Goal: Information Seeking & Learning: Learn about a topic

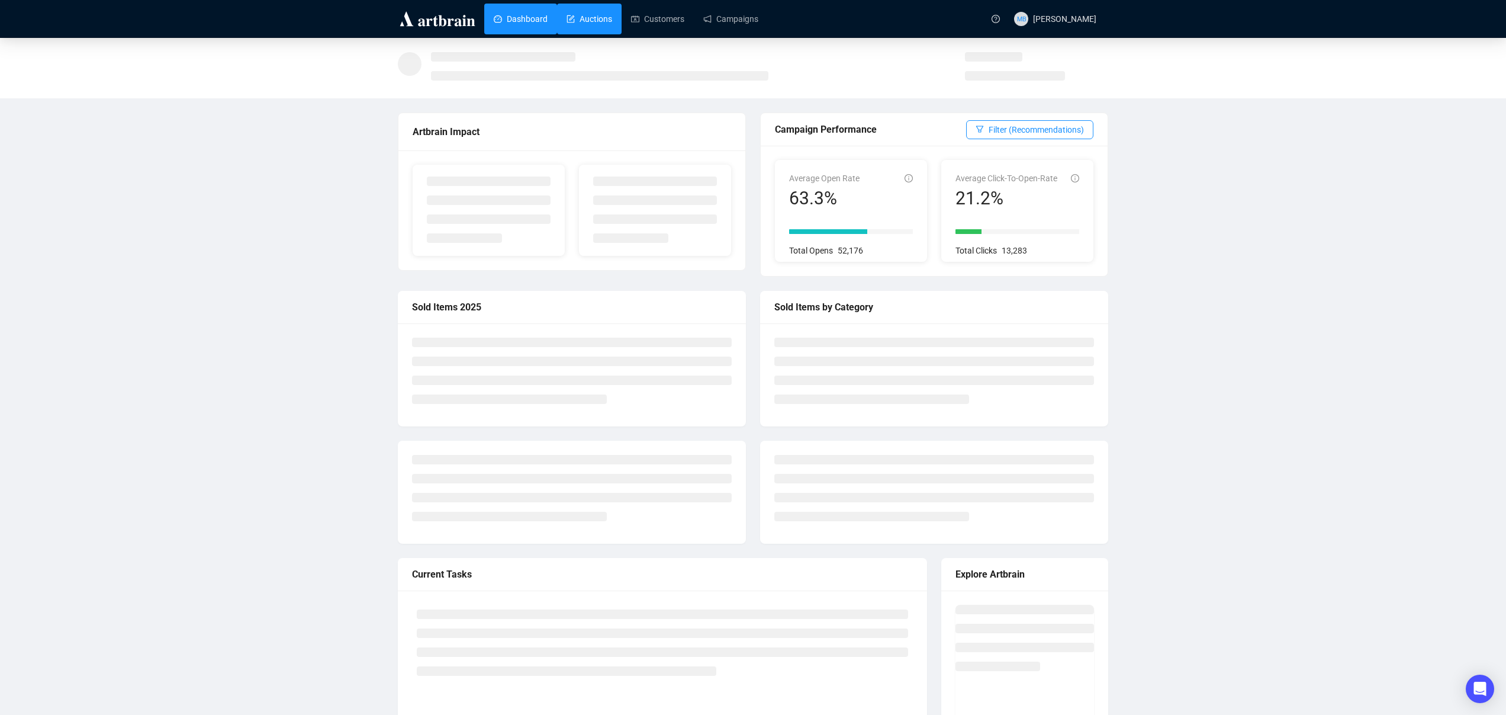
click at [587, 17] on link "Auctions" at bounding box center [590, 19] width 46 height 31
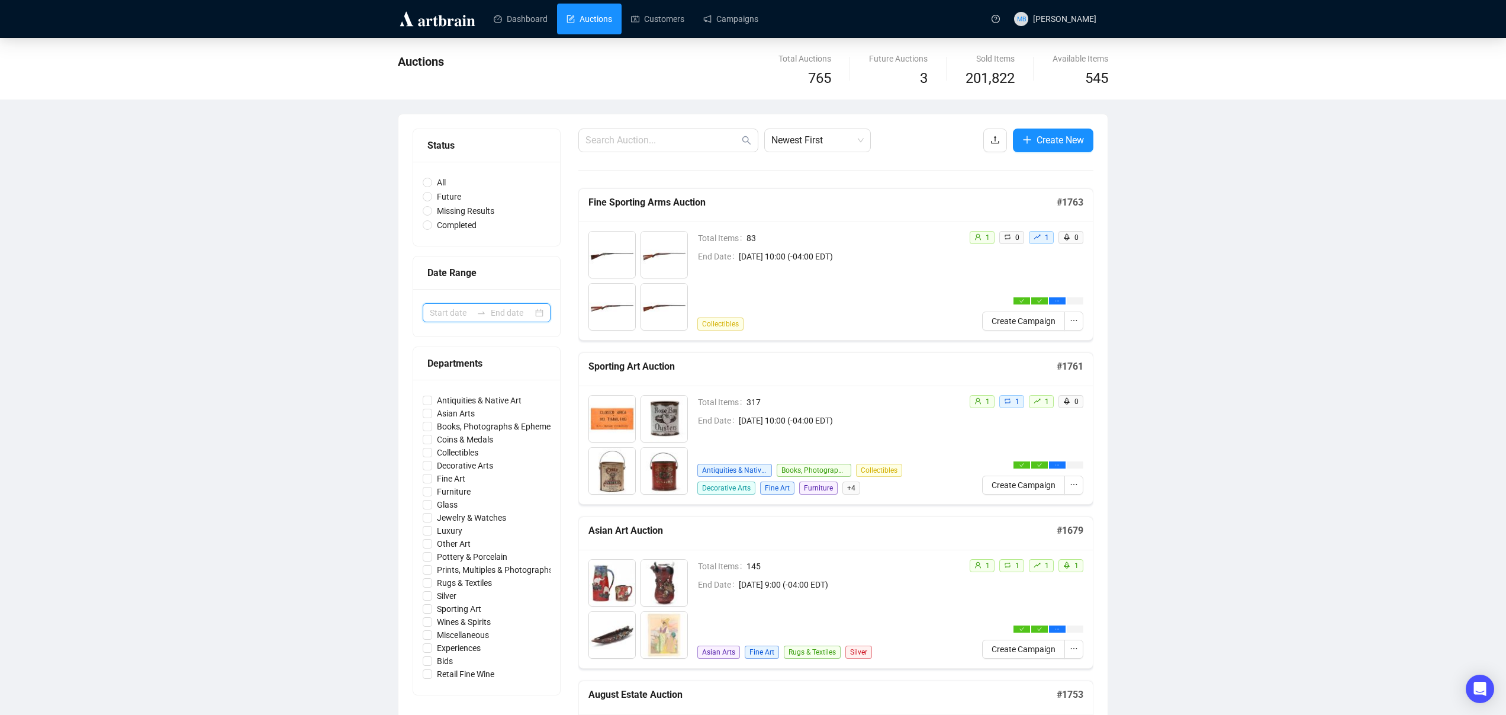
click at [462, 316] on input at bounding box center [451, 312] width 42 height 13
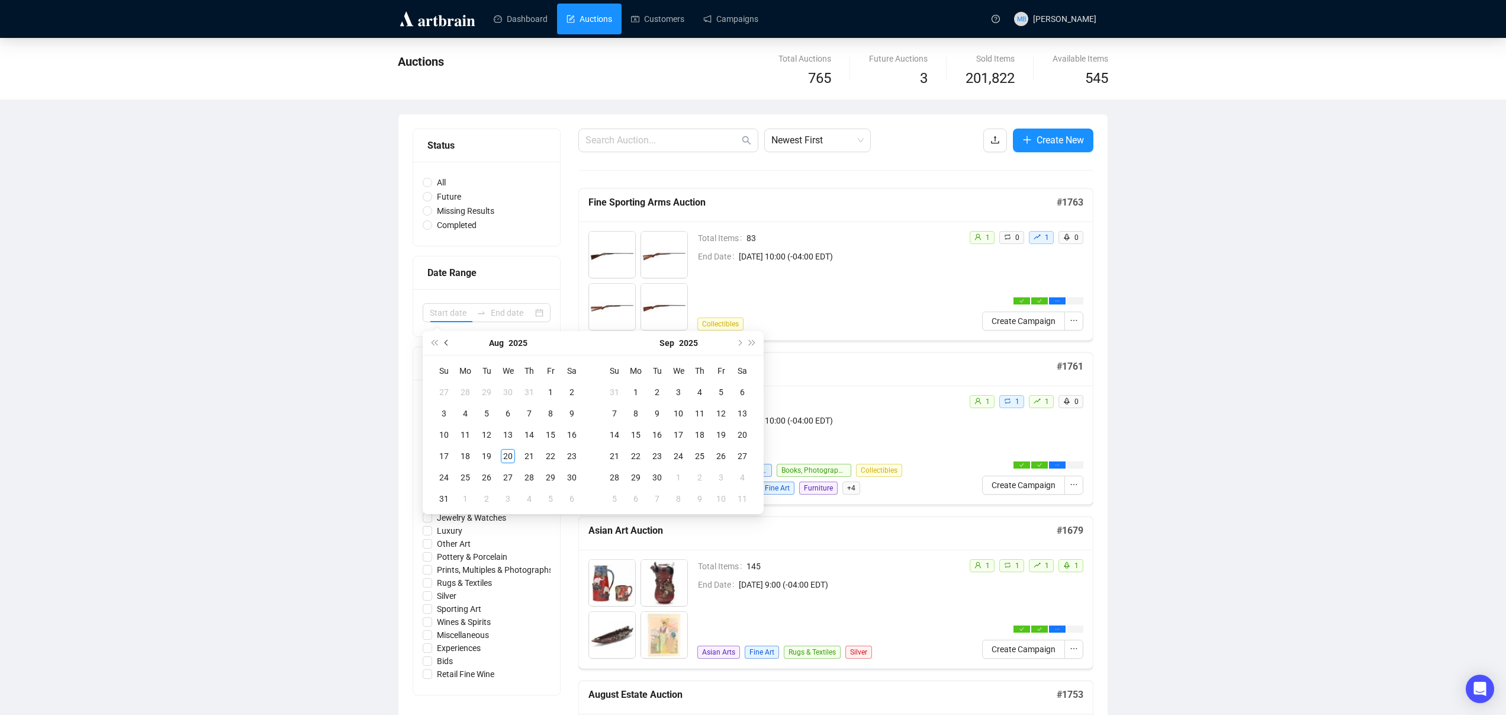
click at [447, 345] on span "Previous month (PageUp)" at bounding box center [448, 343] width 6 height 6
type input "[DATE]"
click at [656, 430] on div "15" at bounding box center [657, 435] width 14 height 14
type input "[DATE]"
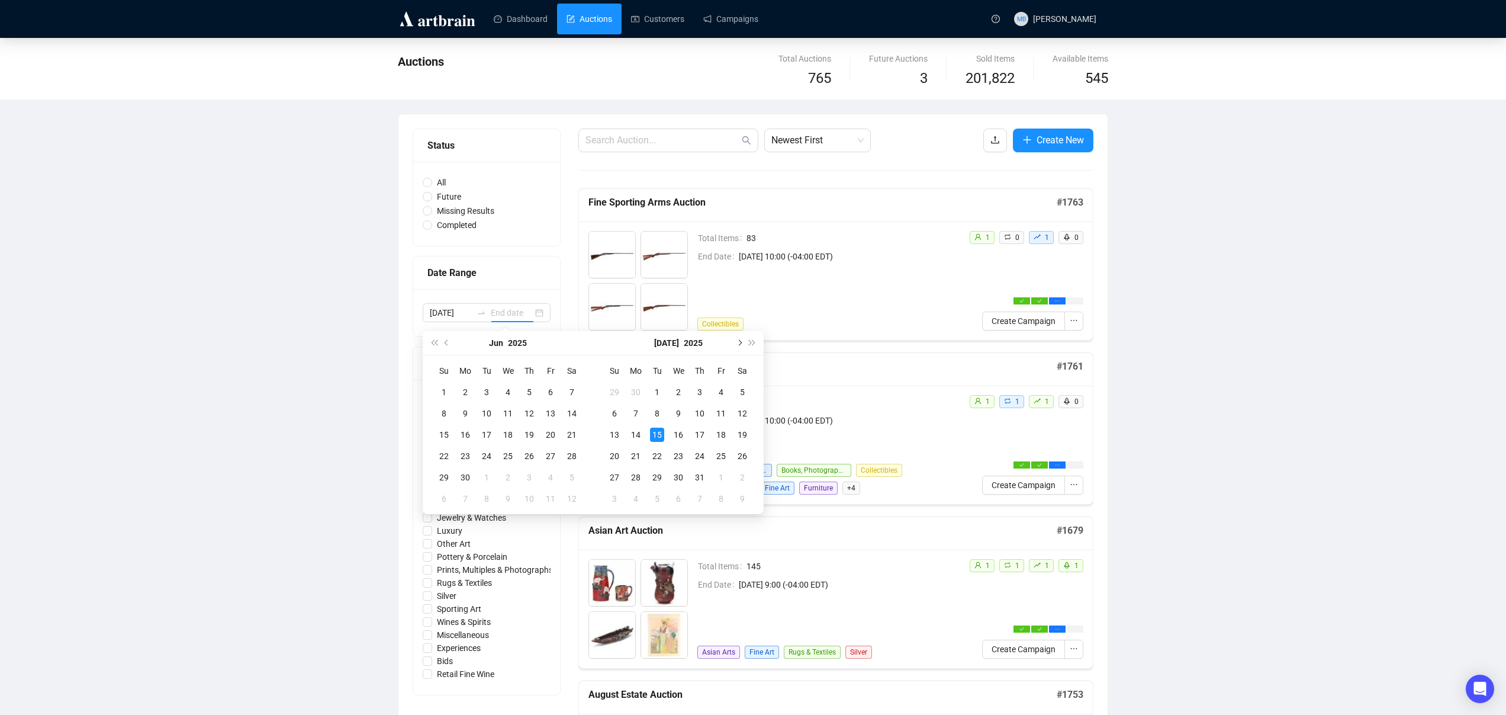
click at [742, 342] on span "Next month (PageDown)" at bounding box center [739, 343] width 6 height 6
type input "[DATE]"
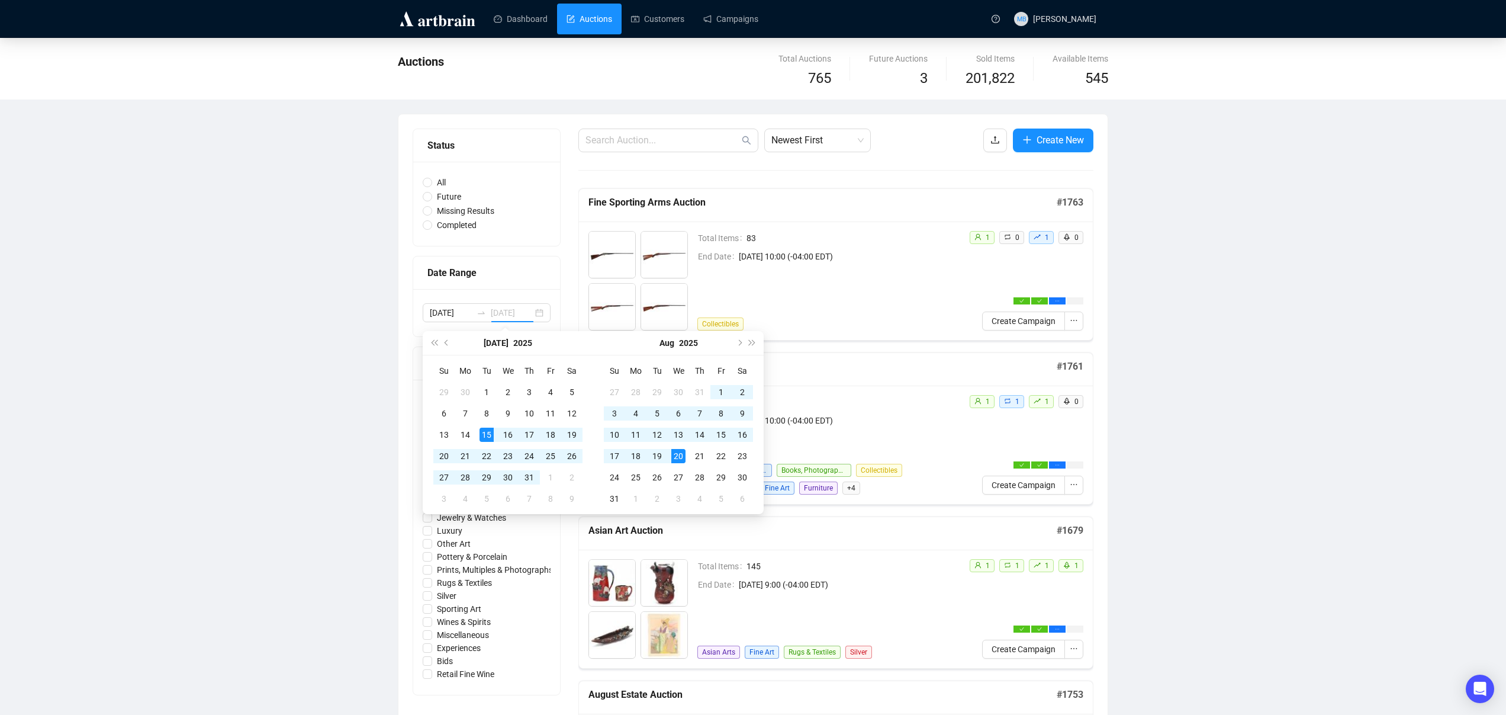
click at [674, 454] on div "20" at bounding box center [678, 456] width 14 height 14
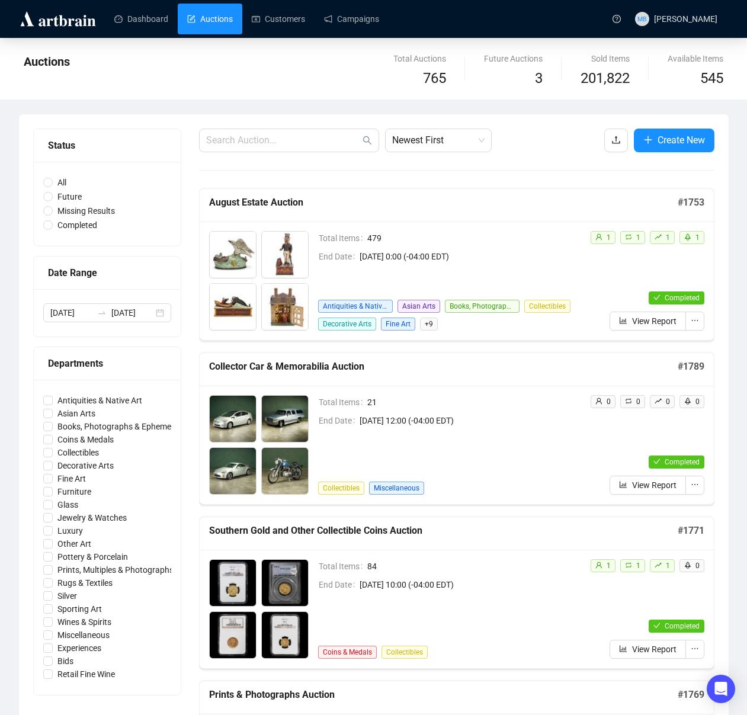
click at [571, 262] on div "Total Items 479 End Date August 14th 2025, 0:00 (-04:00 EDT) Antiquities & Nati…" at bounding box center [449, 280] width 262 height 99
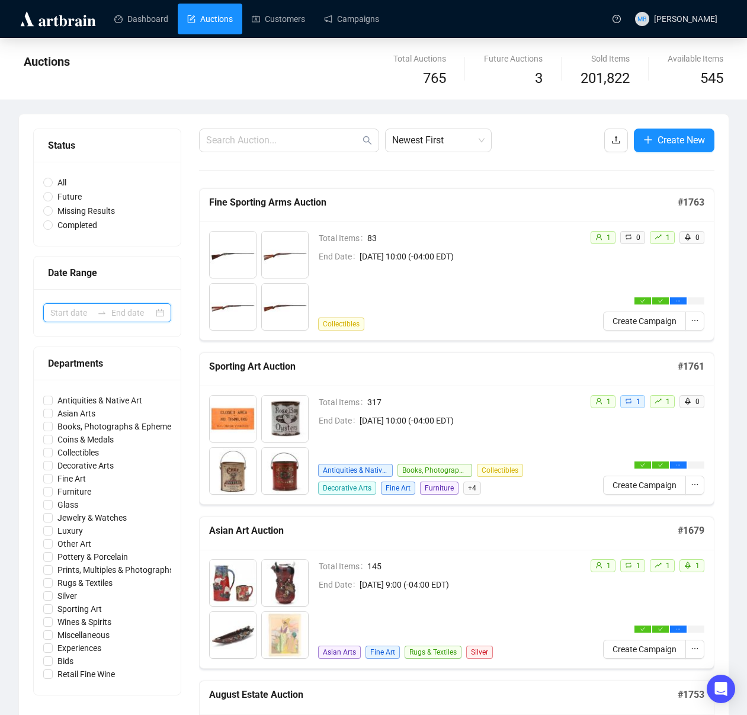
click at [83, 309] on input at bounding box center [71, 312] width 42 height 13
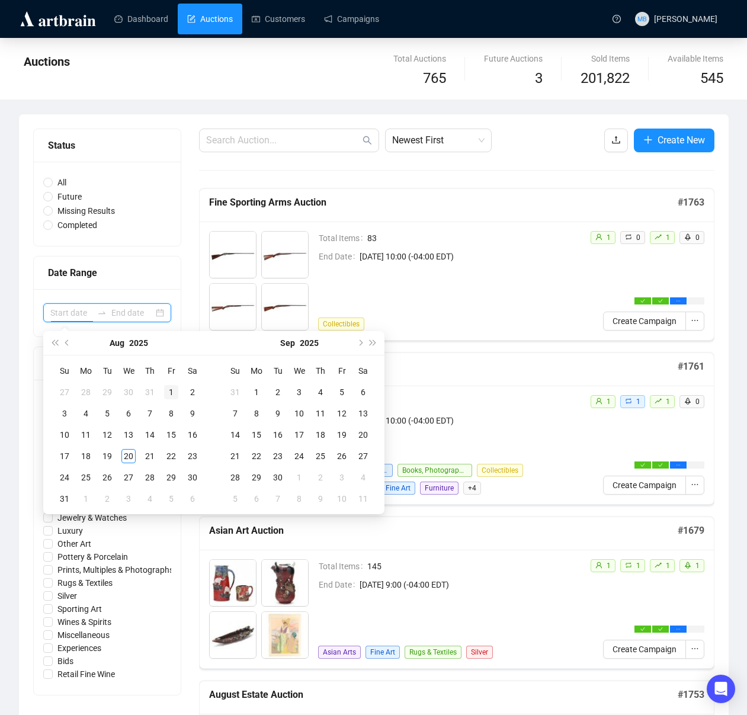
type input "[DATE]"
click at [68, 341] on span "Previous month (PageUp)" at bounding box center [68, 343] width 6 height 6
type input "[DATE]"
type input "2025-08-17"
type input "[DATE]"
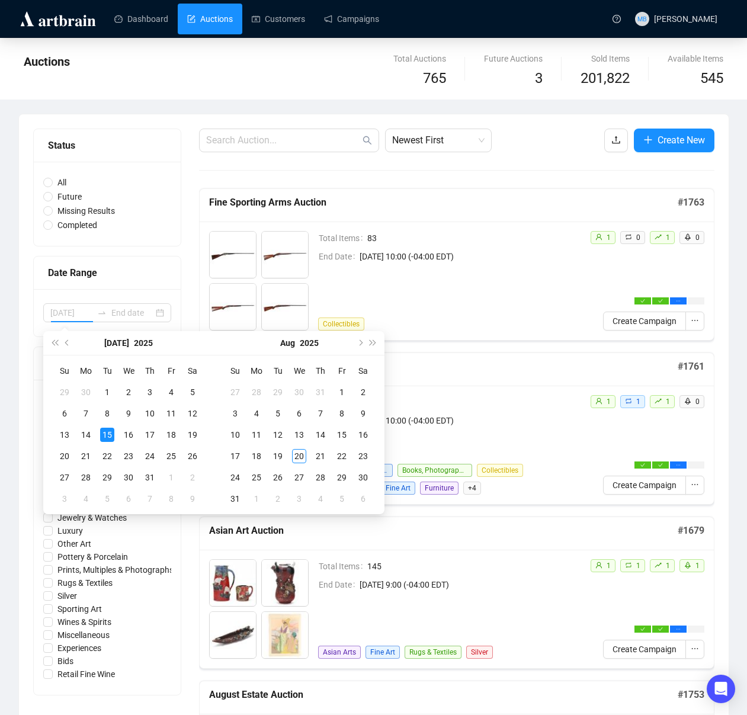
click at [110, 435] on div "15" at bounding box center [107, 435] width 14 height 14
type input "[DATE]"
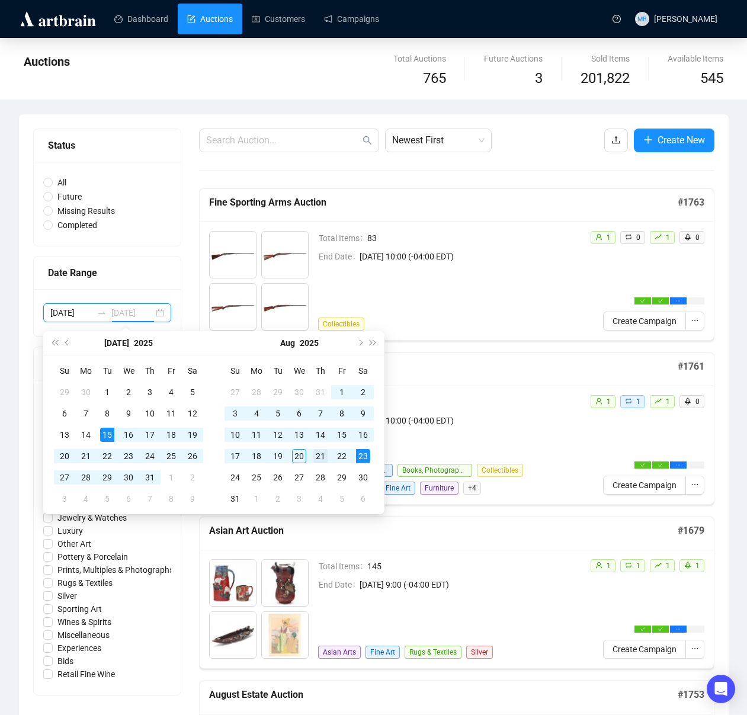
scroll to position [11, 0]
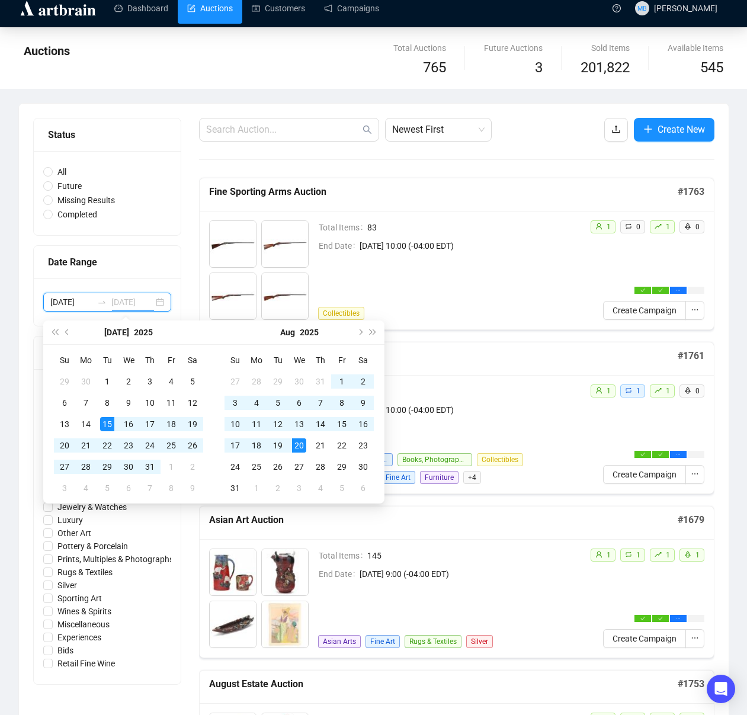
type input "[DATE]"
click at [300, 442] on div "20" at bounding box center [299, 445] width 14 height 14
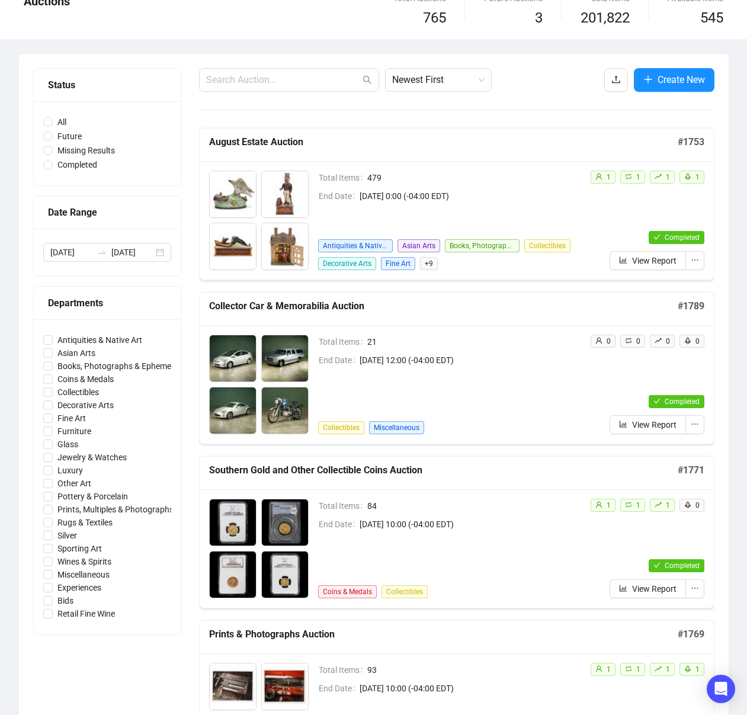
scroll to position [0, 0]
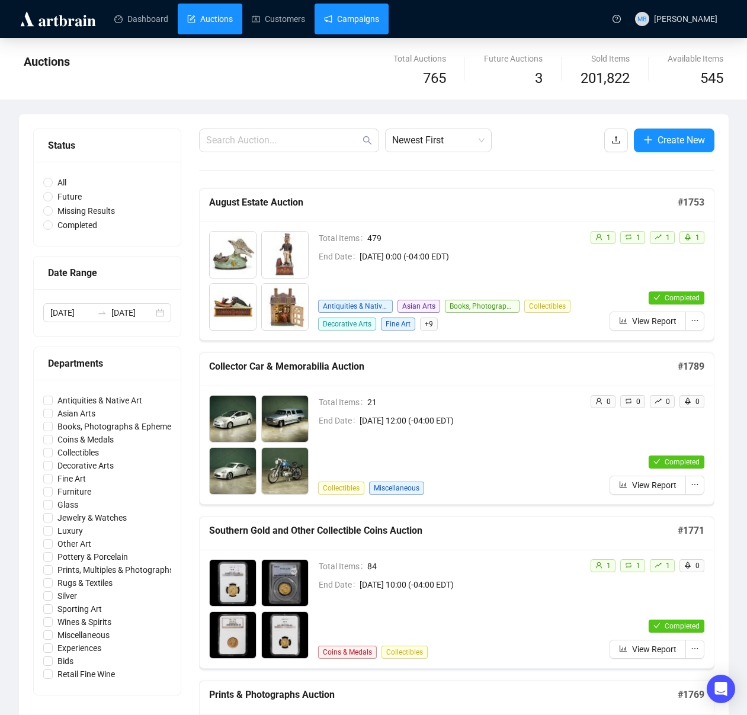
click at [354, 20] on link "Campaigns" at bounding box center [351, 19] width 55 height 31
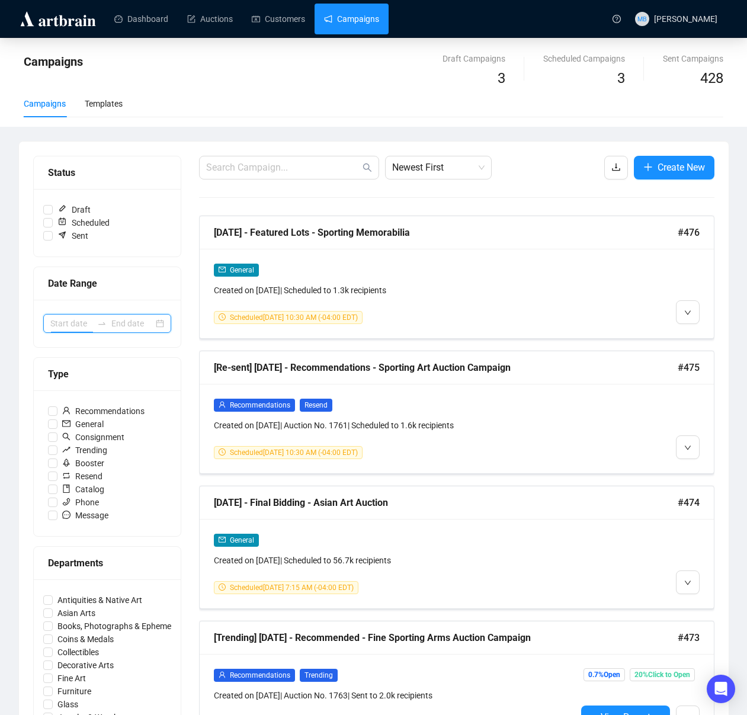
click at [90, 327] on input at bounding box center [71, 323] width 42 height 13
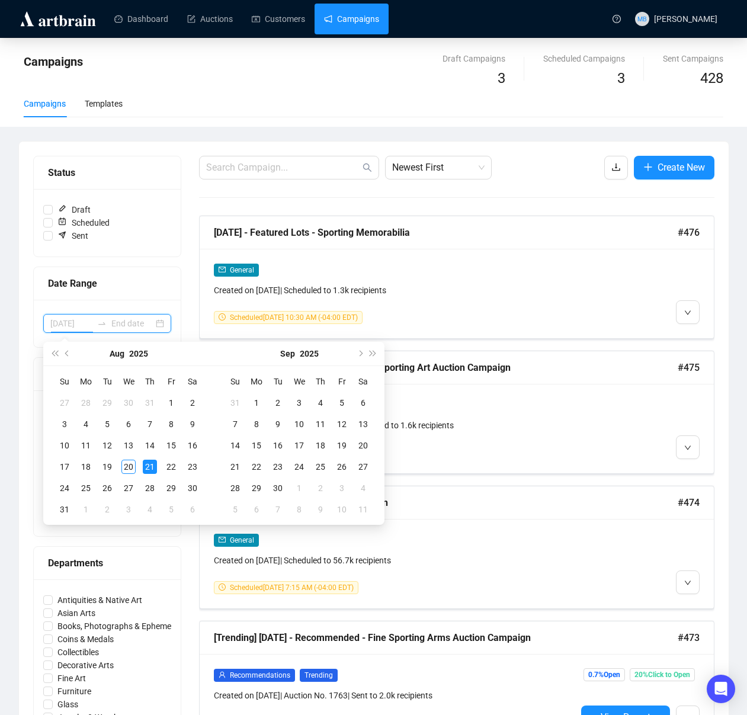
type input "[DATE]"
click at [67, 357] on button "Previous month (PageUp)" at bounding box center [67, 354] width 13 height 24
type input "[DATE]"
click at [105, 443] on div "15" at bounding box center [107, 445] width 14 height 14
type input "2025-07-26"
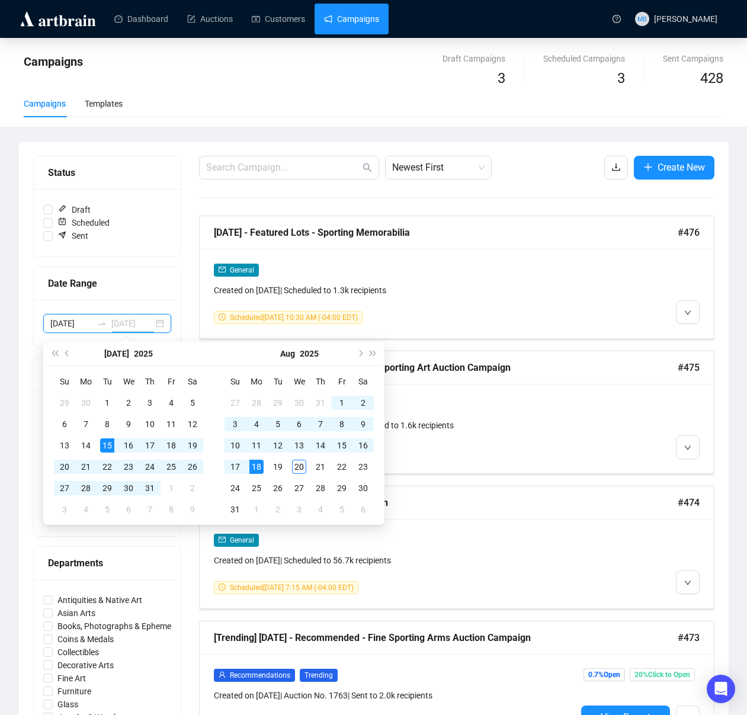
type input "[DATE]"
click at [299, 469] on div "20" at bounding box center [299, 466] width 14 height 14
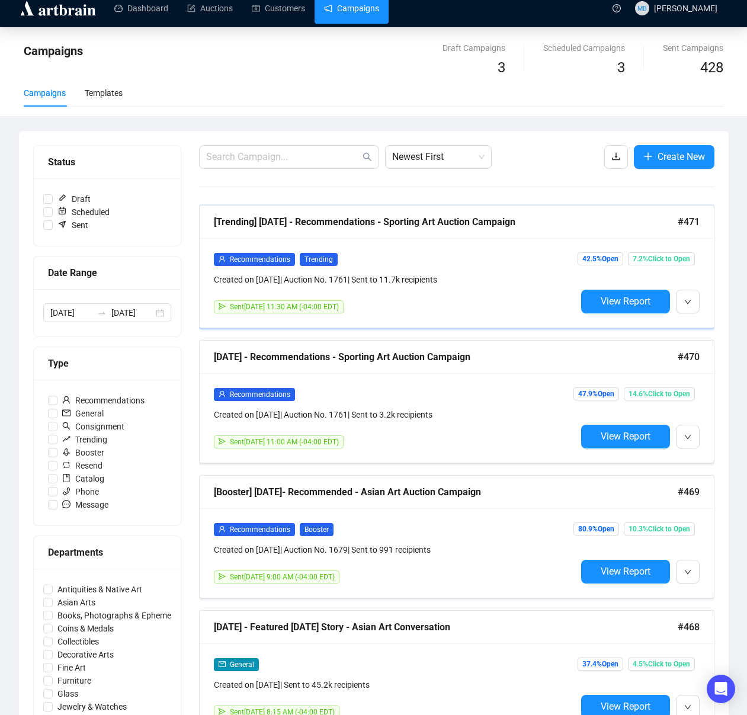
scroll to position [9, 0]
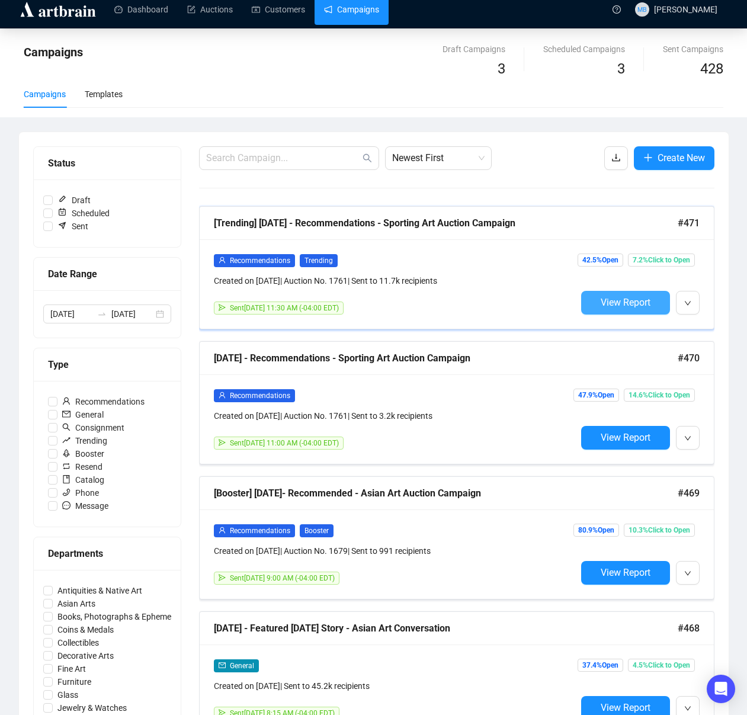
click at [628, 304] on span "View Report" at bounding box center [625, 302] width 50 height 11
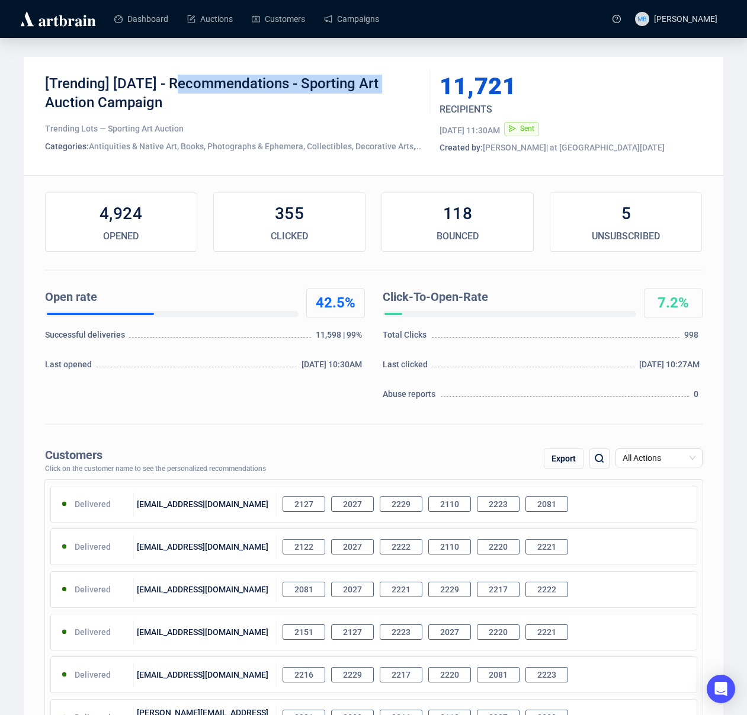
drag, startPoint x: 177, startPoint y: 86, endPoint x: 393, endPoint y: 85, distance: 216.1
click at [393, 85] on div "[Trending] [DATE] - Recommendations - Sporting Art Auction Campaign" at bounding box center [233, 93] width 376 height 36
copy div "Recommendations - Sporting Art"
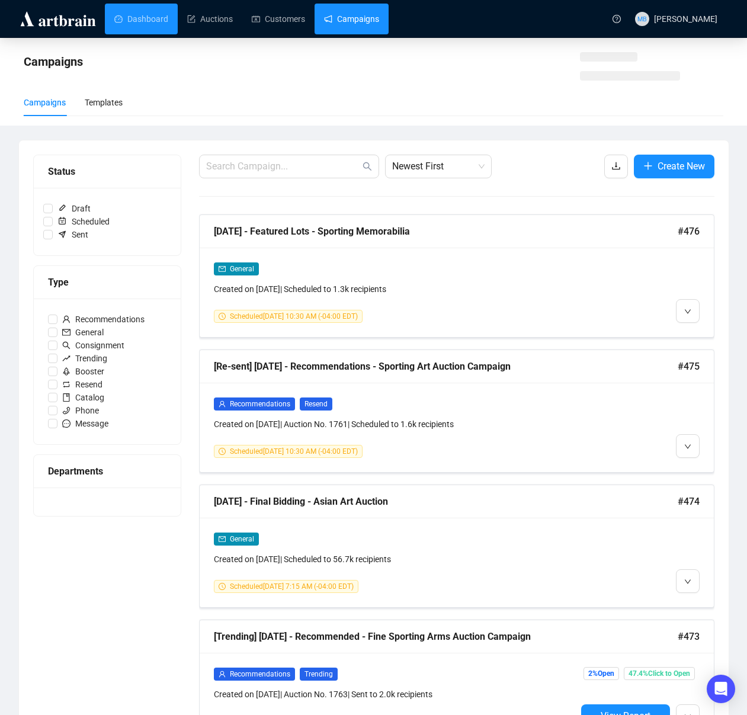
scroll to position [9, 0]
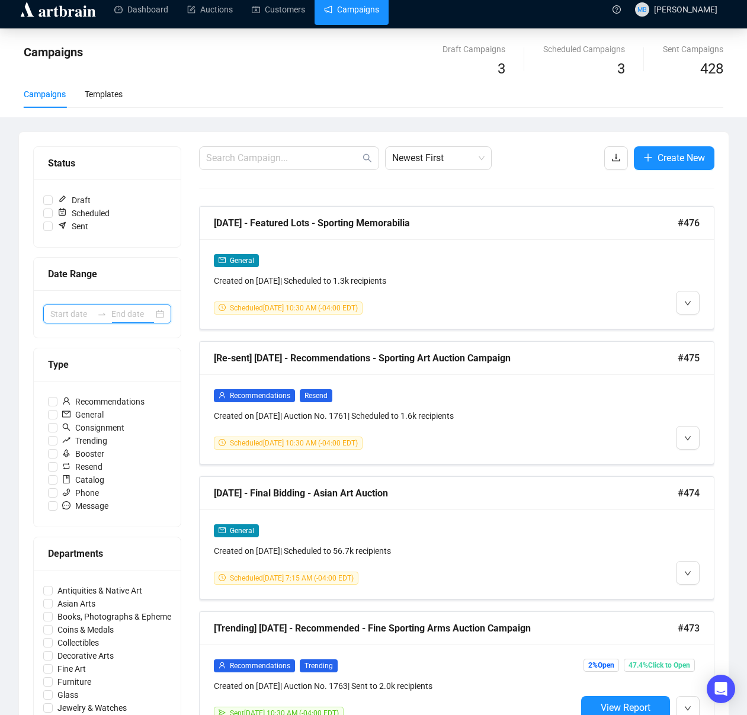
click at [111, 310] on input at bounding box center [132, 313] width 42 height 13
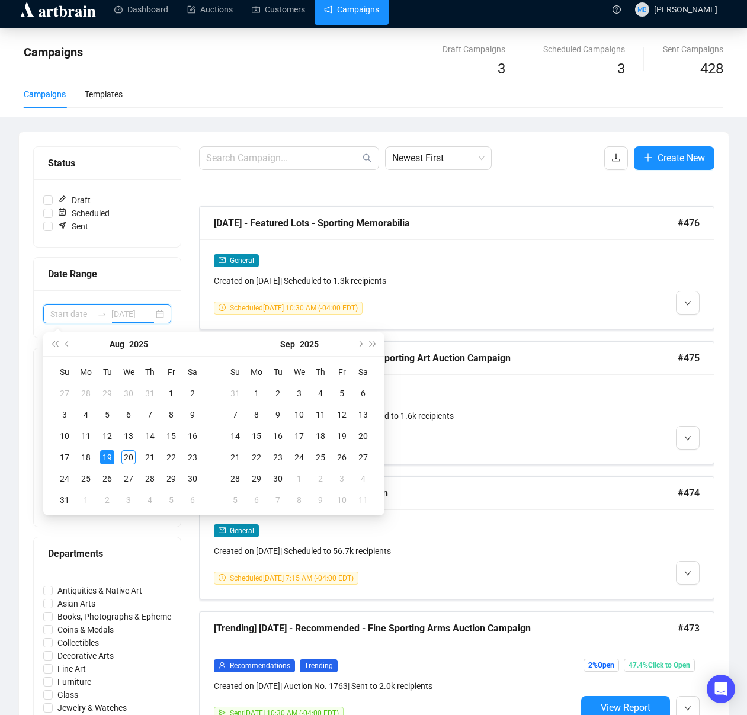
type input "2025-07-28"
click at [67, 346] on span "Previous month (PageUp)" at bounding box center [68, 344] width 6 height 6
type input "[DATE]"
click at [110, 435] on div "15" at bounding box center [107, 436] width 14 height 14
type input "2025-07-26"
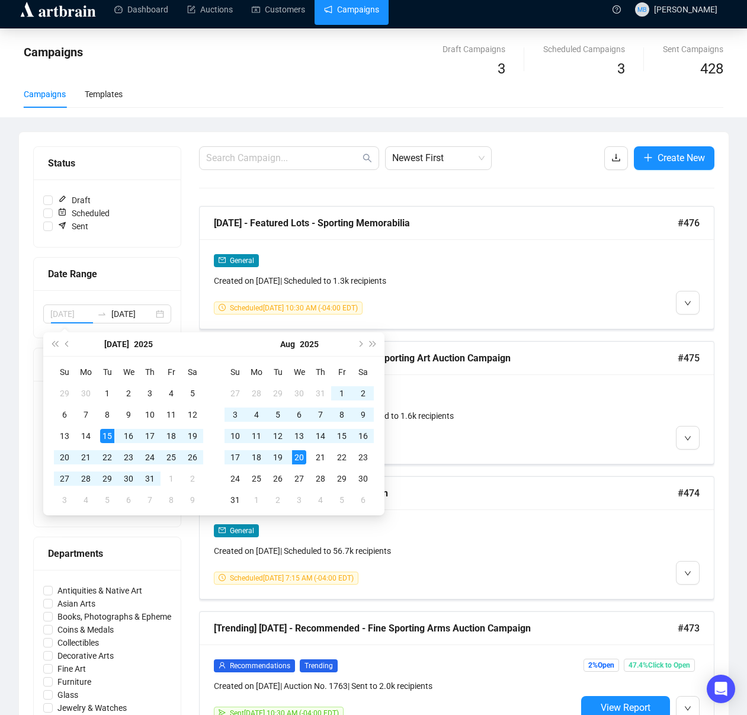
click at [299, 457] on div "20" at bounding box center [299, 457] width 14 height 14
type input "[DATE]"
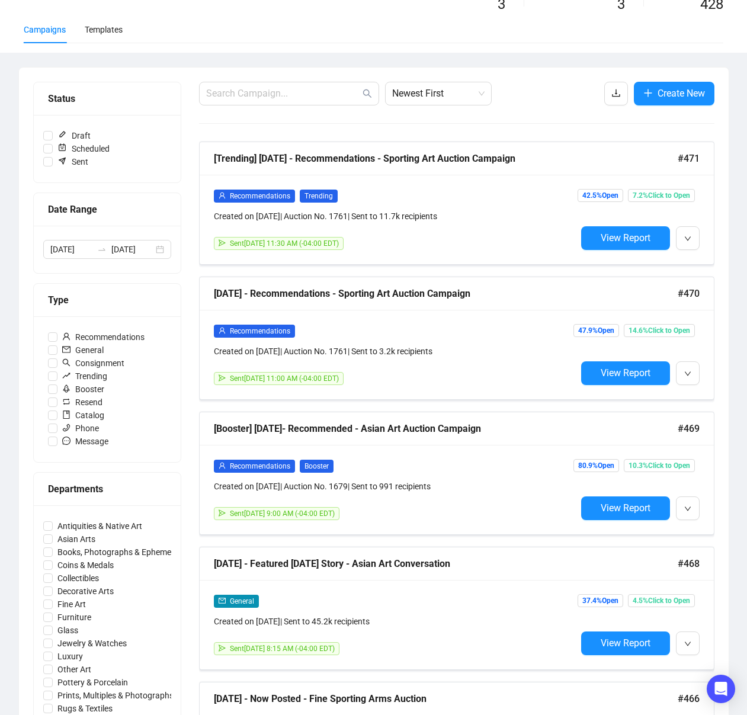
scroll to position [0, 0]
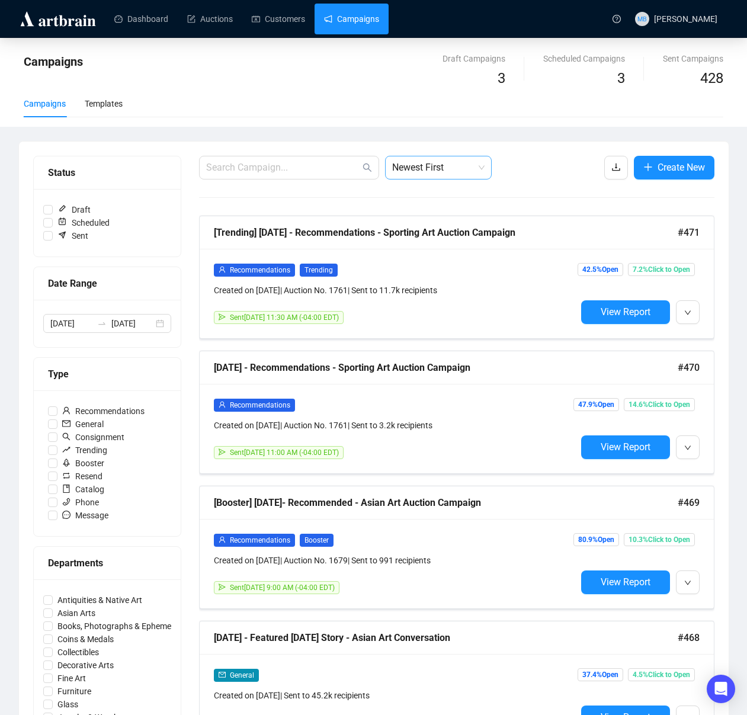
click at [480, 171] on span "Newest First" at bounding box center [438, 167] width 92 height 23
click at [568, 173] on div "Newest First Create New" at bounding box center [456, 168] width 515 height 24
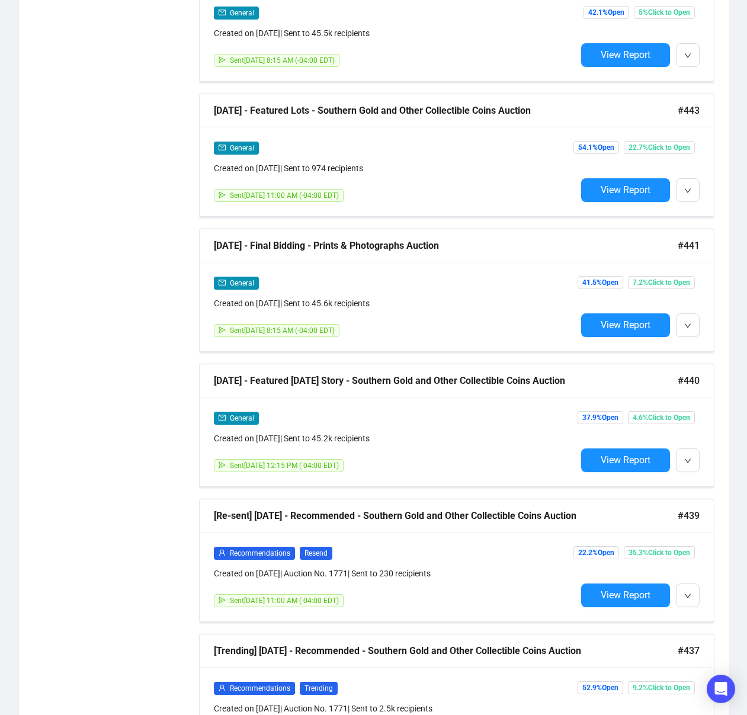
scroll to position [5726, 0]
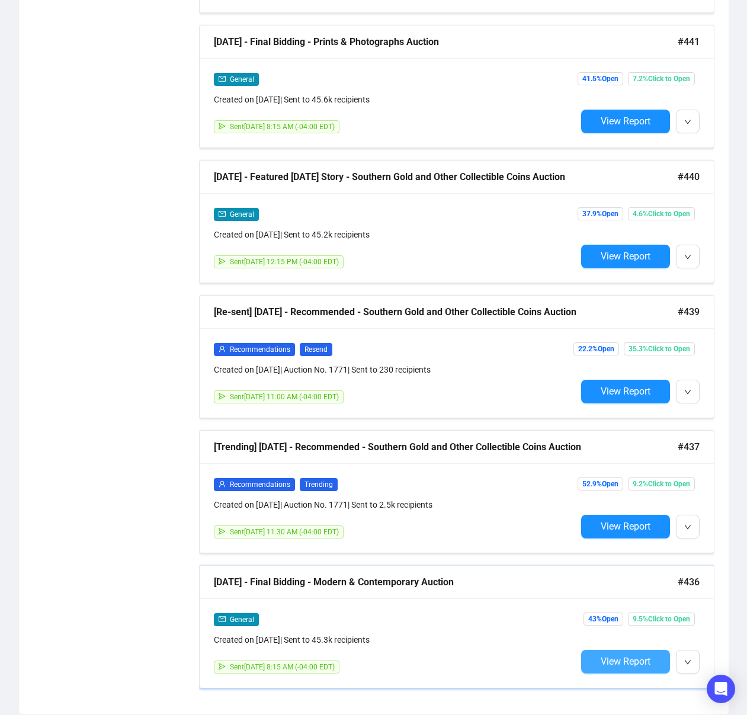
click at [613, 667] on button "View Report" at bounding box center [625, 662] width 89 height 24
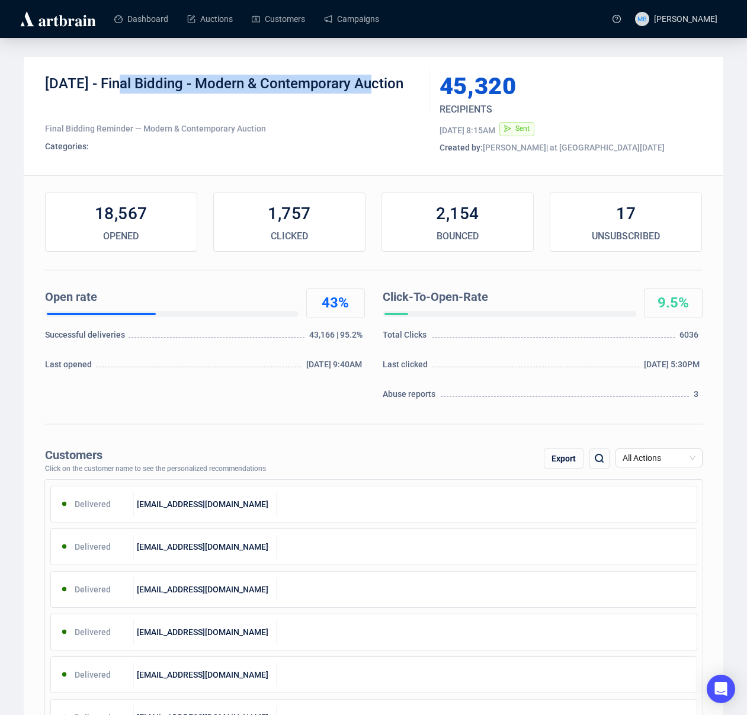
drag, startPoint x: 124, startPoint y: 82, endPoint x: 401, endPoint y: 81, distance: 277.7
click at [401, 81] on div "7-24-2025 - Final Bidding - Modern & Contemporary Auction" at bounding box center [233, 93] width 376 height 36
copy div "Final Bidding - Modern & Contemporary"
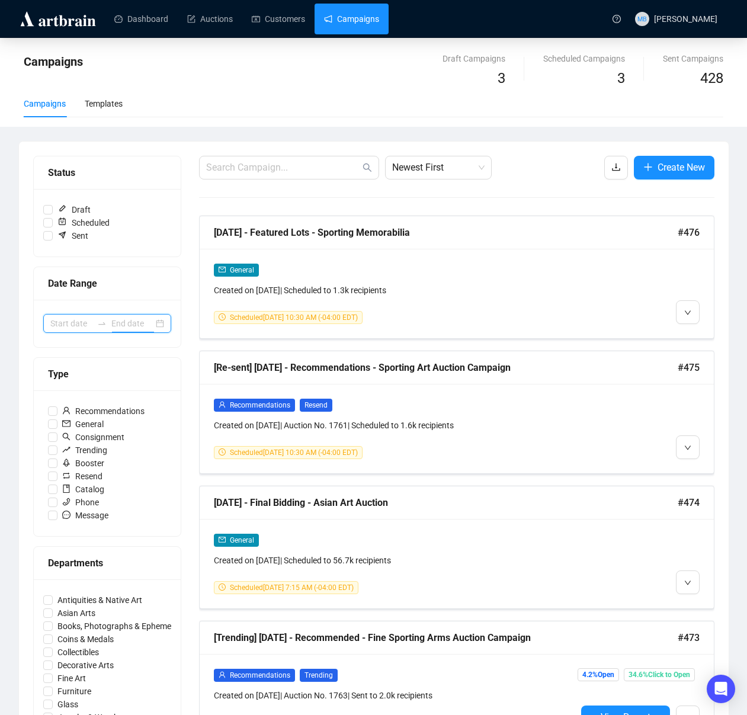
click at [116, 329] on input at bounding box center [132, 323] width 42 height 13
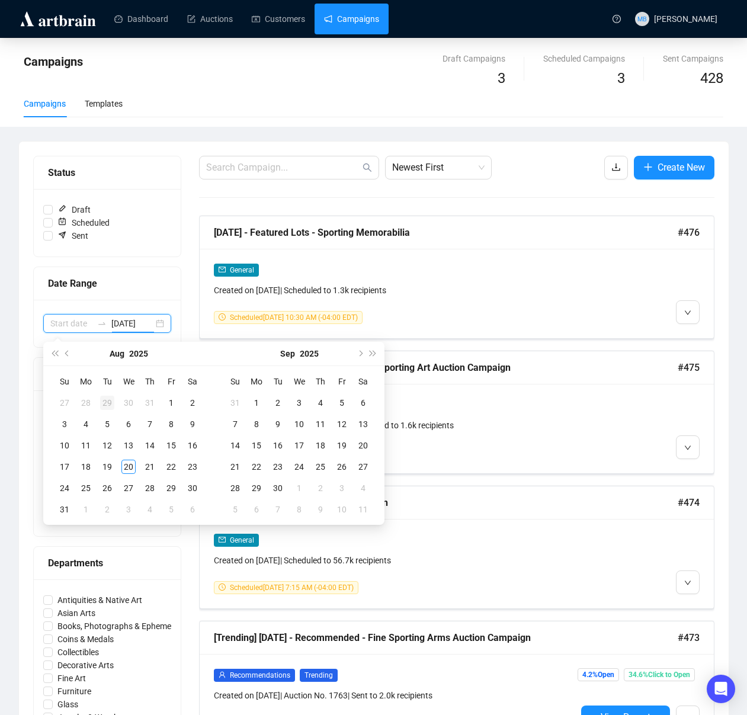
type input "2025-07-29"
click at [66, 356] on button "Previous month (PageUp)" at bounding box center [67, 354] width 13 height 24
type input "[DATE]"
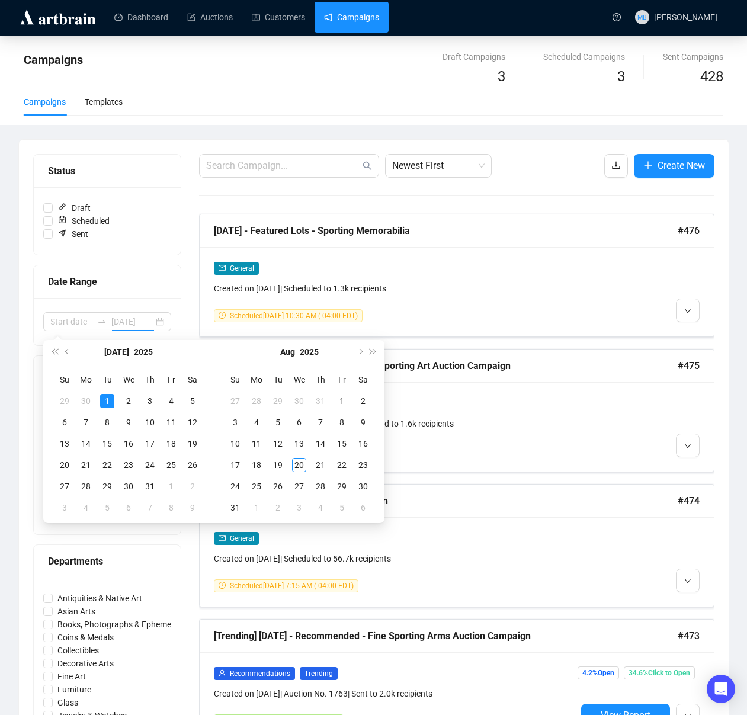
click at [107, 403] on div "1" at bounding box center [107, 401] width 14 height 14
type input "2025-07-05"
type input "2025-07-27"
click at [358, 353] on button "Next month (PageDown)" at bounding box center [359, 352] width 13 height 24
type input "2025-09-07"
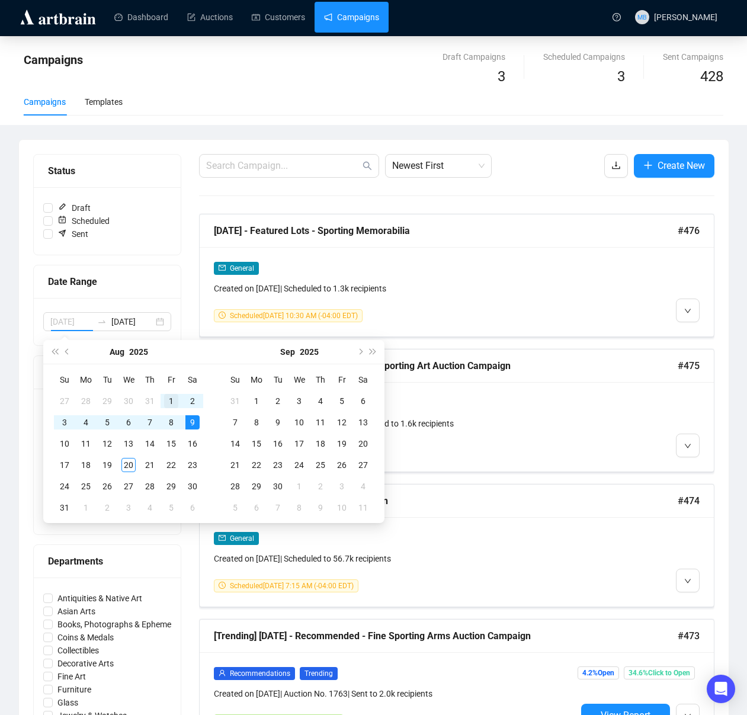
type input "[DATE]"
click at [66, 351] on span "Previous month (PageUp)" at bounding box center [68, 352] width 6 height 6
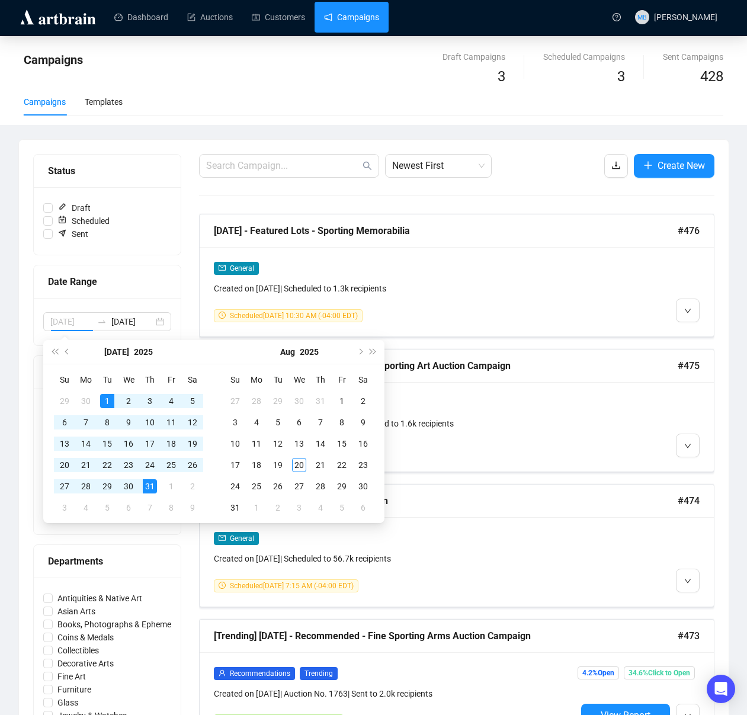
click at [148, 486] on div "31" at bounding box center [150, 486] width 14 height 14
type input "[DATE]"
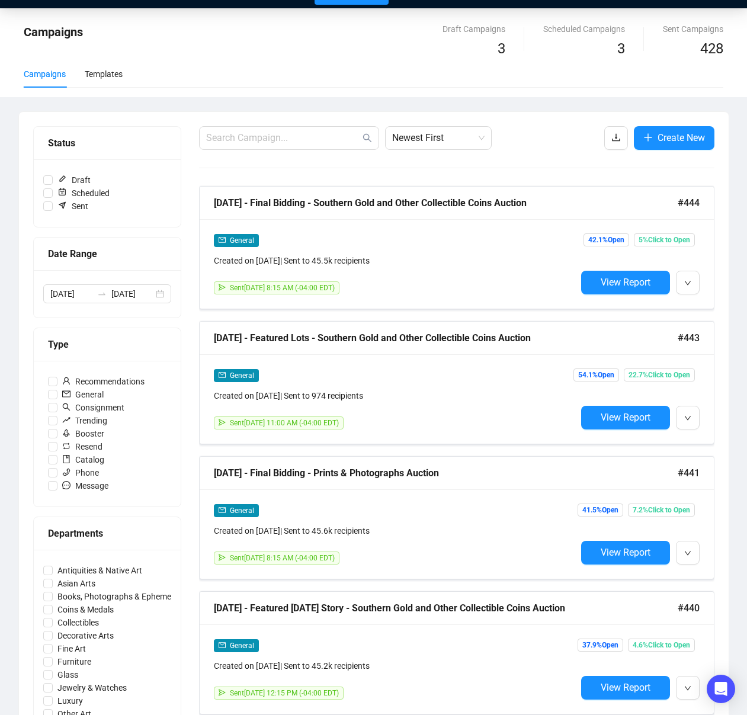
scroll to position [28, 0]
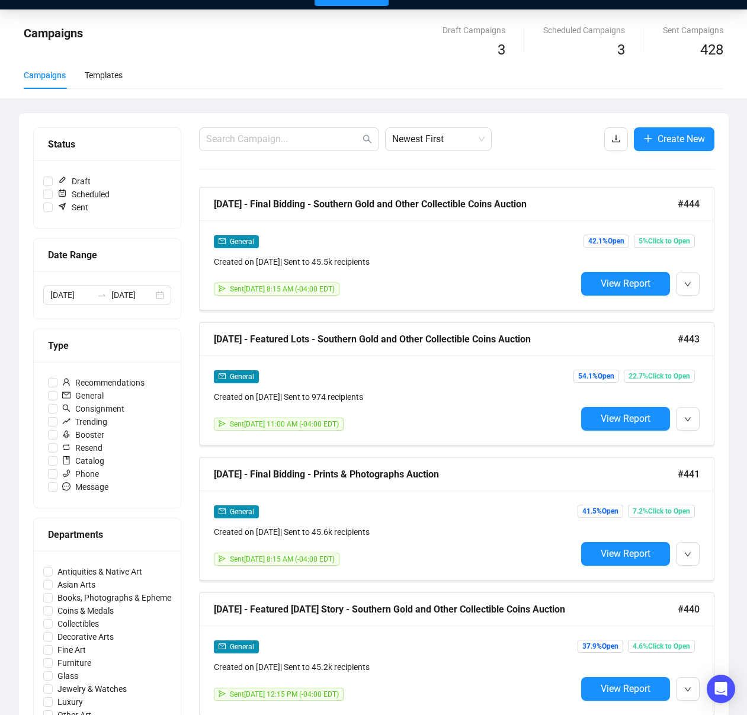
click at [549, 141] on div "Newest First Create New" at bounding box center [456, 139] width 515 height 24
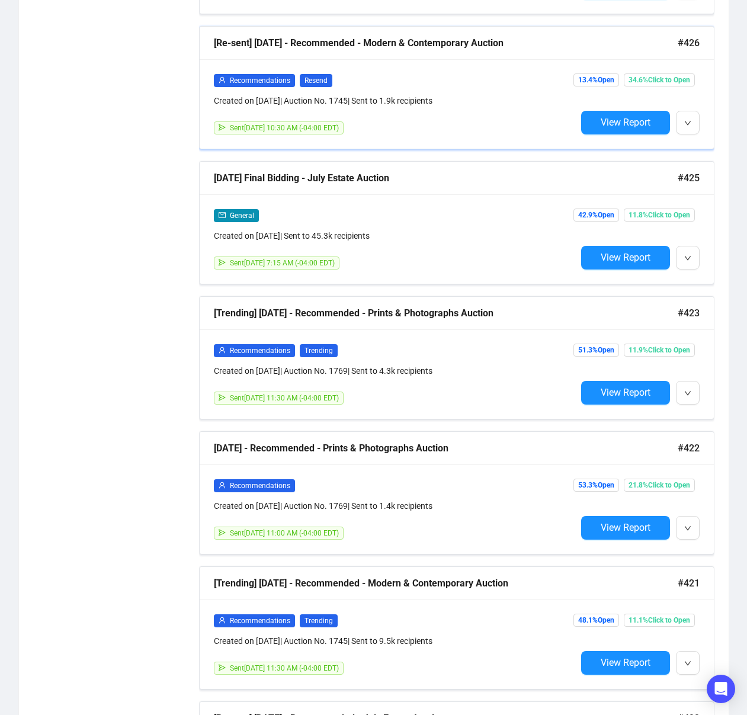
scroll to position [2077, 0]
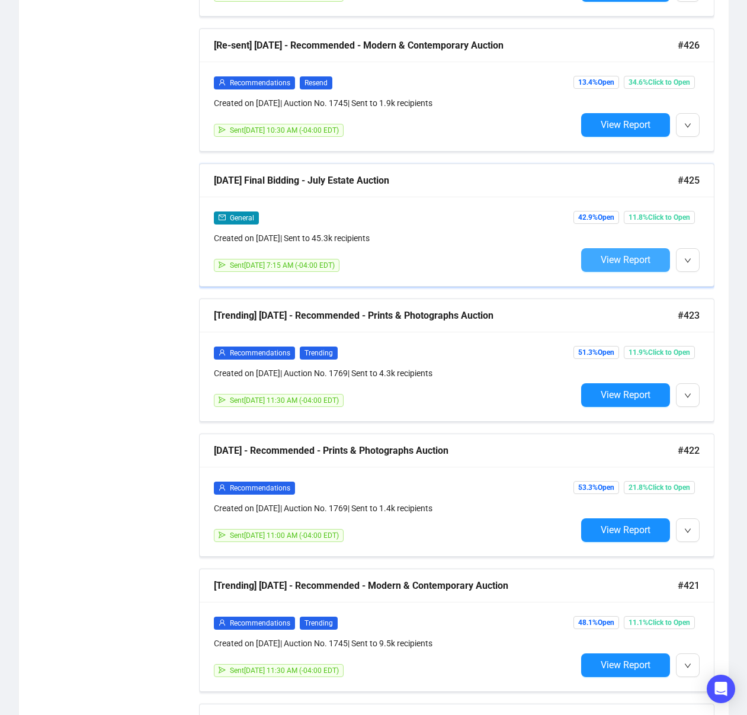
click at [632, 261] on span "View Report" at bounding box center [625, 259] width 50 height 11
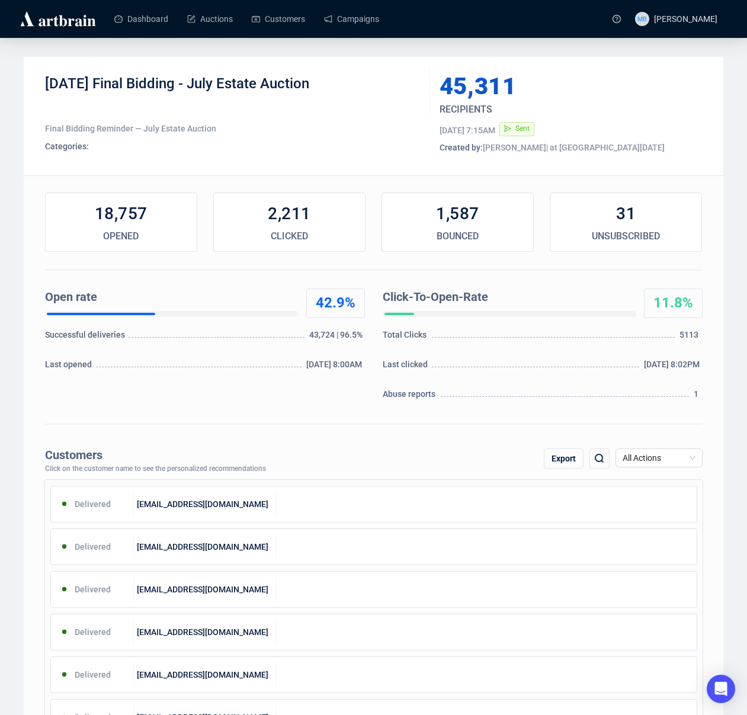
drag, startPoint x: 115, startPoint y: 82, endPoint x: 452, endPoint y: 275, distance: 388.0
click at [365, 86] on div "7-17-2025 Final Bidding - July Estate Auction" at bounding box center [233, 93] width 376 height 36
copy div "Final Bidding - July Estate Auction"
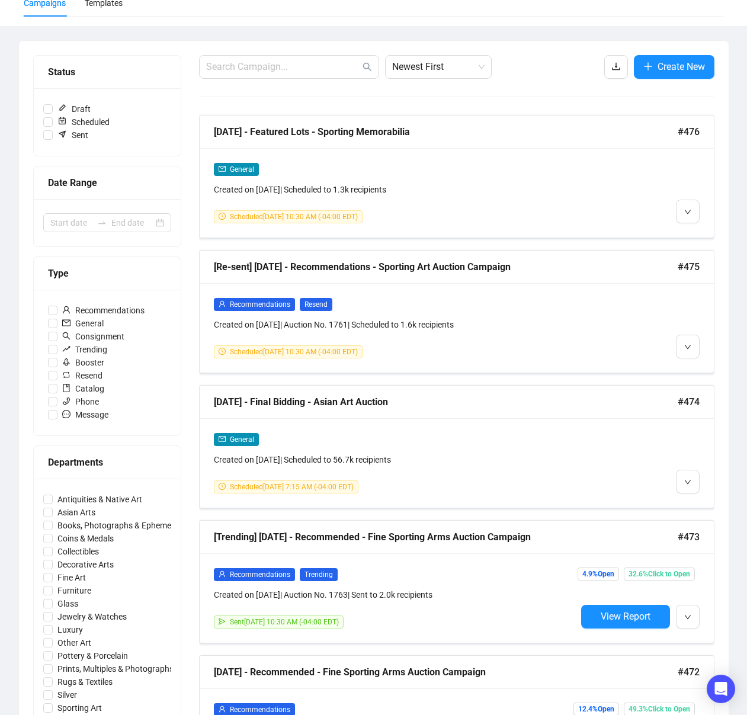
scroll to position [44, 0]
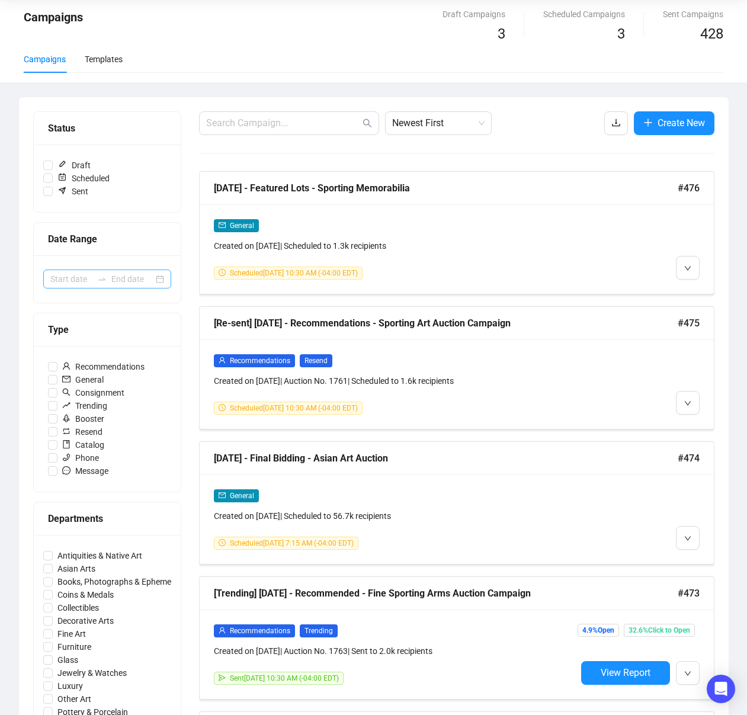
click at [97, 284] on div at bounding box center [107, 278] width 128 height 19
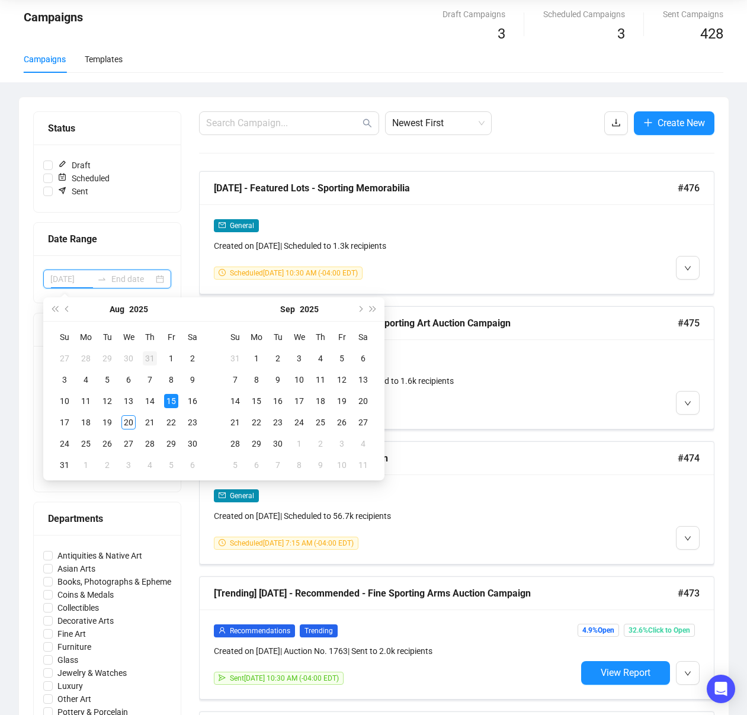
type input "[DATE]"
drag, startPoint x: 66, startPoint y: 311, endPoint x: 73, endPoint y: 315, distance: 8.2
click at [68, 311] on button "Previous month (PageUp)" at bounding box center [67, 309] width 13 height 24
type input "[DATE]"
click at [108, 358] on div "1" at bounding box center [107, 358] width 14 height 14
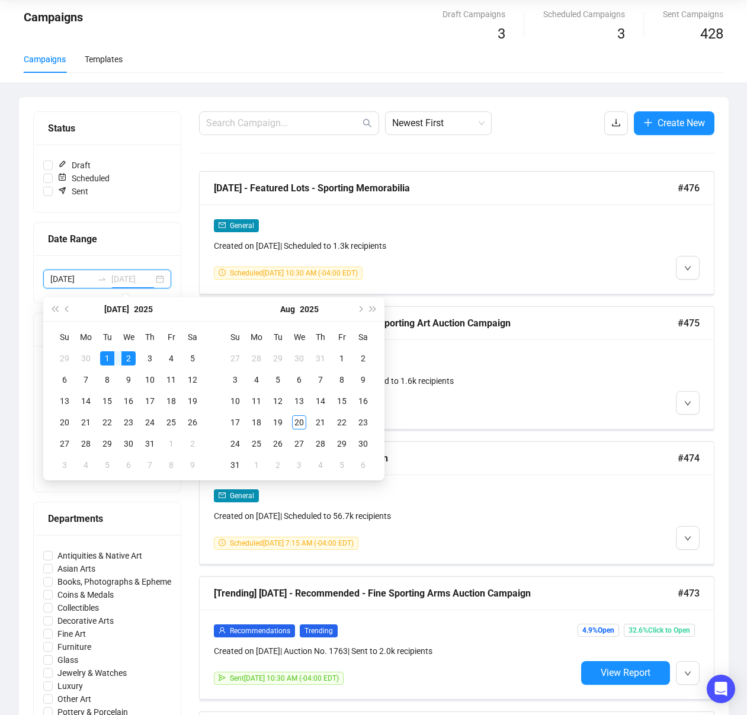
type input "[DATE]"
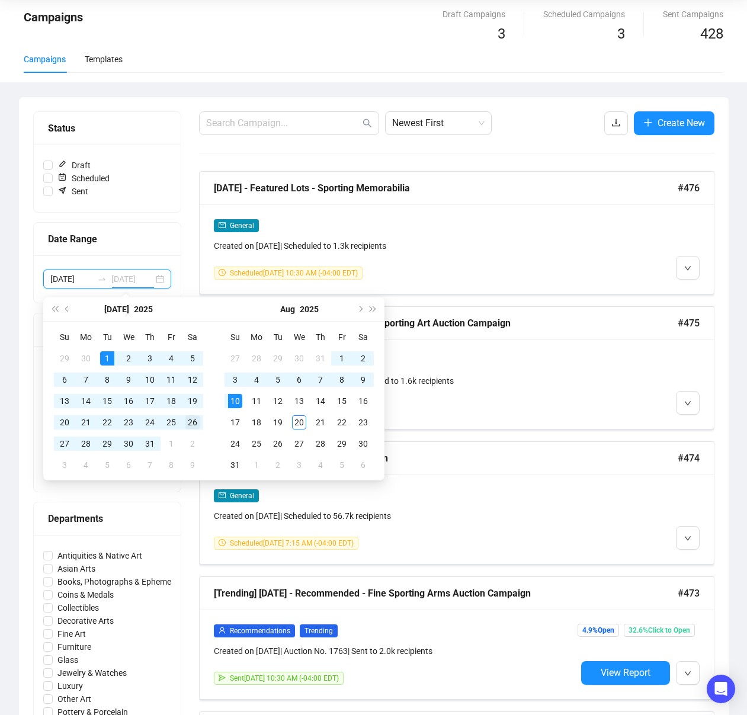
type input "2025-08-10"
type input "[DATE]"
click at [149, 443] on div "31" at bounding box center [150, 443] width 14 height 14
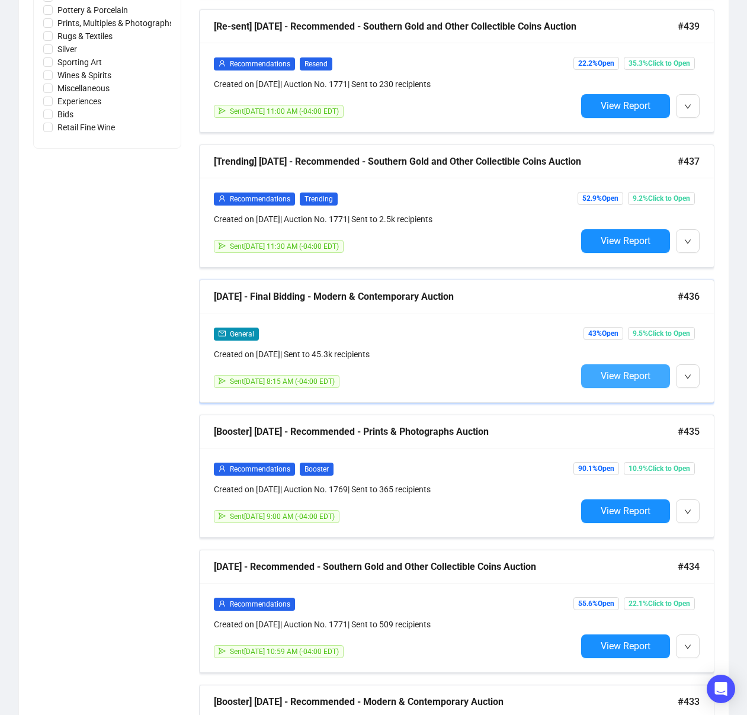
scroll to position [748, 0]
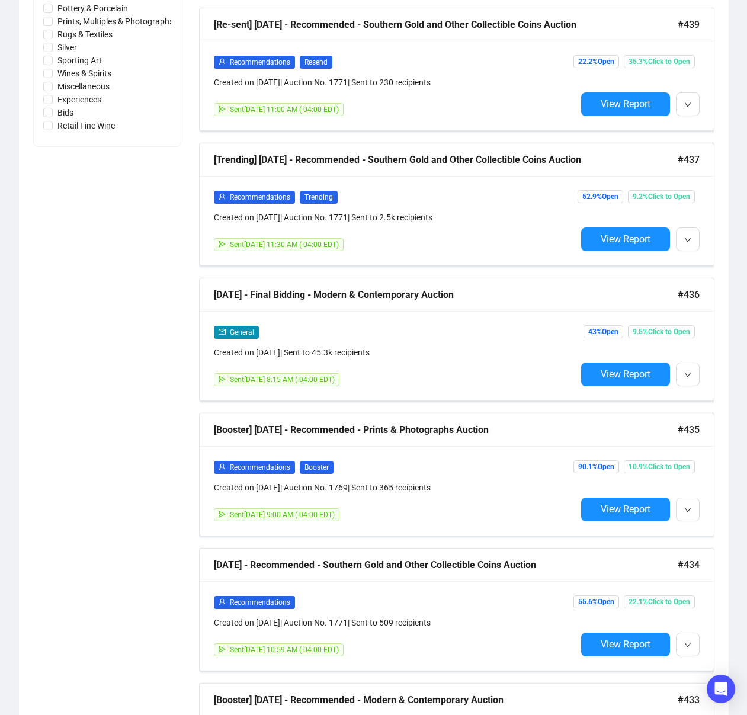
drag, startPoint x: 620, startPoint y: 373, endPoint x: 618, endPoint y: 382, distance: 9.1
click at [620, 373] on span "View Report" at bounding box center [625, 373] width 50 height 11
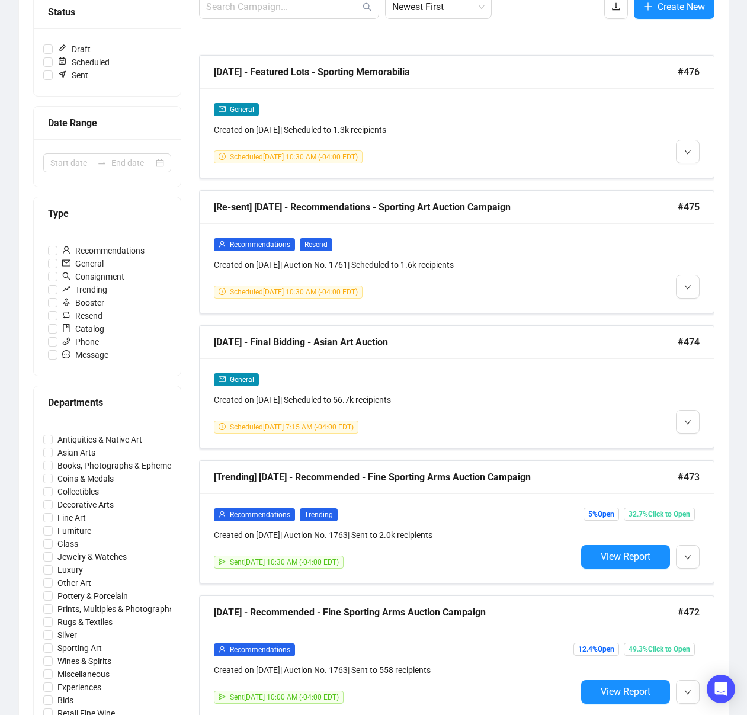
scroll to position [130, 0]
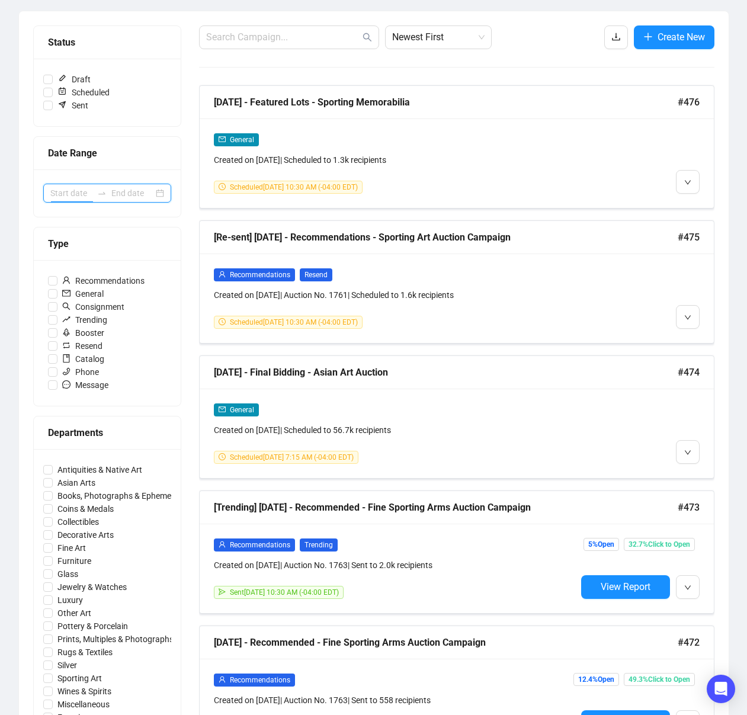
click at [81, 198] on input at bounding box center [71, 193] width 42 height 13
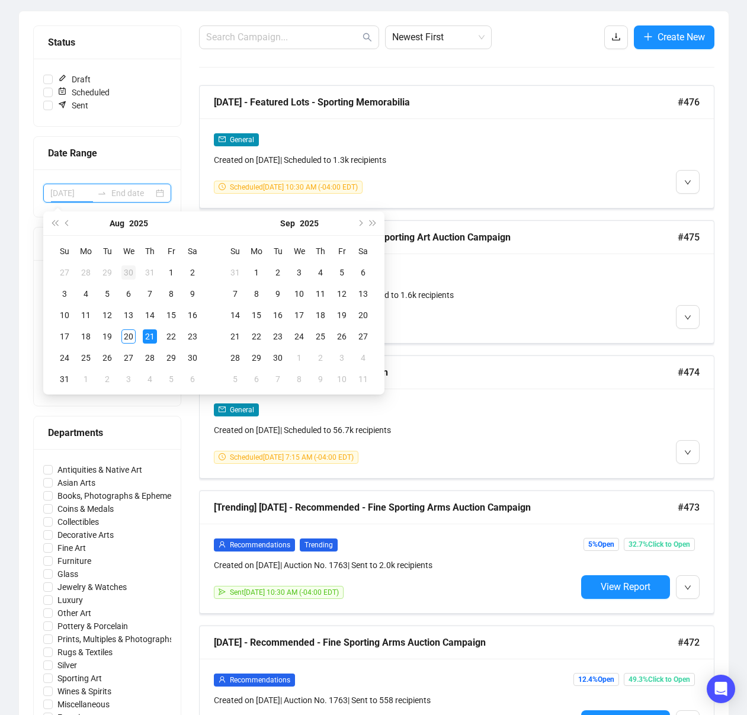
type input "[DATE]"
drag, startPoint x: 69, startPoint y: 226, endPoint x: 104, endPoint y: 279, distance: 64.2
click at [69, 226] on button "Previous month (PageUp)" at bounding box center [67, 223] width 13 height 24
type input "[DATE]"
click at [110, 275] on div "1" at bounding box center [107, 272] width 14 height 14
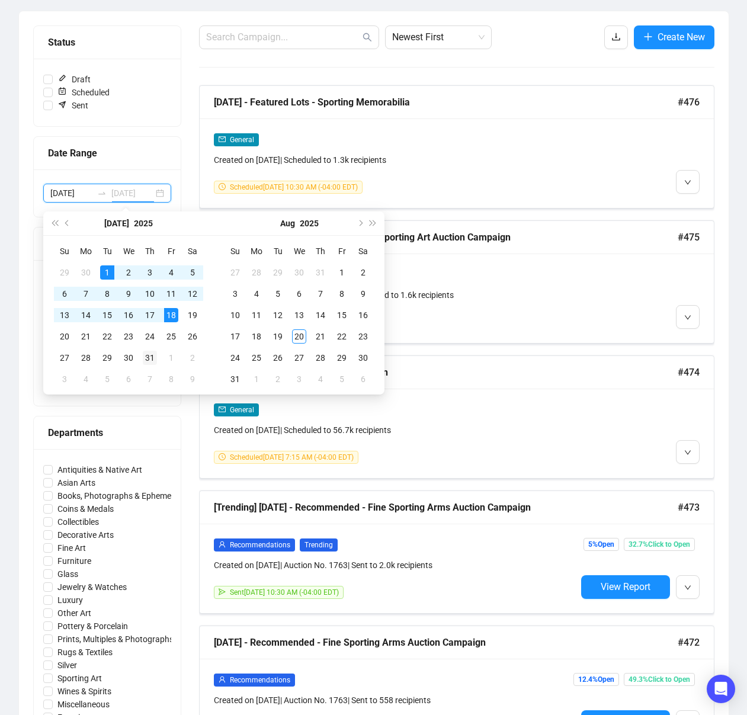
type input "[DATE]"
click at [152, 359] on div "31" at bounding box center [150, 358] width 14 height 14
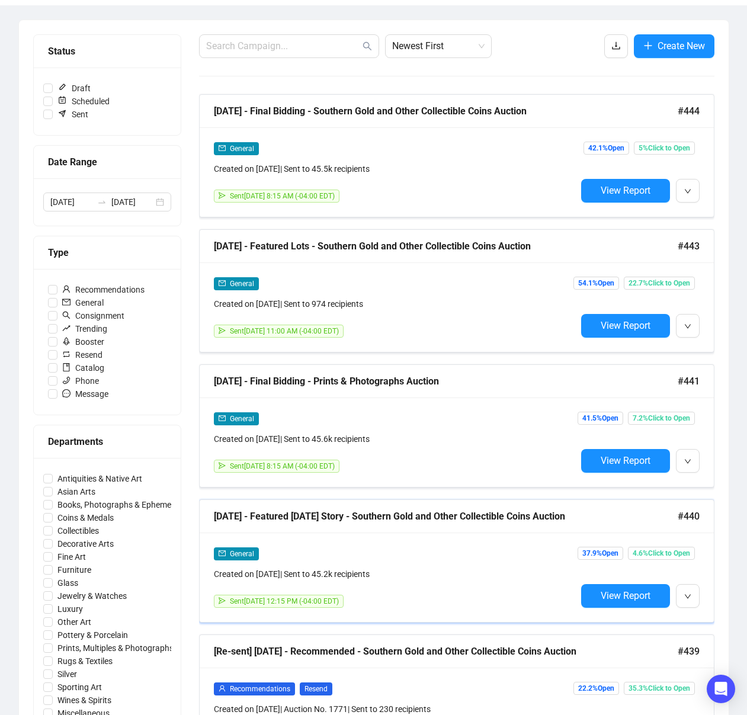
scroll to position [0, 0]
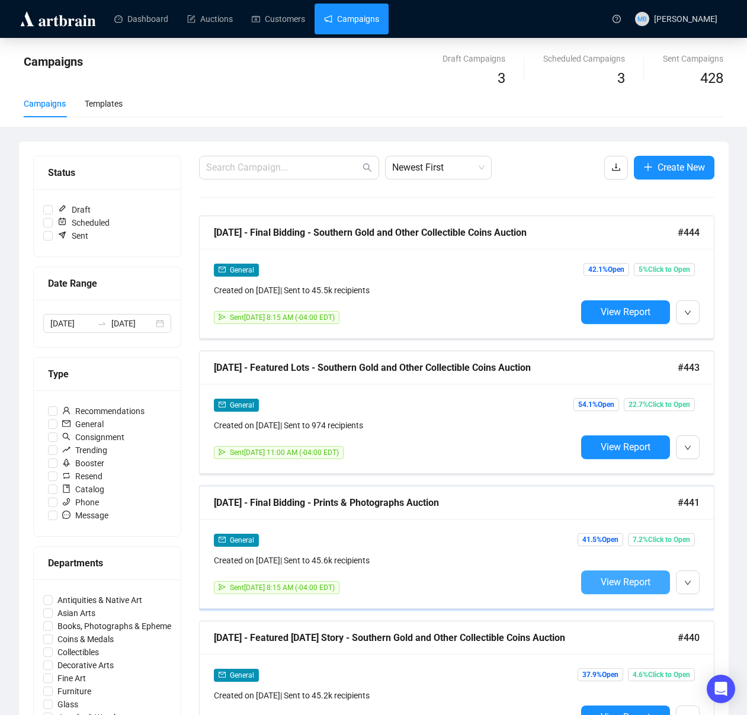
click at [600, 584] on span "View Report" at bounding box center [625, 581] width 50 height 11
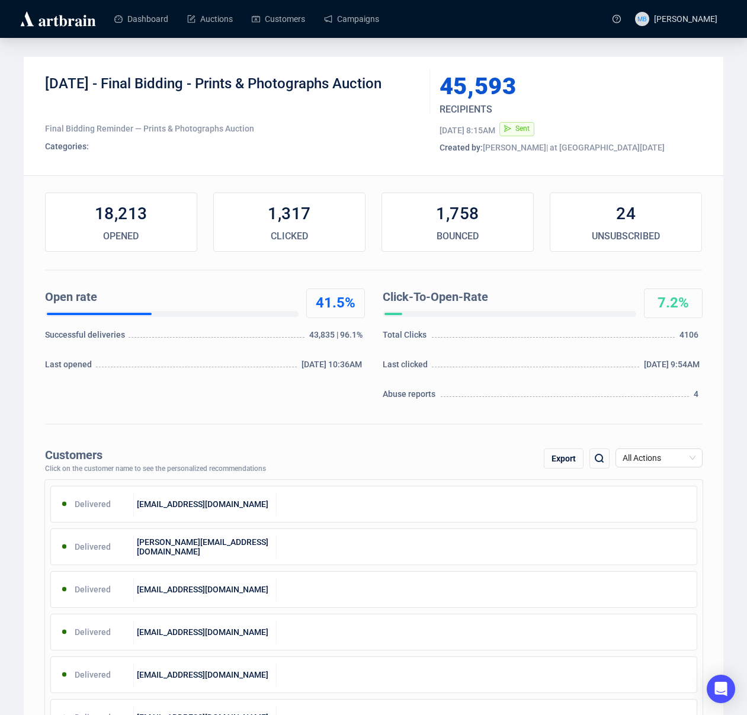
drag, startPoint x: 176, startPoint y: 88, endPoint x: 409, endPoint y: 94, distance: 232.8
click at [409, 93] on div "7-25-2025 - Final Bidding - Prints & Photographs Auction" at bounding box center [233, 93] width 376 height 36
copy div "Final Bidding - Prints & Photographs Auction"
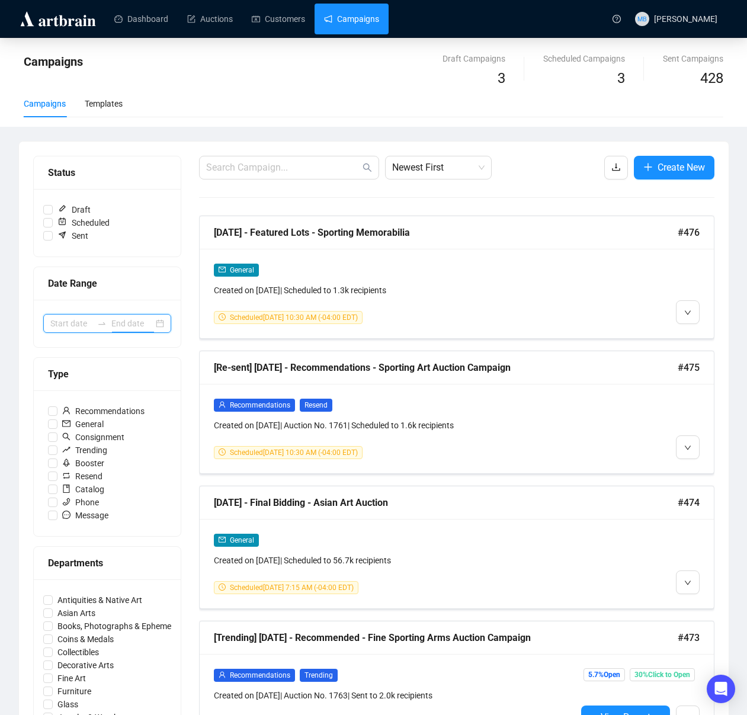
click at [113, 323] on input at bounding box center [132, 323] width 42 height 13
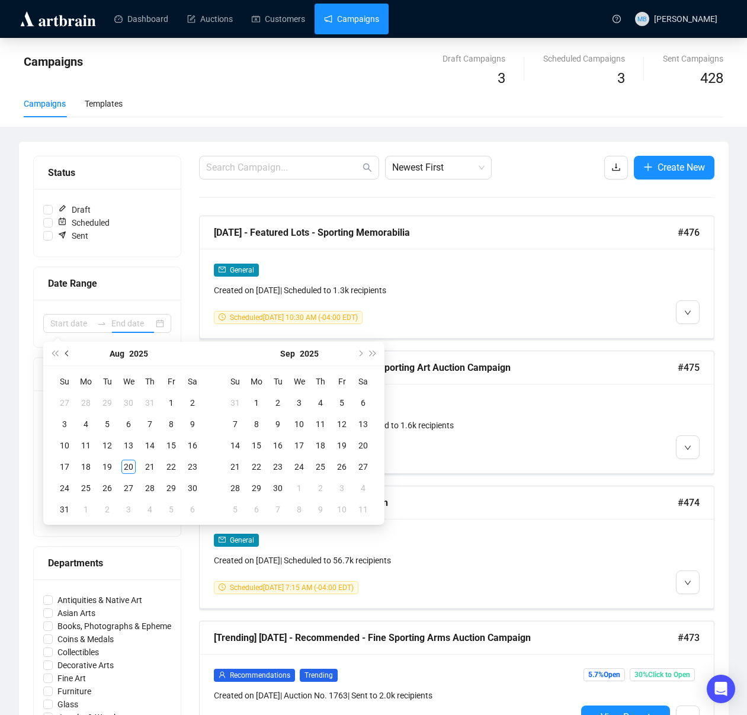
click at [62, 346] on button "Previous month (PageUp)" at bounding box center [67, 354] width 13 height 24
type input "[DATE]"
drag, startPoint x: 110, startPoint y: 401, endPoint x: 114, endPoint y: 418, distance: 17.7
click at [110, 401] on div "1" at bounding box center [107, 403] width 14 height 14
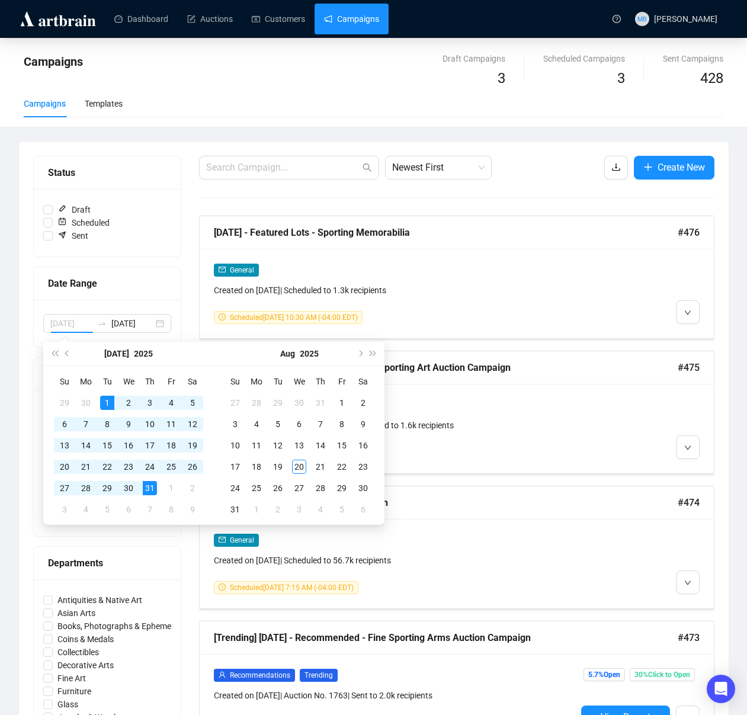
click at [155, 490] on div "31" at bounding box center [150, 488] width 14 height 14
type input "[DATE]"
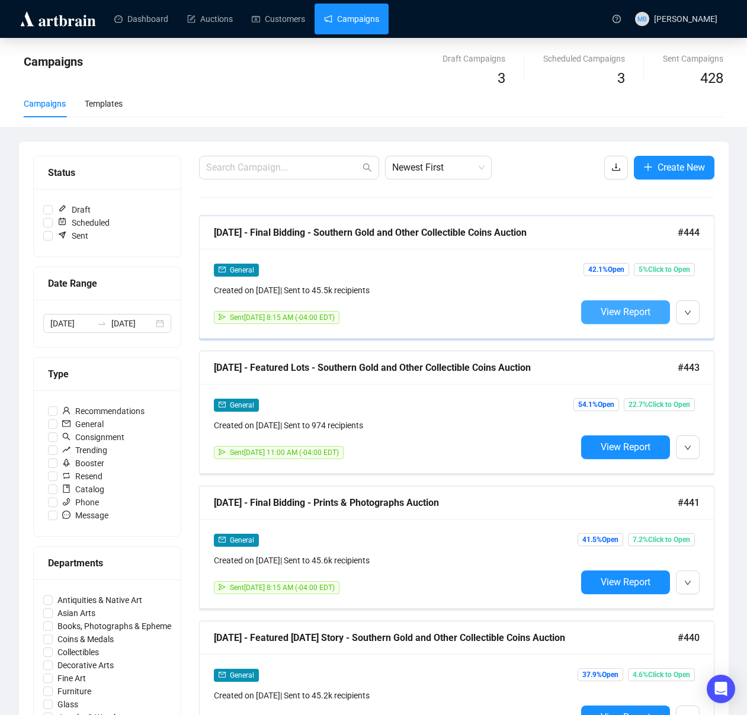
click at [617, 310] on span "View Report" at bounding box center [625, 311] width 50 height 11
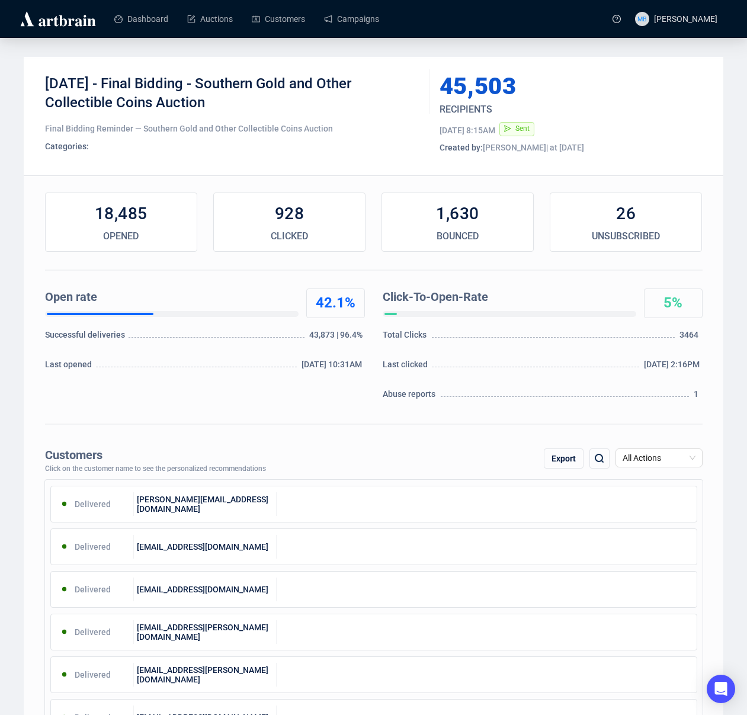
drag, startPoint x: 218, startPoint y: 83, endPoint x: 225, endPoint y: 102, distance: 20.2
click at [225, 102] on div "7-30-2025 - Final Bidding - Southern Gold and Other Collectible Coins Auction" at bounding box center [233, 93] width 376 height 36
copy div "Southern Gold and Other Collectible Coins Auction"
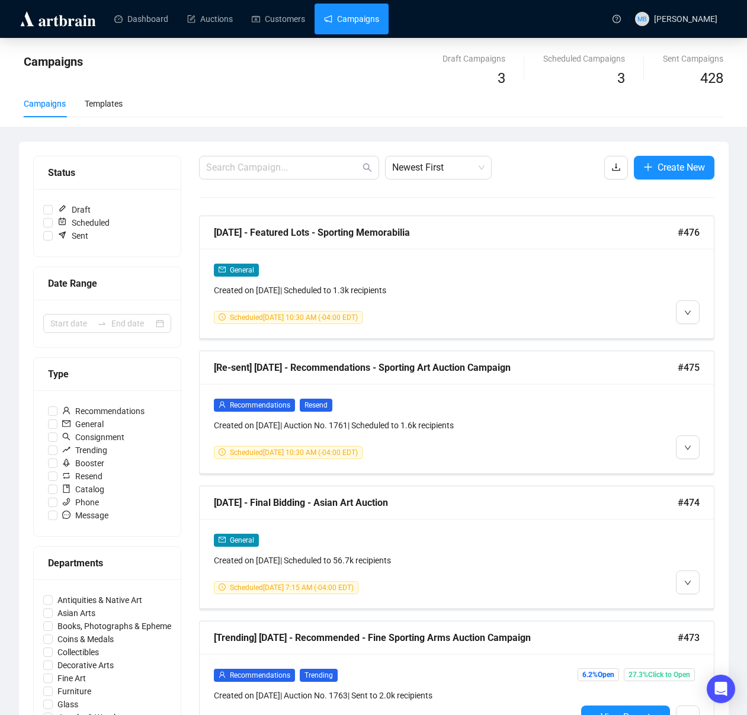
scroll to position [1, 0]
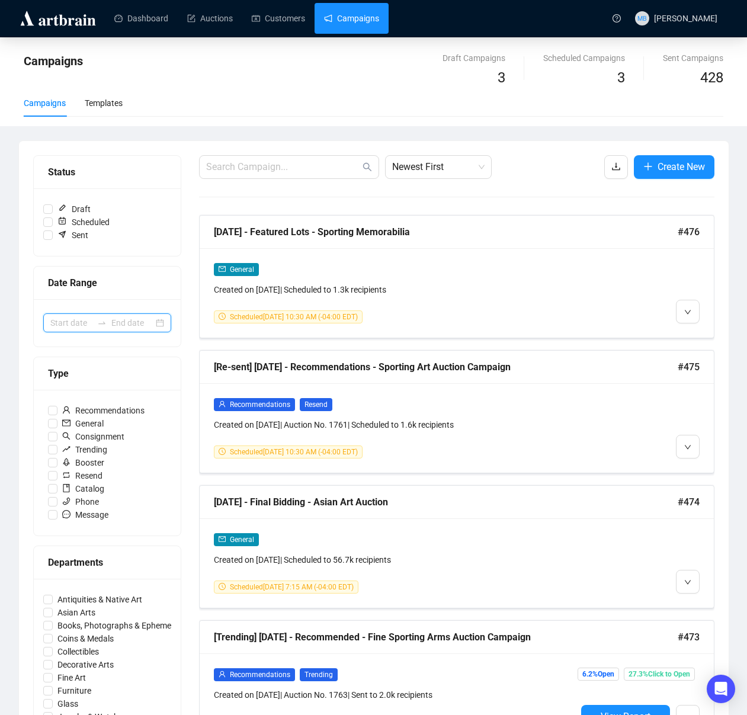
click at [122, 323] on input at bounding box center [132, 322] width 42 height 13
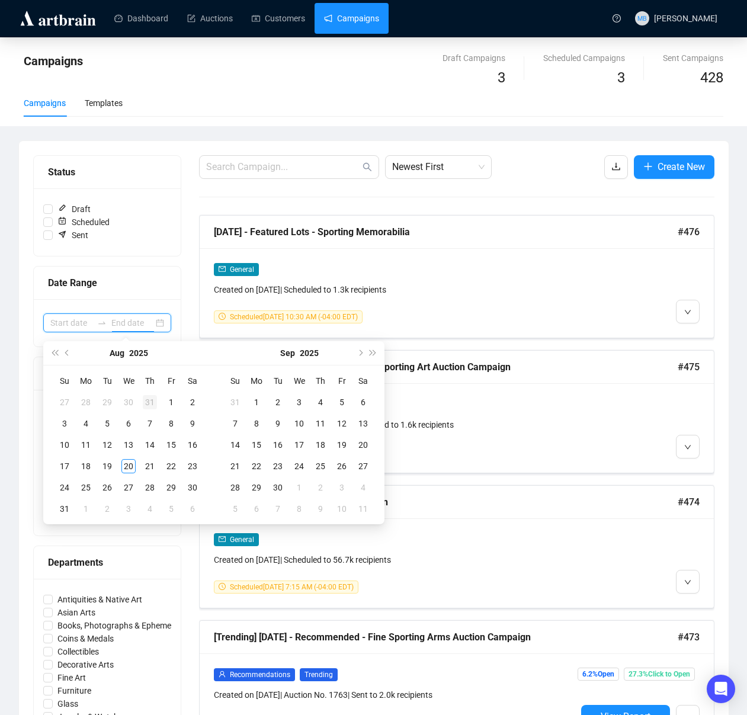
type input "[DATE]"
drag, startPoint x: 67, startPoint y: 352, endPoint x: 103, endPoint y: 393, distance: 54.5
click at [67, 352] on span "Previous month (PageUp)" at bounding box center [68, 353] width 6 height 6
type input "[DATE]"
drag, startPoint x: 109, startPoint y: 404, endPoint x: 118, endPoint y: 404, distance: 9.5
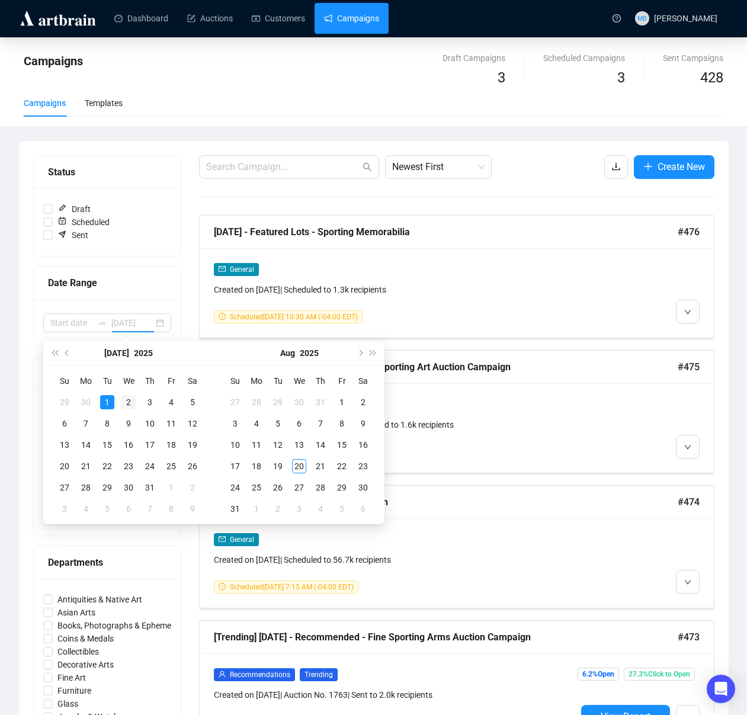
click at [111, 404] on div "1" at bounding box center [107, 402] width 14 height 14
type input "[DATE]"
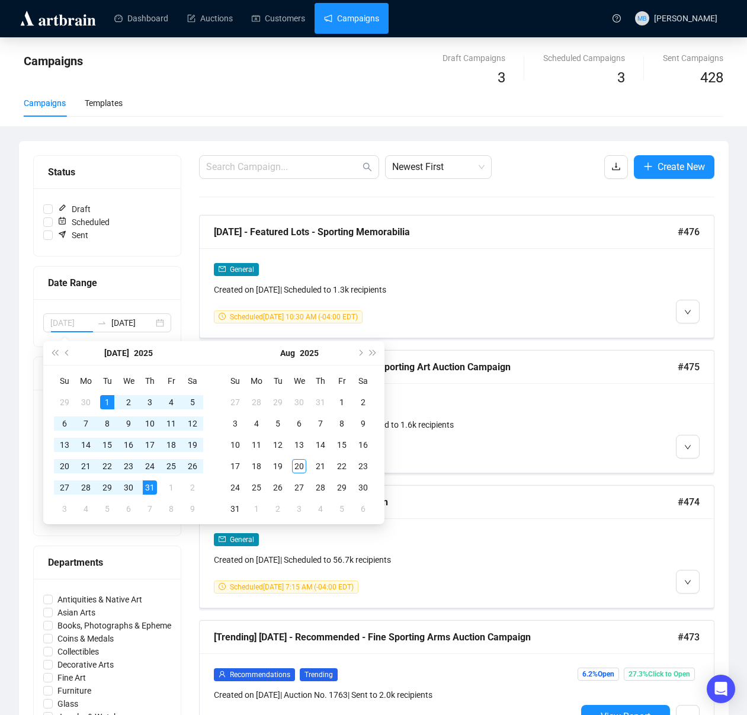
click at [152, 491] on div "31" at bounding box center [150, 487] width 14 height 14
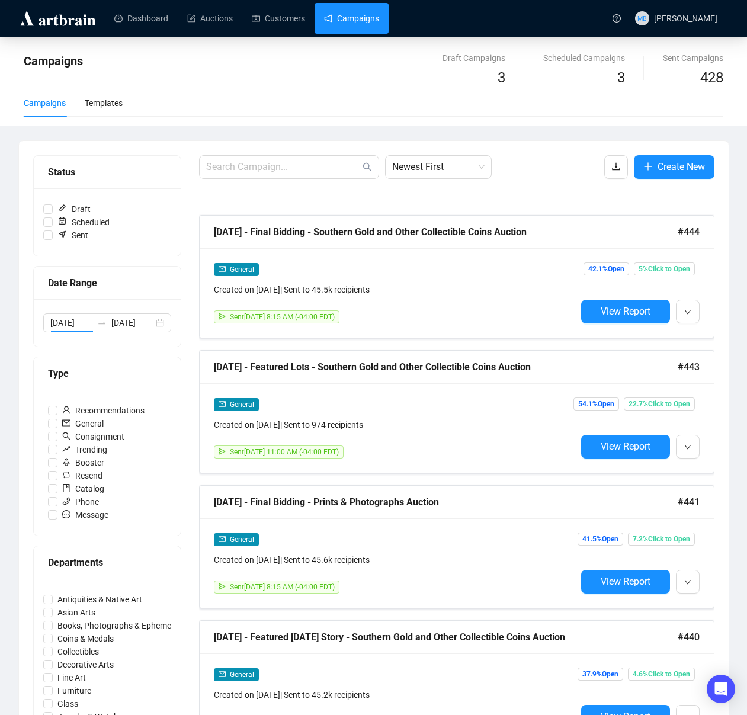
type input "[DATE]"
click at [317, 114] on div "Campaigns Templates" at bounding box center [373, 102] width 699 height 27
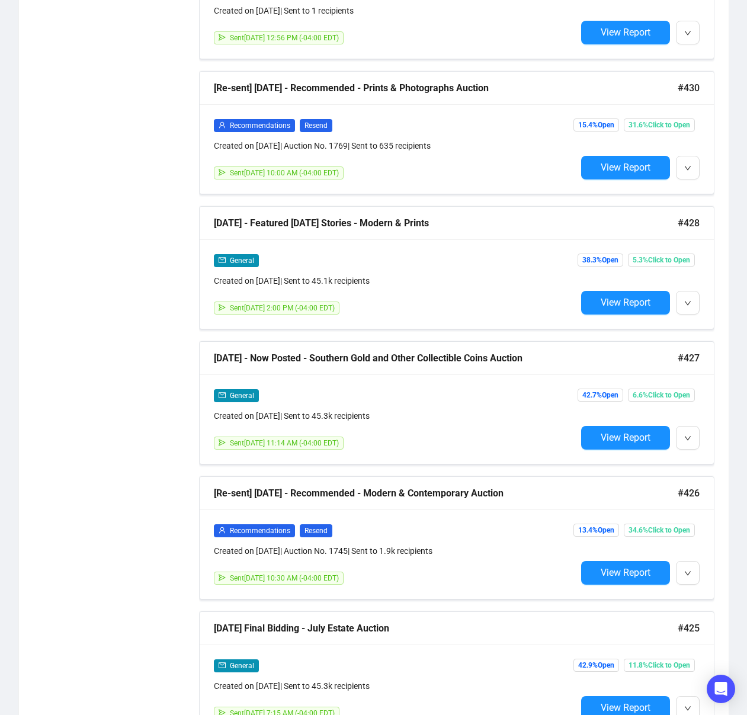
scroll to position [3114, 0]
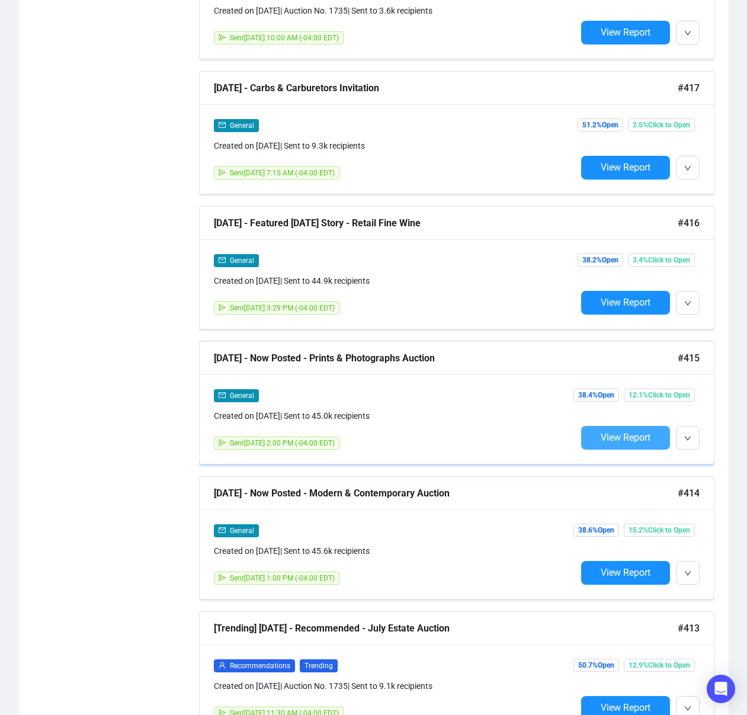
click at [628, 439] on span "View Report" at bounding box center [625, 437] width 50 height 11
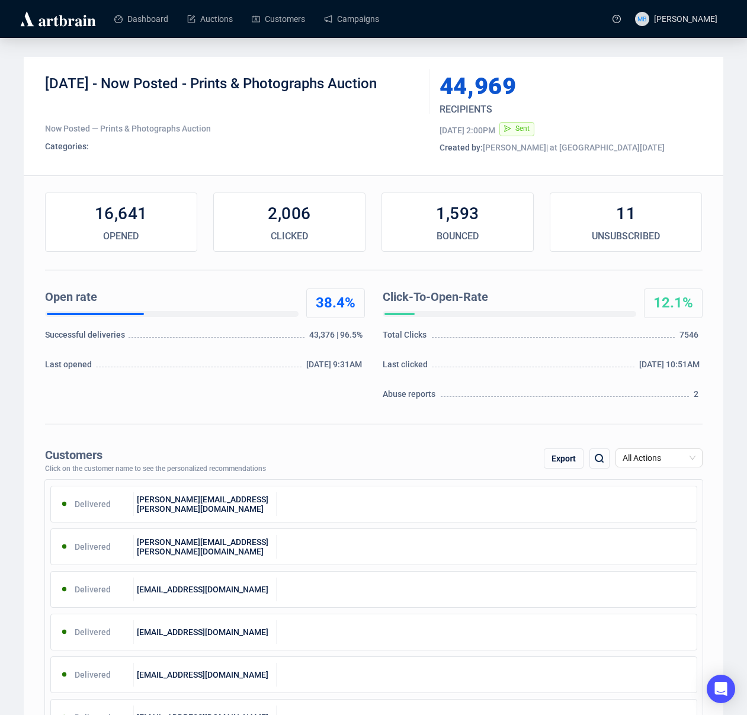
drag, startPoint x: 380, startPoint y: 88, endPoint x: 365, endPoint y: 85, distance: 15.2
click at [365, 85] on div "[DATE] - Now Posted - Prints & Photographs Auction" at bounding box center [233, 93] width 376 height 36
click at [389, 92] on div "[DATE] - Now Posted - Prints & Photographs Auction" at bounding box center [233, 93] width 376 height 36
drag, startPoint x: 389, startPoint y: 91, endPoint x: 196, endPoint y: 83, distance: 193.2
click at [198, 84] on div "[DATE] - Now Posted - Prints & Photographs Auction" at bounding box center [233, 93] width 376 height 36
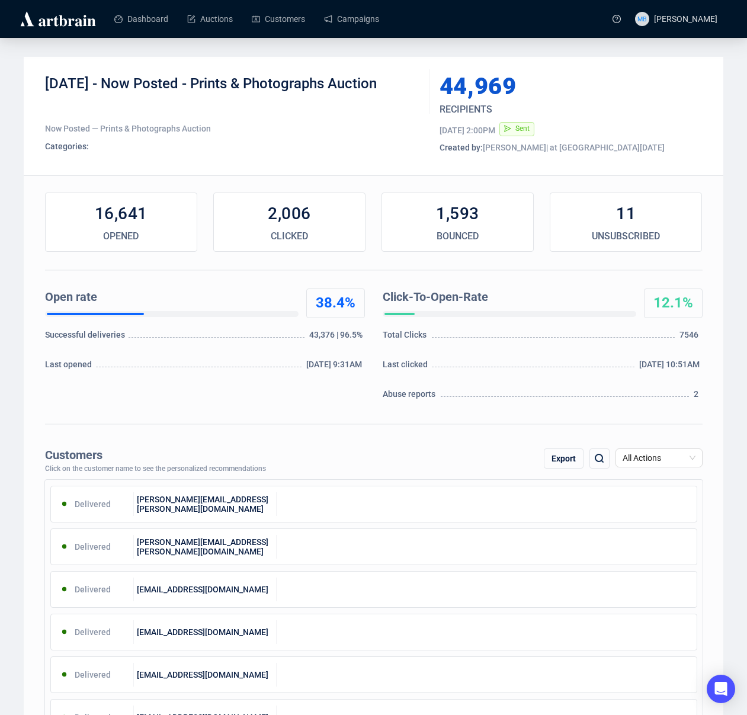
copy div "Prints & Photographs Auction"
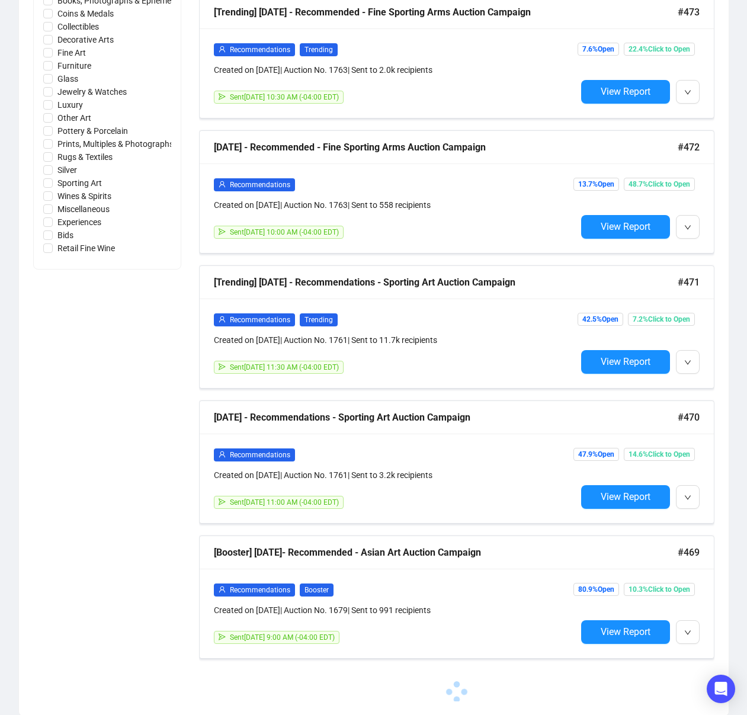
scroll to position [626, 0]
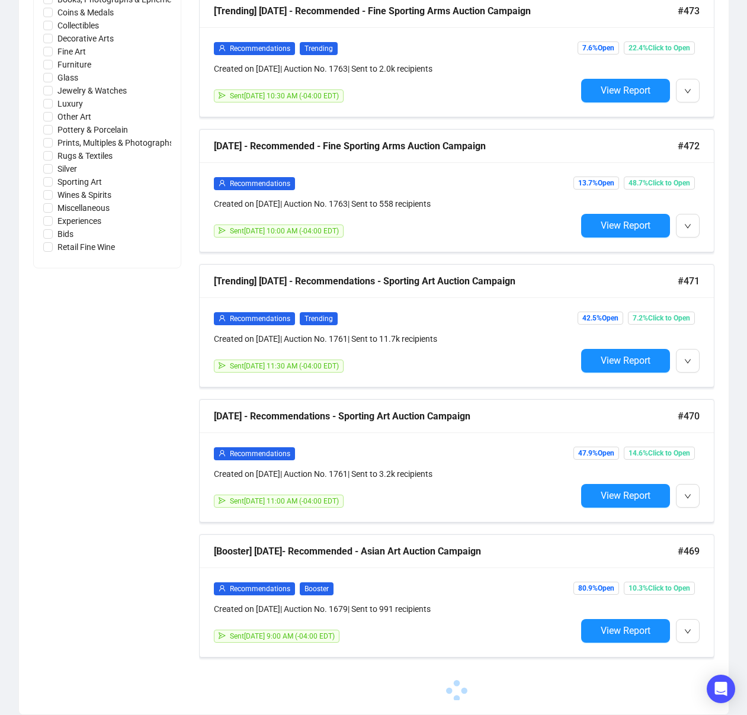
click at [98, 395] on div "Status Draft Scheduled Sent Date Range Type Recommendations General Consignment…" at bounding box center [107, 114] width 148 height 1171
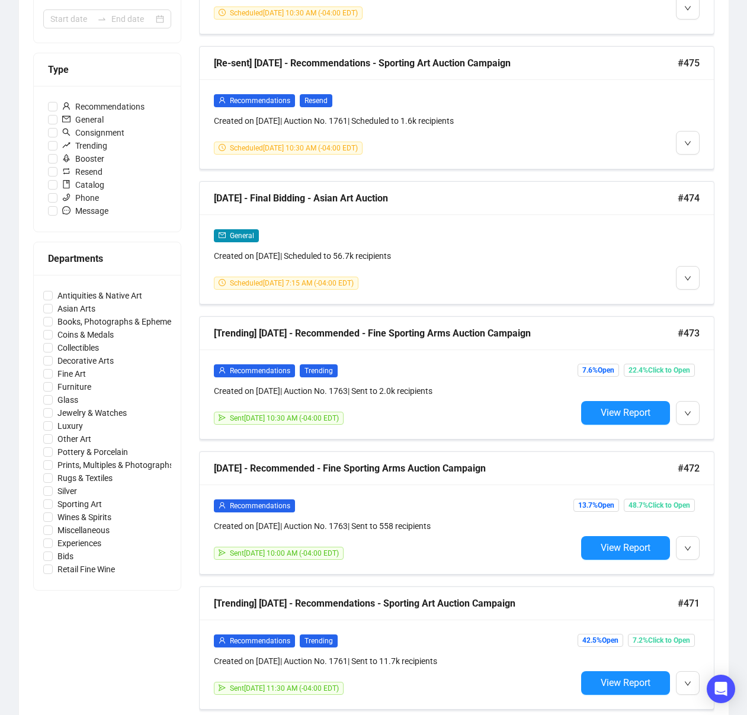
scroll to position [122, 0]
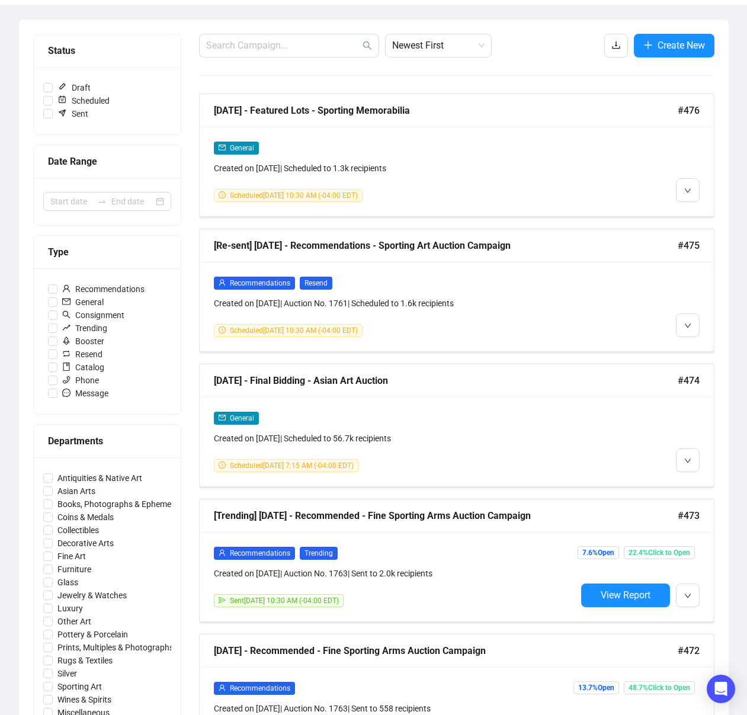
click at [103, 218] on div at bounding box center [107, 201] width 147 height 47
click at [108, 208] on div at bounding box center [107, 201] width 128 height 19
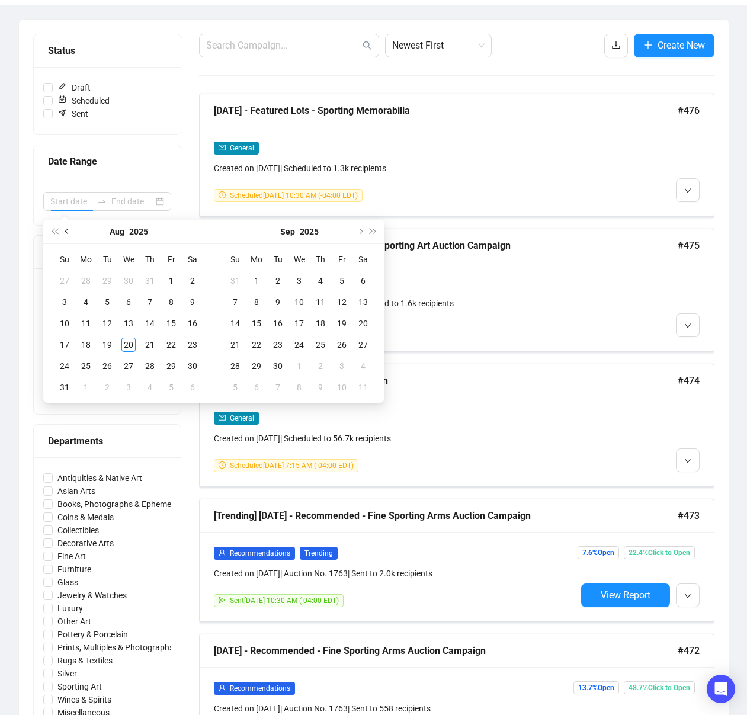
click at [66, 232] on span "Previous month (PageUp)" at bounding box center [68, 232] width 6 height 6
type input "[DATE]"
drag, startPoint x: 109, startPoint y: 284, endPoint x: 109, endPoint y: 271, distance: 13.0
click at [109, 284] on div "1" at bounding box center [107, 281] width 14 height 14
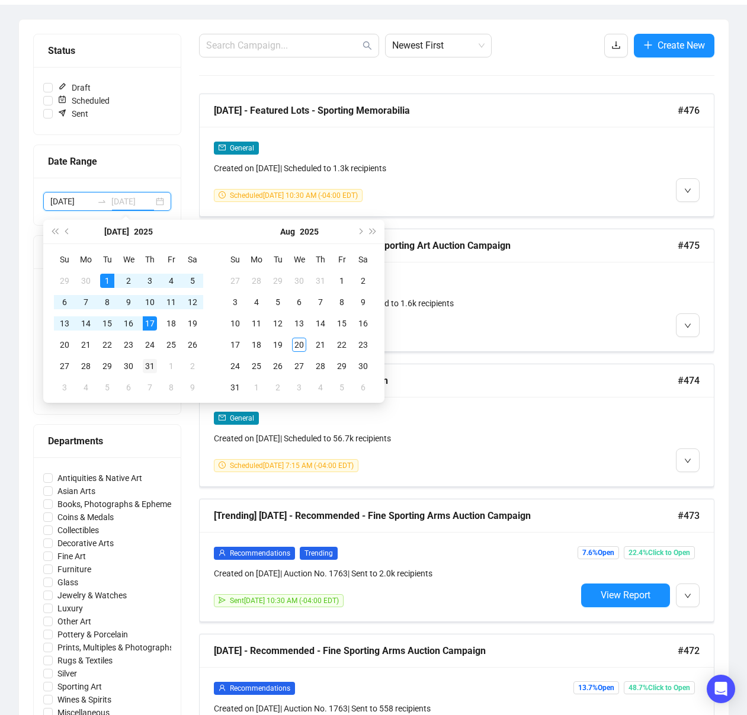
type input "[DATE]"
click at [153, 371] on div "31" at bounding box center [150, 366] width 14 height 14
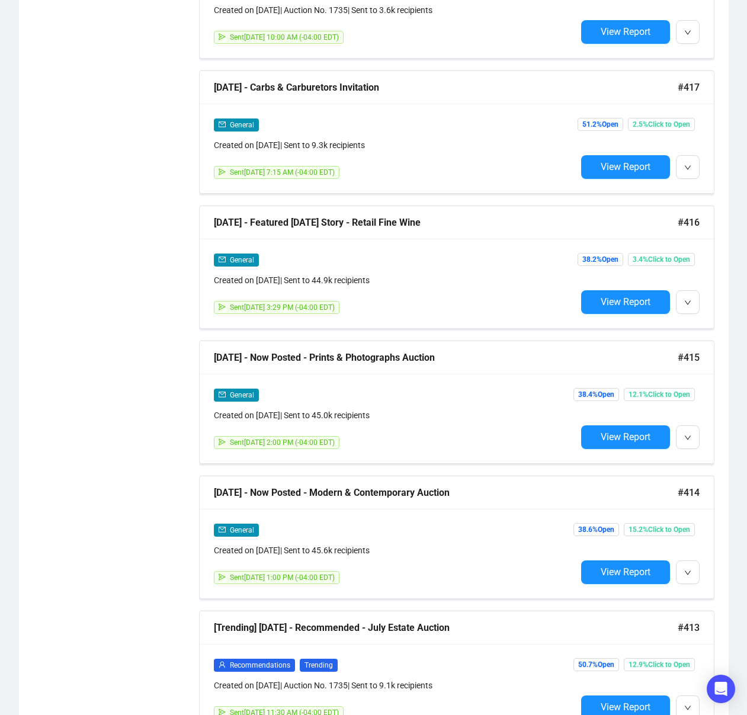
scroll to position [3122, 0]
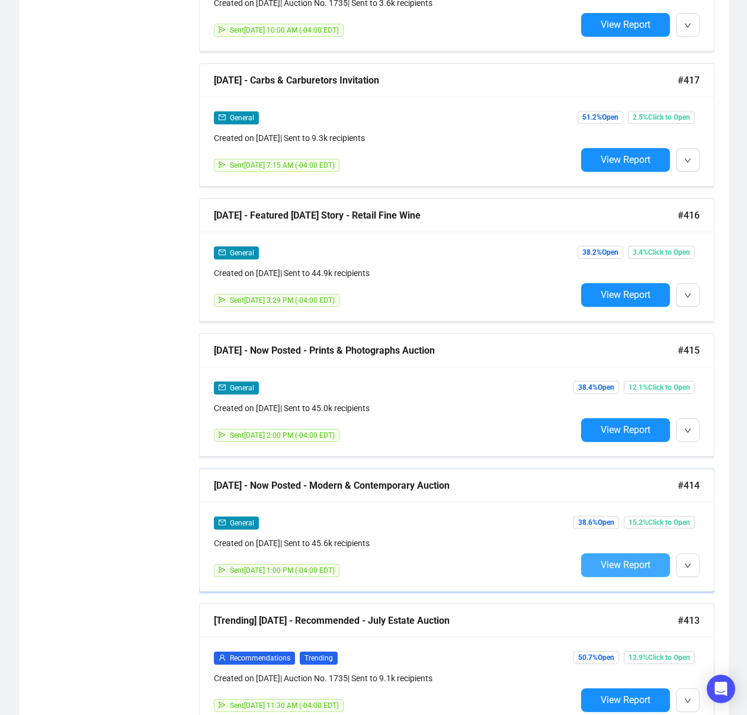
click at [618, 571] on button "View Report" at bounding box center [625, 565] width 89 height 24
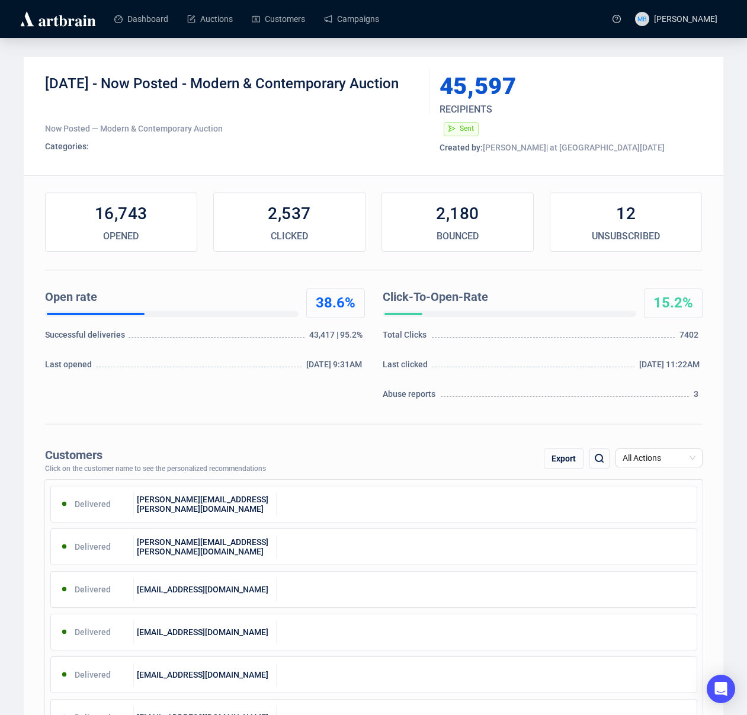
drag, startPoint x: 108, startPoint y: 85, endPoint x: 451, endPoint y: 140, distance: 347.2
click at [417, 86] on div "[DATE] - Now Posted - Modern & Contemporary Auction" at bounding box center [233, 93] width 376 height 36
copy div "Now Posted - Modern & Contemporary Auction"
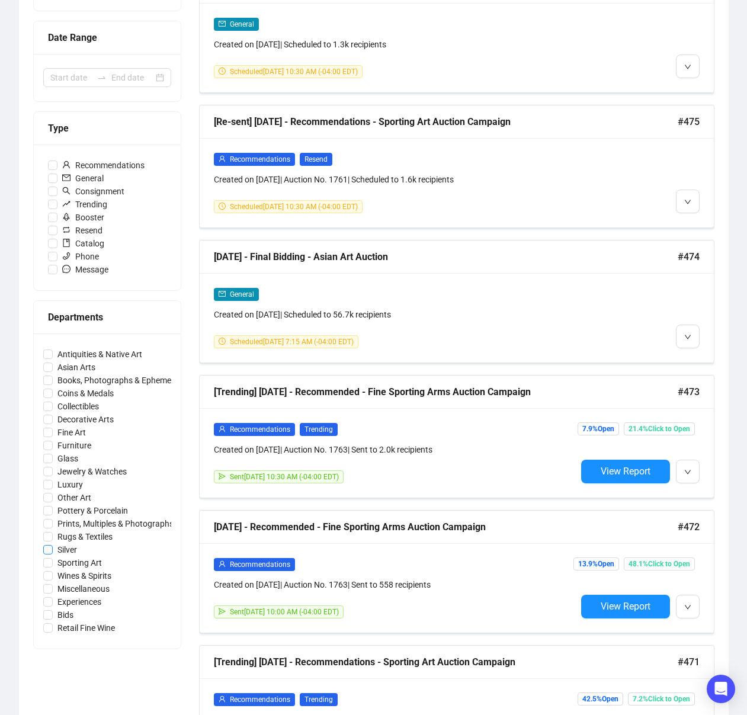
scroll to position [54, 0]
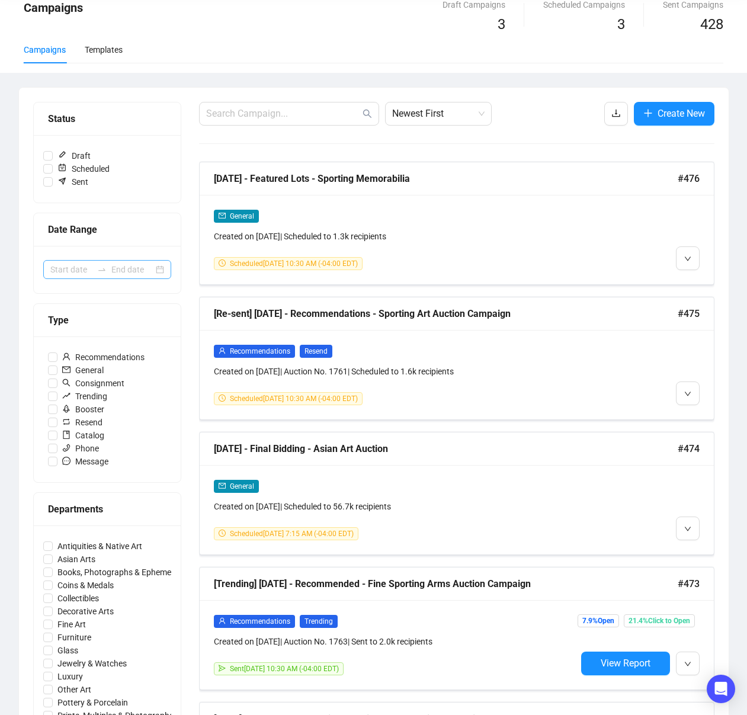
click at [99, 274] on div at bounding box center [107, 269] width 128 height 19
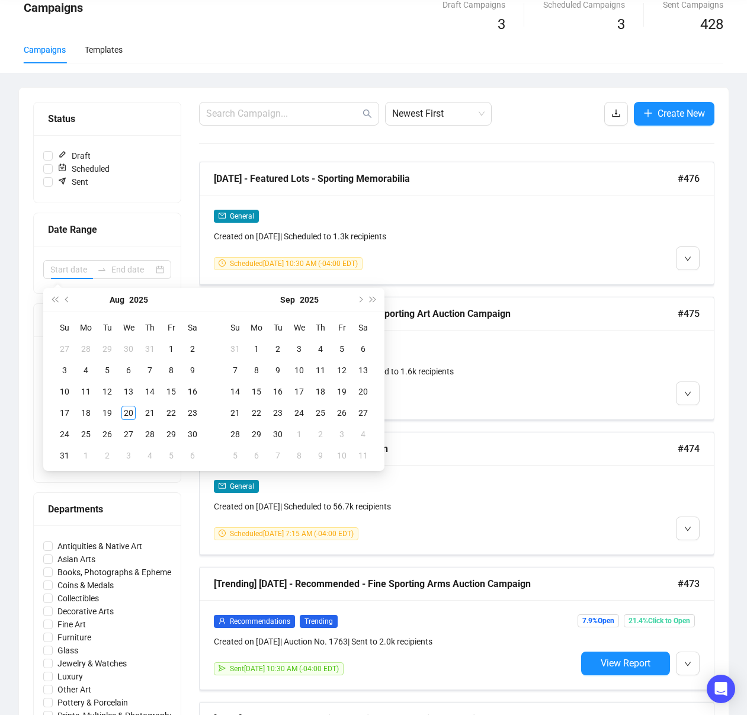
drag, startPoint x: 68, startPoint y: 301, endPoint x: 80, endPoint y: 315, distance: 18.9
click at [69, 301] on button "Previous month (PageUp)" at bounding box center [67, 300] width 13 height 24
type input "[DATE]"
click at [113, 351] on div "1" at bounding box center [107, 349] width 14 height 14
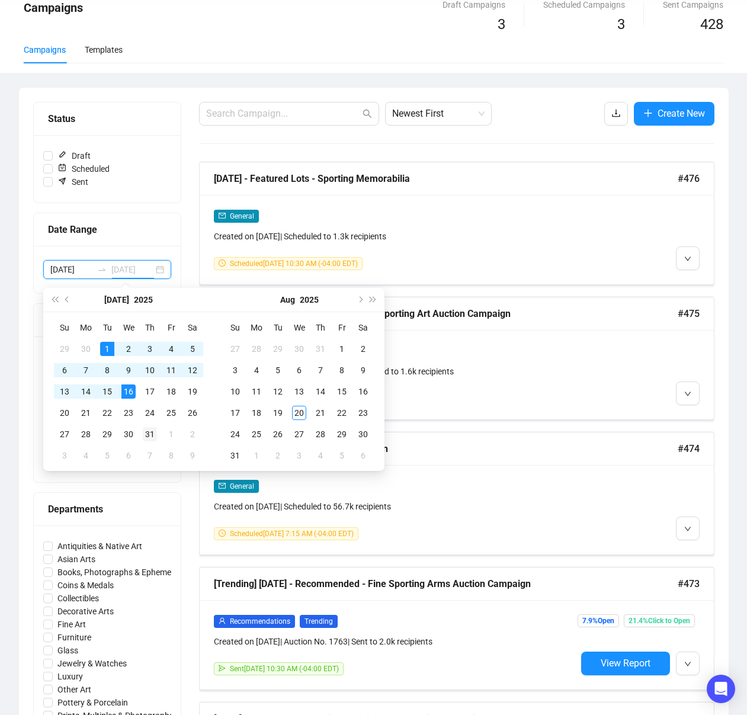
type input "[DATE]"
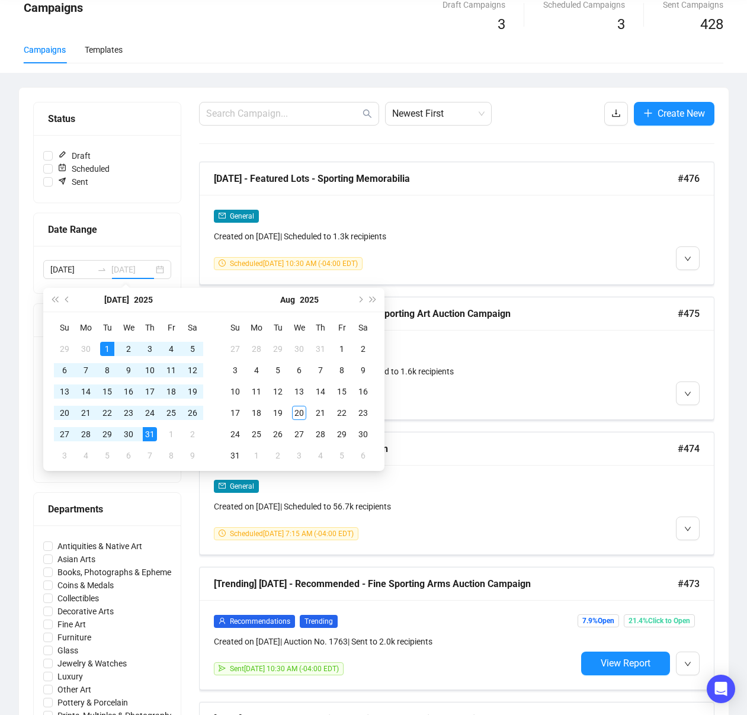
click at [150, 433] on div "31" at bounding box center [150, 434] width 14 height 14
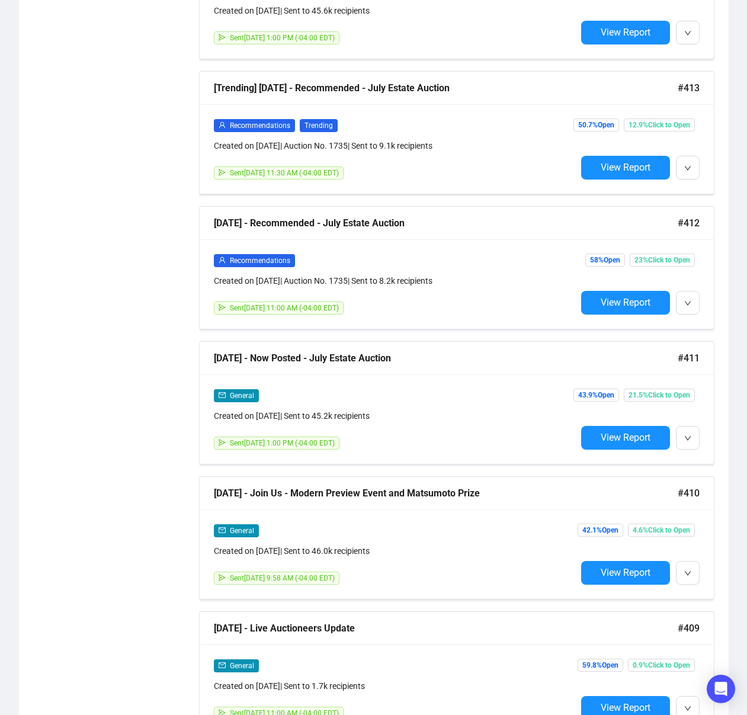
scroll to position [1629, 0]
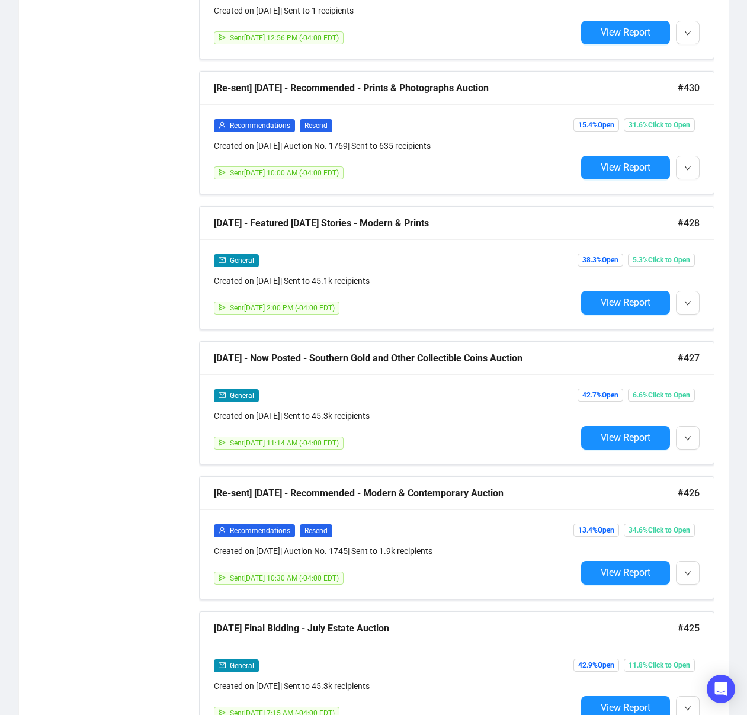
click at [723, 381] on div "Status Draft Scheduled Sent Date Range 2025-07-01 2025-07-31 Type Recommendatio…" at bounding box center [373, 664] width 709 height 4304
click at [621, 447] on button "View Report" at bounding box center [625, 438] width 89 height 24
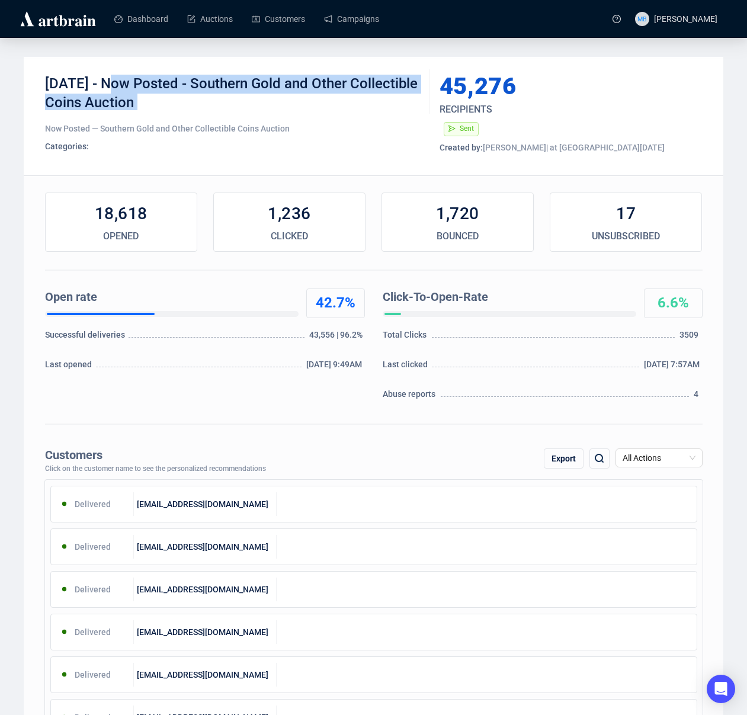
drag, startPoint x: 108, startPoint y: 83, endPoint x: 268, endPoint y: 115, distance: 163.7
click at [261, 111] on div "7-18-25 - Now Posted - Southern Gold and Other Collectible Coins Auction Now Po…" at bounding box center [233, 116] width 376 height 83
copy div "Now Posted - Southern Gold and Other Collectible Coins Auction"
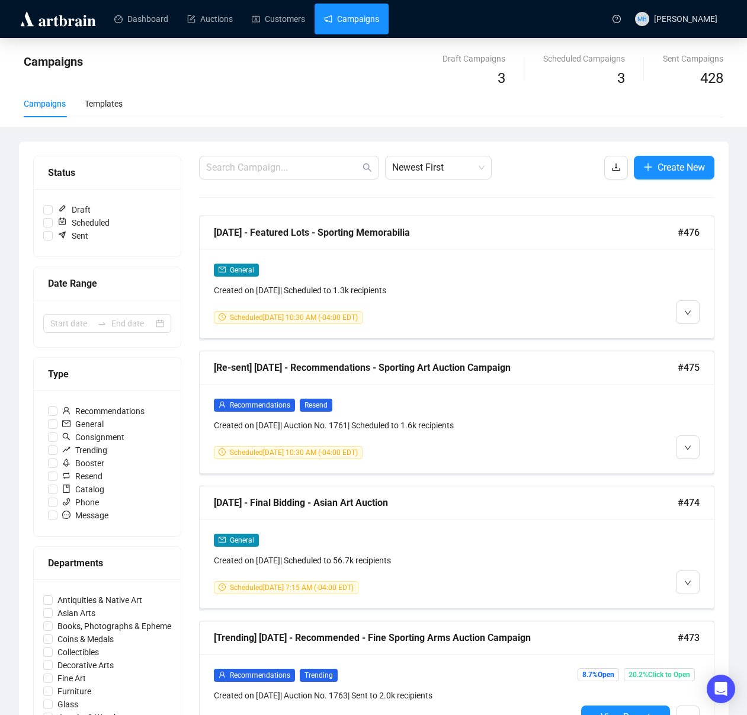
scroll to position [38, 0]
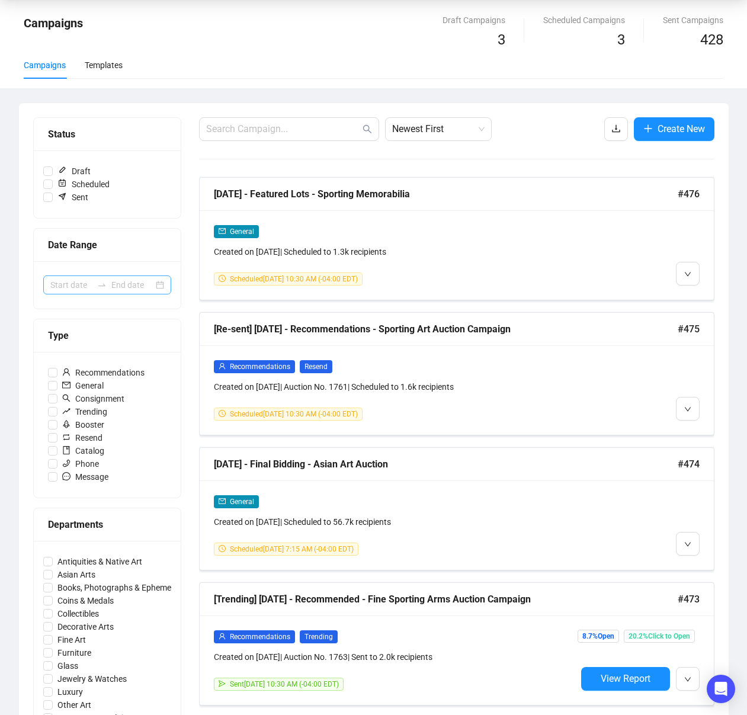
click at [102, 285] on icon "swap-right" at bounding box center [101, 285] width 7 height 2
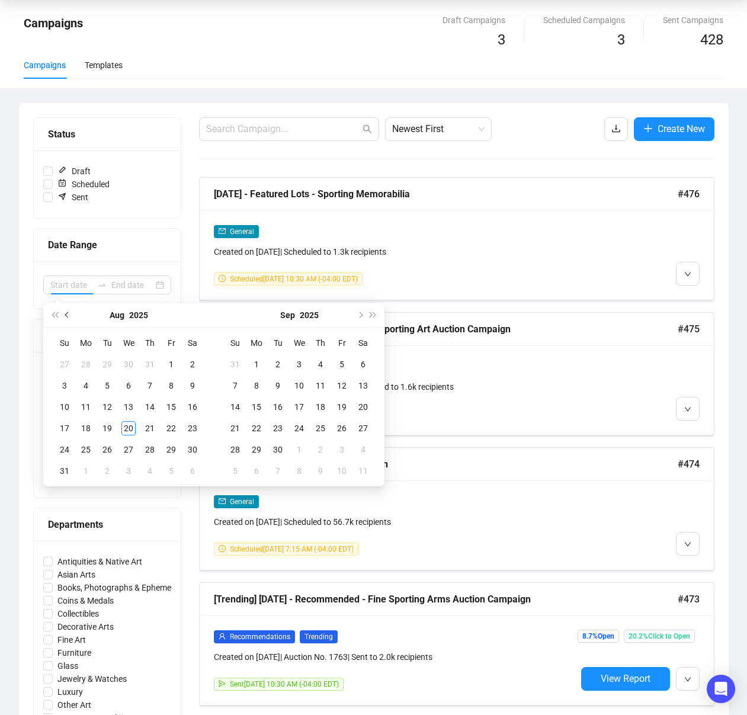
click at [69, 317] on button "Previous month (PageUp)" at bounding box center [67, 315] width 13 height 24
type input "[DATE]"
click at [110, 366] on div "1" at bounding box center [107, 364] width 14 height 14
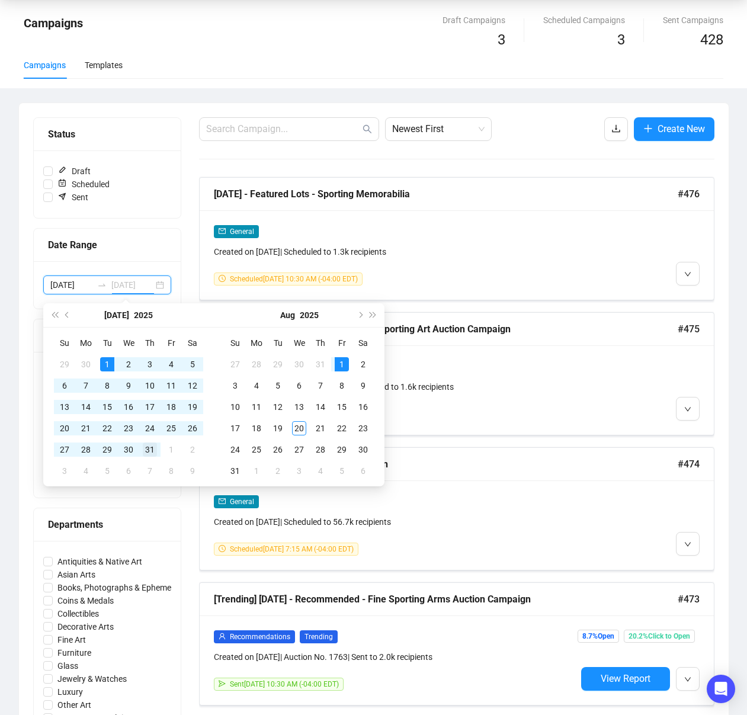
type input "[DATE]"
click at [153, 449] on div "31" at bounding box center [150, 449] width 14 height 14
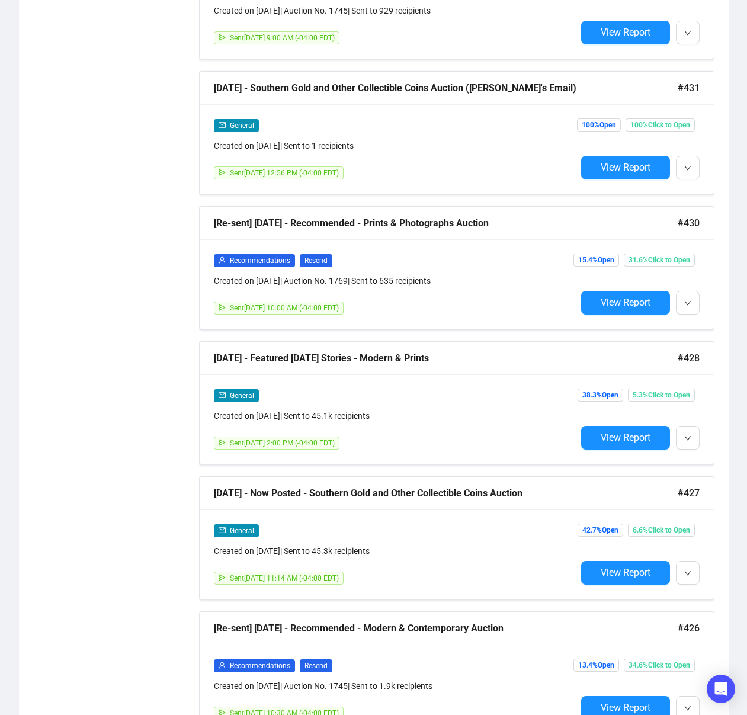
scroll to position [2979, 0]
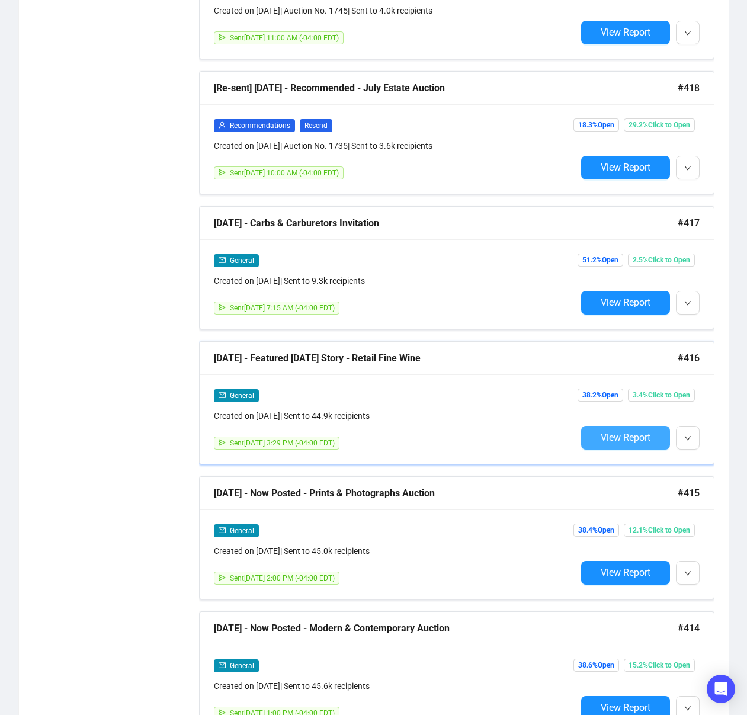
click at [610, 443] on button "View Report" at bounding box center [625, 438] width 89 height 24
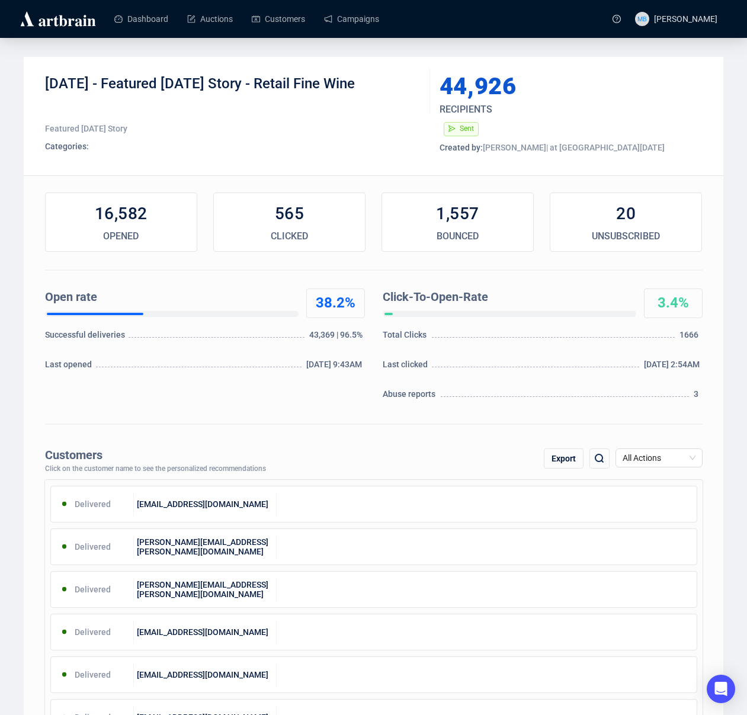
drag, startPoint x: 123, startPoint y: 82, endPoint x: 404, endPoint y: 85, distance: 281.3
click at [403, 84] on div "[DATE] - Featured [DATE] Story - Retail Fine Wine" at bounding box center [233, 93] width 376 height 36
copy div "Featured Friday Story - Retail Fine Wine"
click at [686, 227] on div "0% UNSUBSCRIBED" at bounding box center [625, 221] width 152 height 59
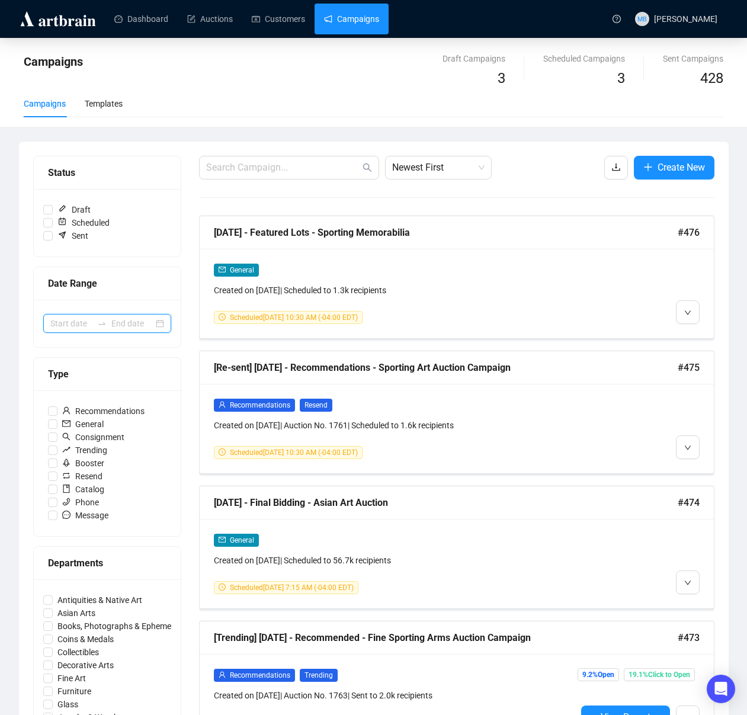
drag, startPoint x: 121, startPoint y: 323, endPoint x: 115, endPoint y: 320, distance: 6.4
click at [121, 323] on input at bounding box center [132, 323] width 42 height 13
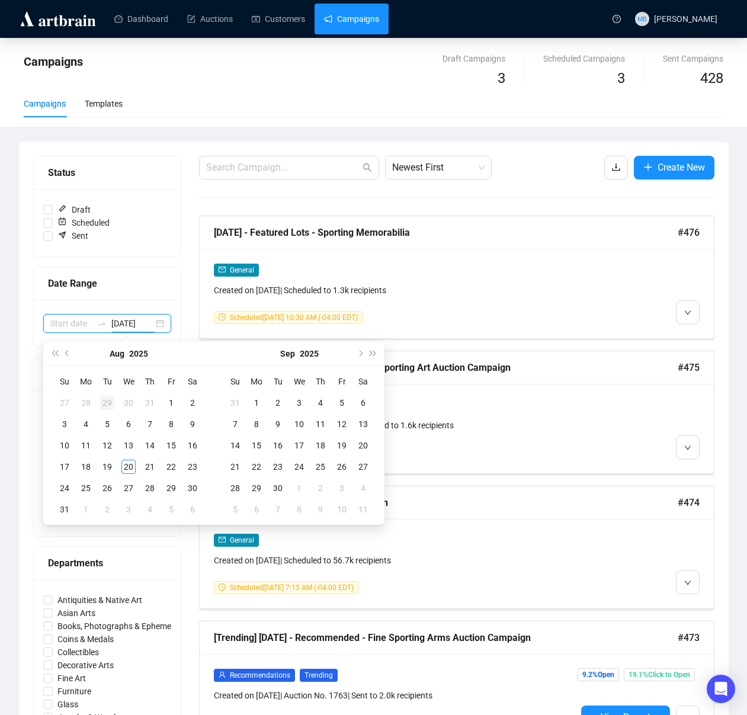
type input "2025-07-29"
drag, startPoint x: 68, startPoint y: 353, endPoint x: 109, endPoint y: 433, distance: 90.0
click at [68, 353] on span "Previous month (PageUp)" at bounding box center [68, 354] width 6 height 6
type input "[DATE]"
drag, startPoint x: 109, startPoint y: 405, endPoint x: 117, endPoint y: 416, distance: 13.5
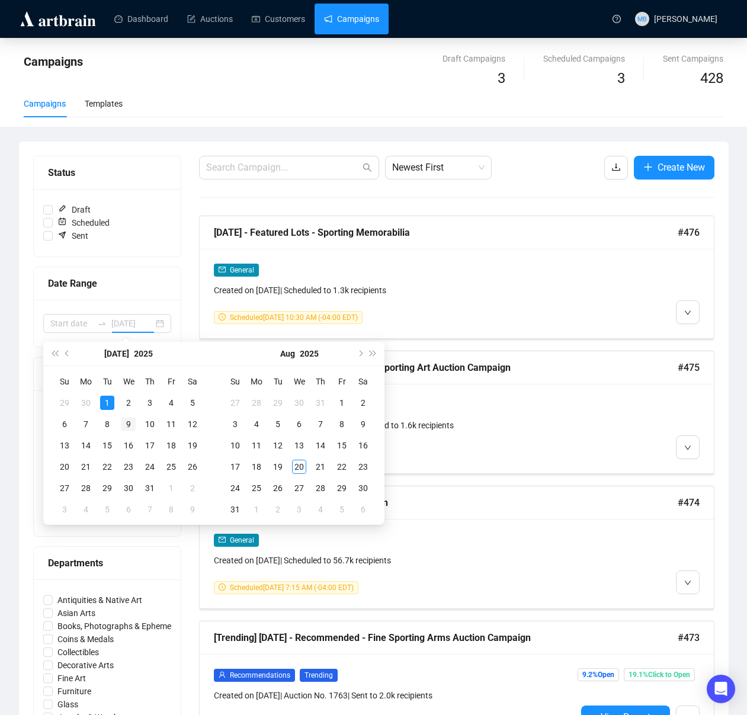
click at [109, 405] on div "1" at bounding box center [107, 403] width 14 height 14
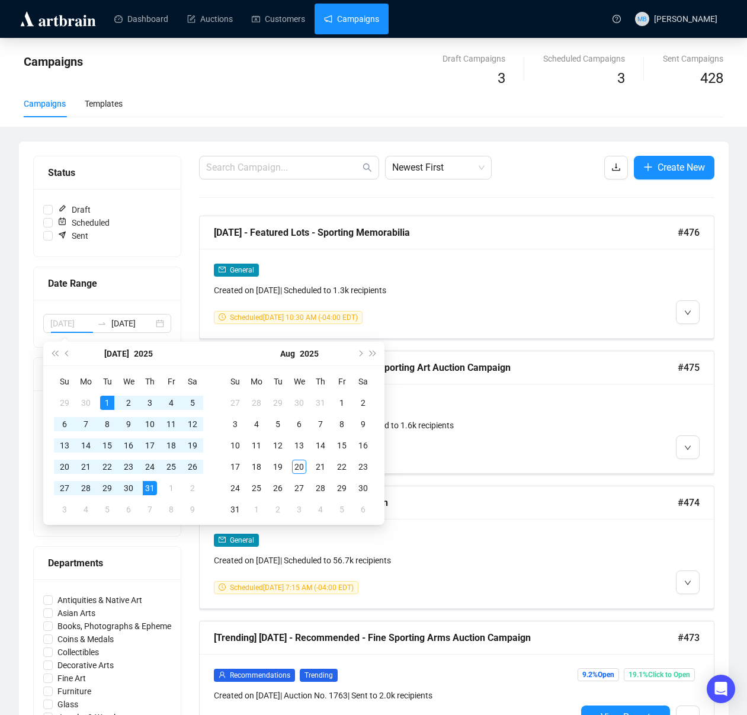
click at [152, 487] on div "31" at bounding box center [150, 488] width 14 height 14
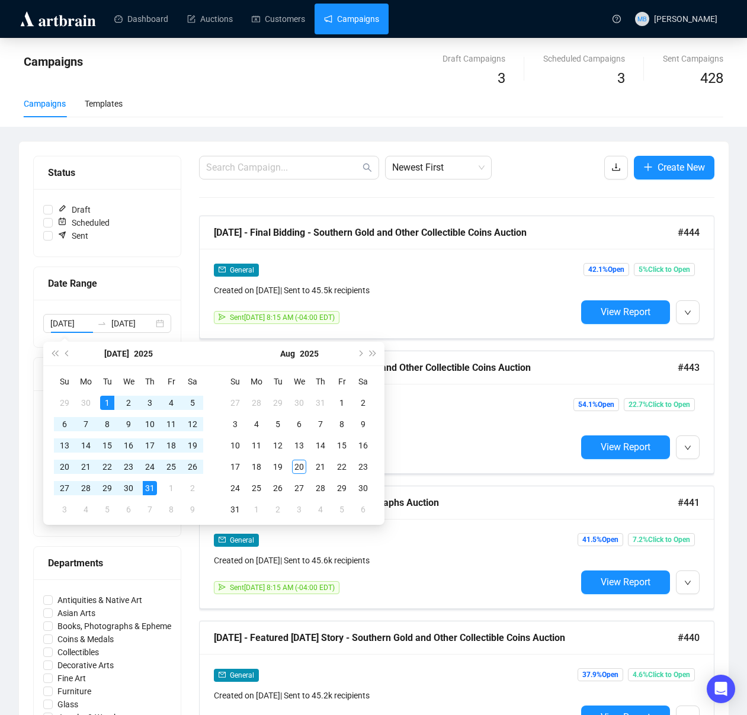
type input "[DATE]"
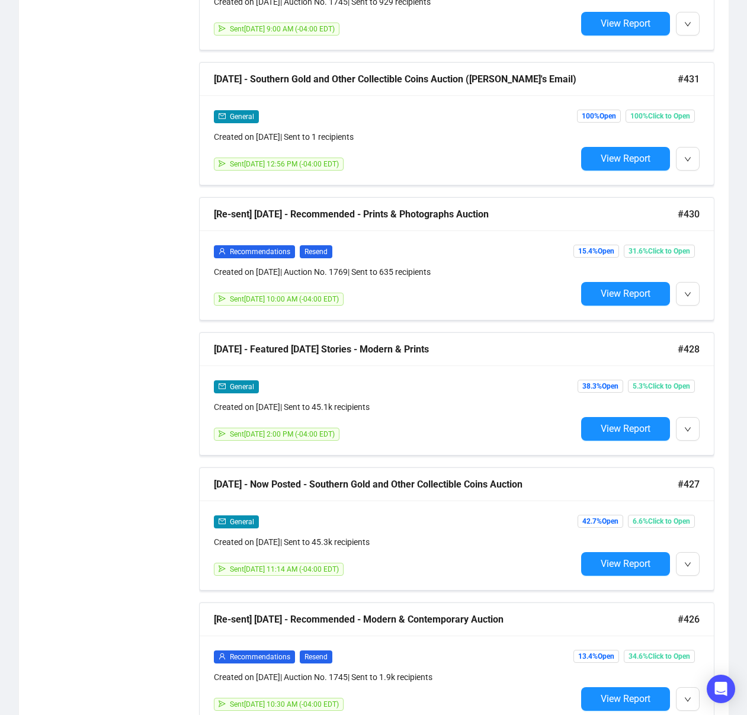
scroll to position [1513, 0]
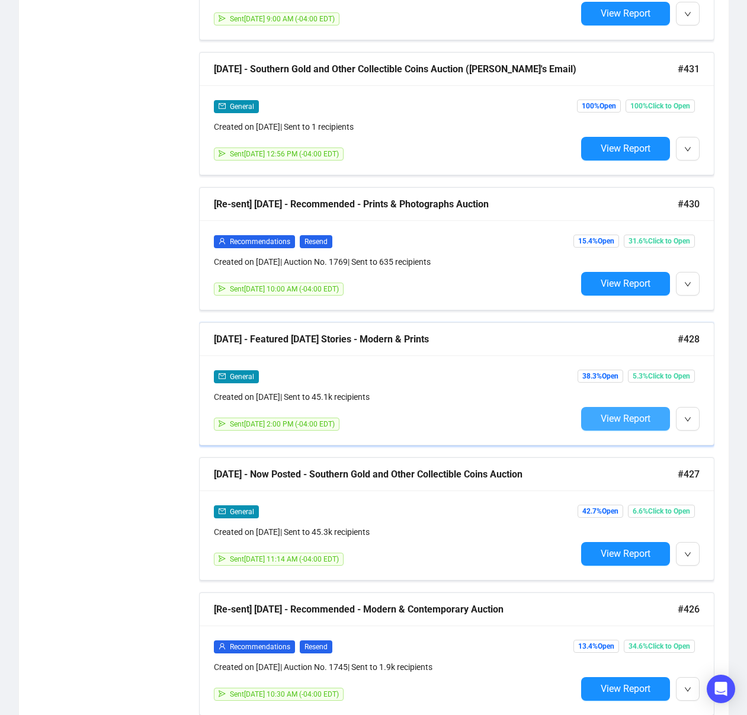
click at [605, 415] on span "View Report" at bounding box center [625, 418] width 50 height 11
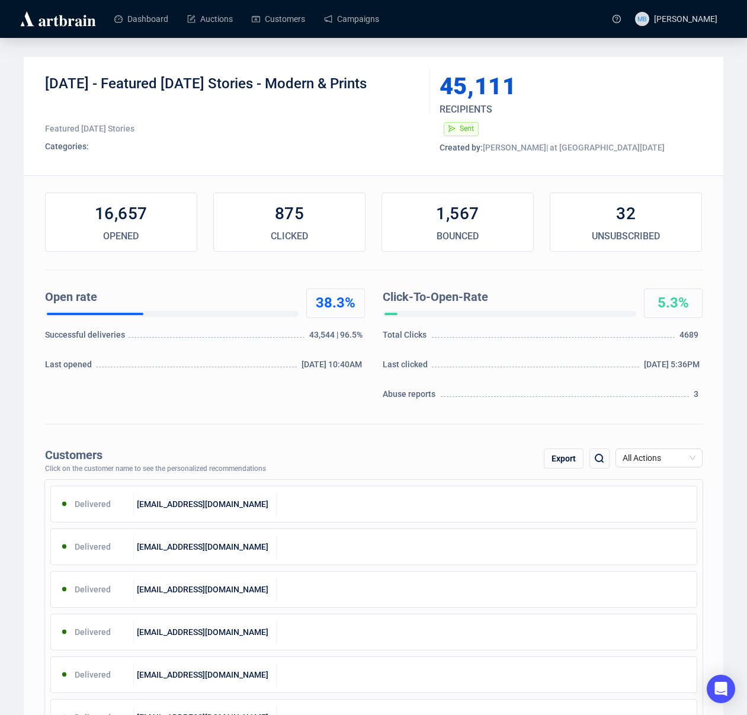
drag, startPoint x: 127, startPoint y: 83, endPoint x: 398, endPoint y: 85, distance: 271.8
click at [396, 81] on div "7-18-2025 - Featured Friday Stories - Modern & Prints" at bounding box center [233, 93] width 376 height 36
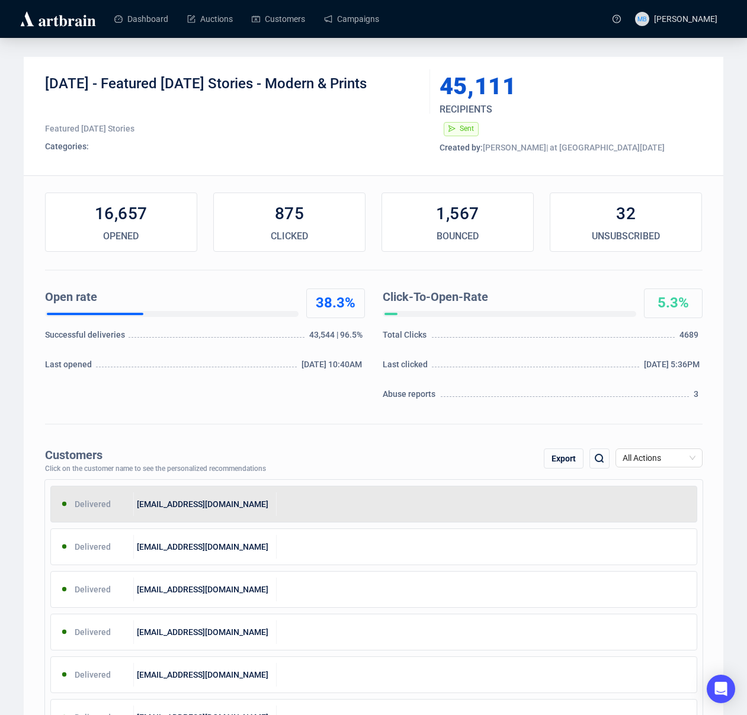
copy div "Featured Friday Stories - Modern & Prints"
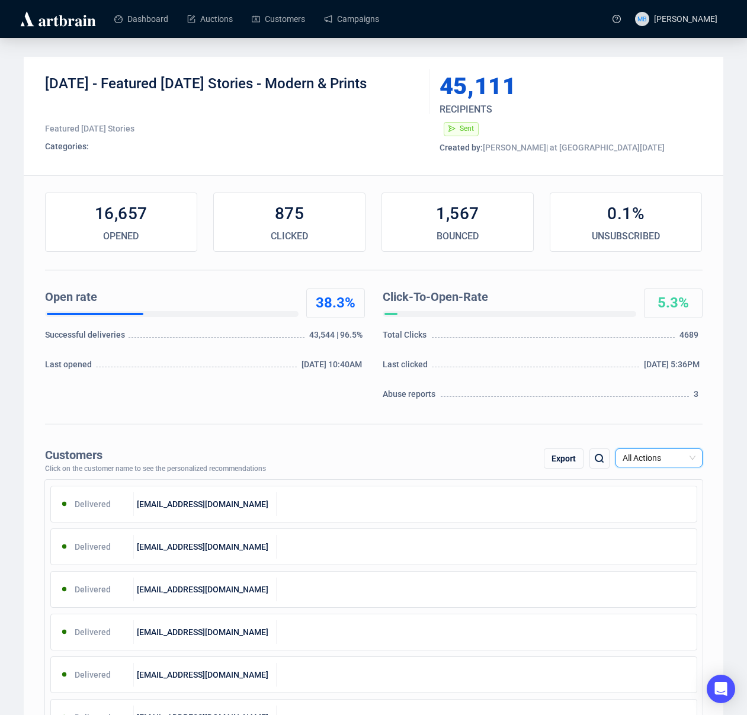
click at [653, 233] on div "UNSUBSCRIBED" at bounding box center [625, 236] width 151 height 14
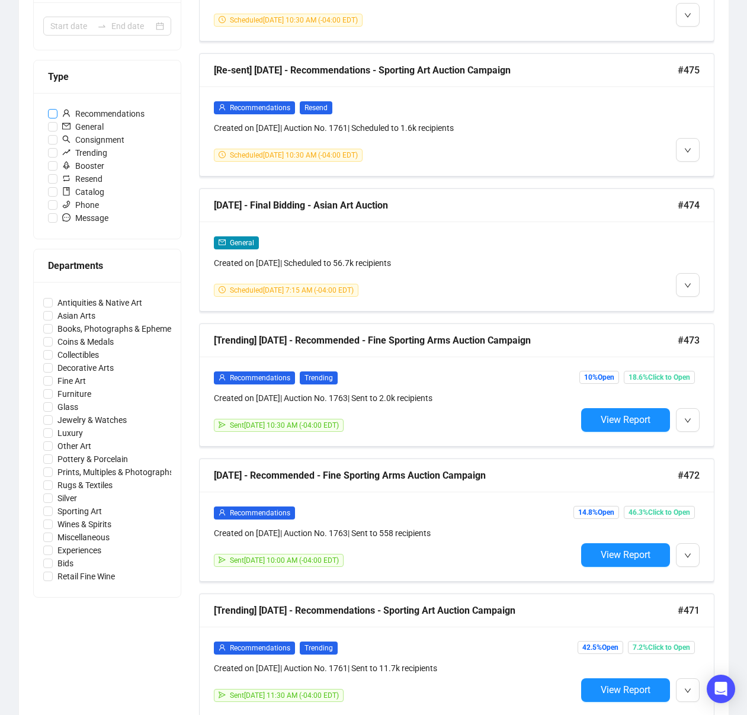
scroll to position [184, 0]
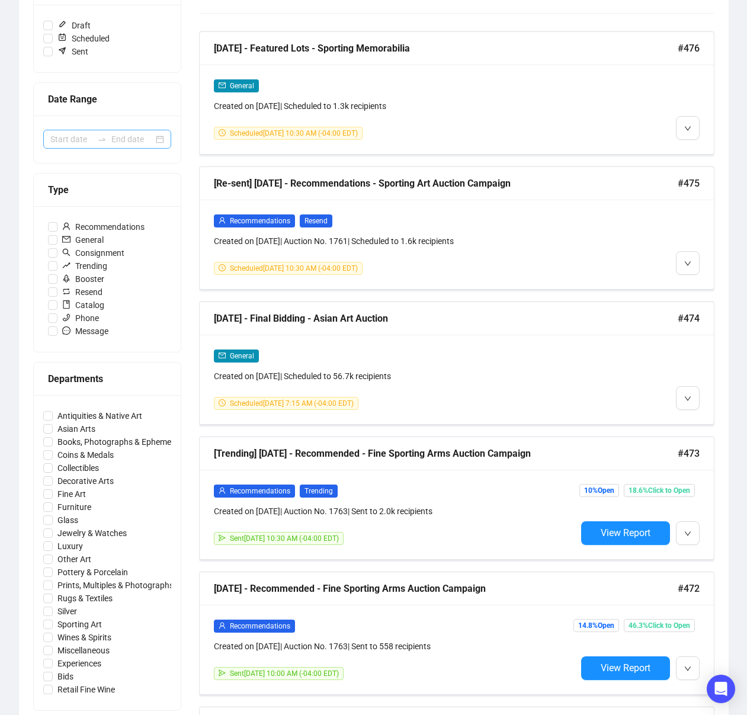
click at [104, 139] on icon "swap-right" at bounding box center [101, 139] width 7 height 2
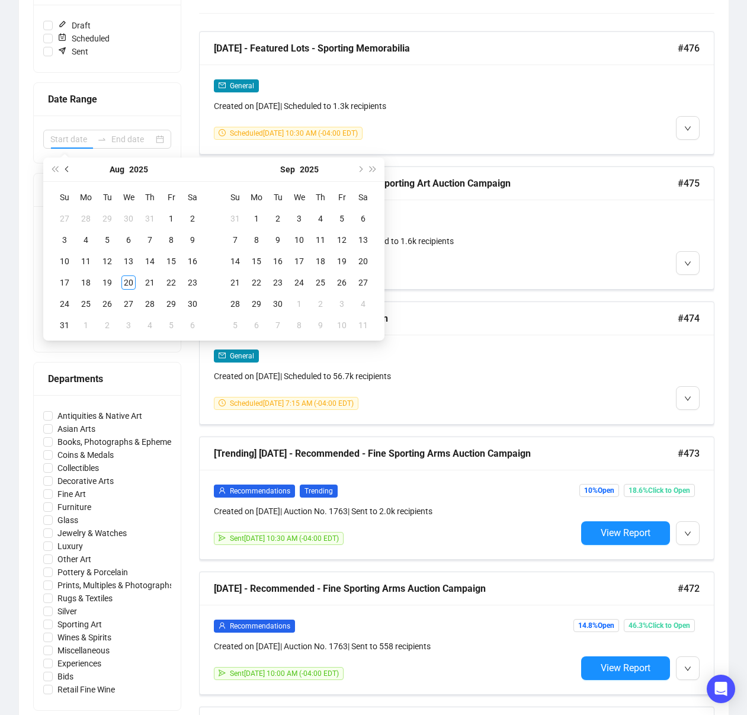
click at [70, 168] on span "Previous month (PageUp)" at bounding box center [68, 169] width 6 height 6
type input "[DATE]"
click at [107, 216] on div "1" at bounding box center [107, 218] width 14 height 14
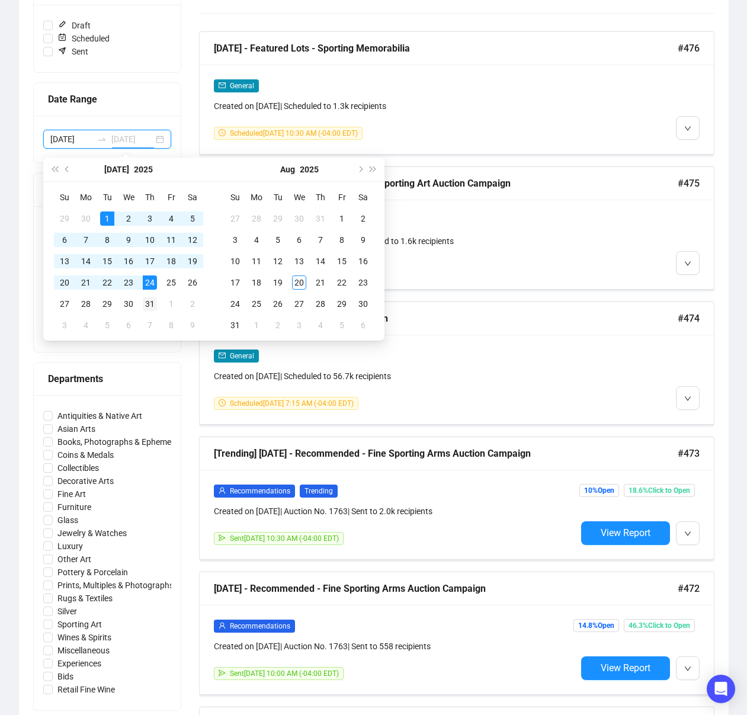
type input "[DATE]"
click at [147, 302] on div "31" at bounding box center [150, 304] width 14 height 14
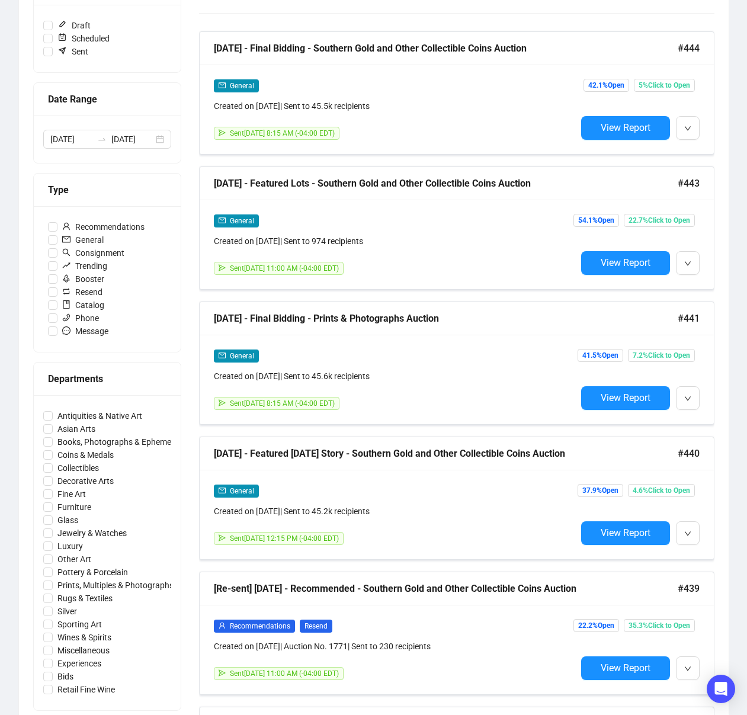
drag, startPoint x: 735, startPoint y: 249, endPoint x: 722, endPoint y: 250, distance: 12.4
click at [735, 249] on div "Campaigns Draft Campaigns 3 Scheduled Campaigns 3 Sent Campaigns 428 Campaigns …" at bounding box center [373, 505] width 747 height 1303
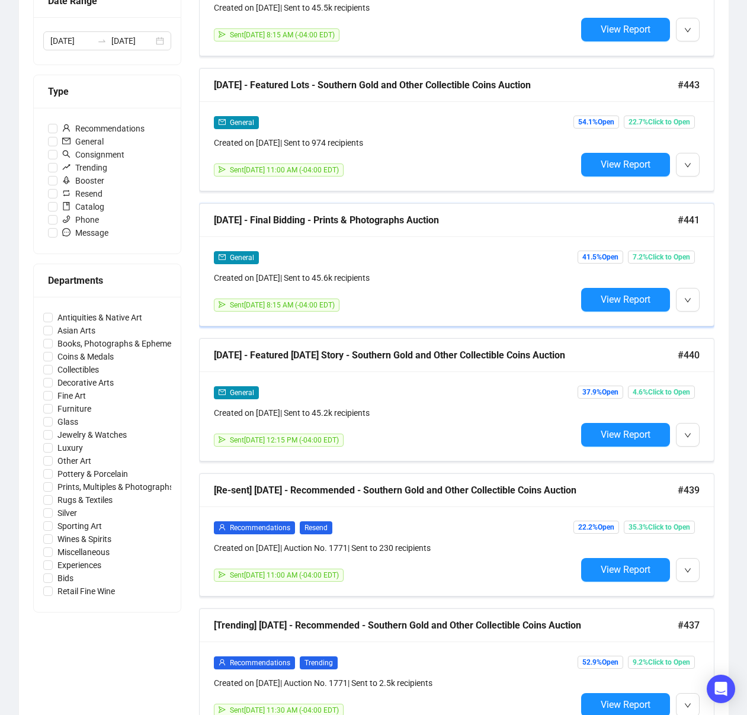
scroll to position [280, 0]
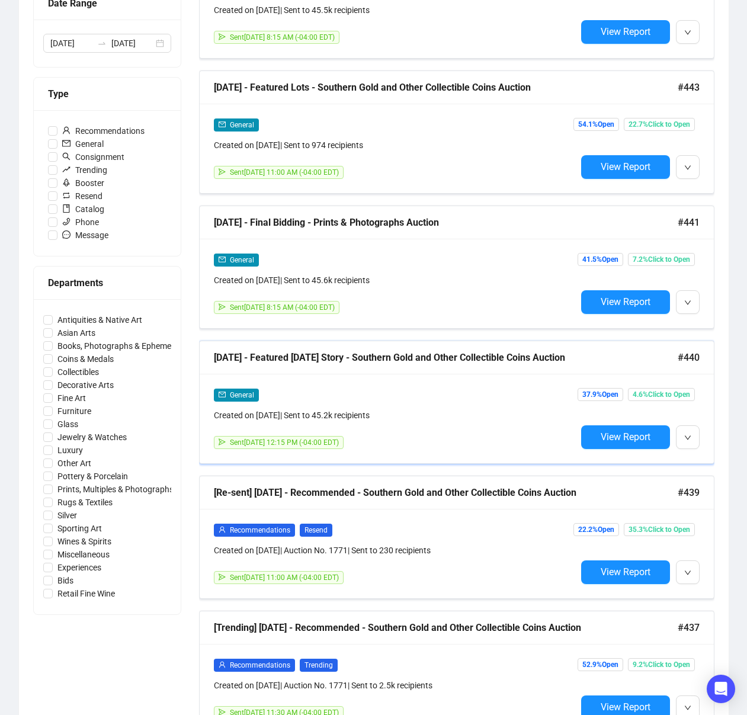
click at [310, 359] on div "7-25-2025 - Featured Friday Story - Southern Gold and Other Collectible Coins A…" at bounding box center [446, 357] width 464 height 15
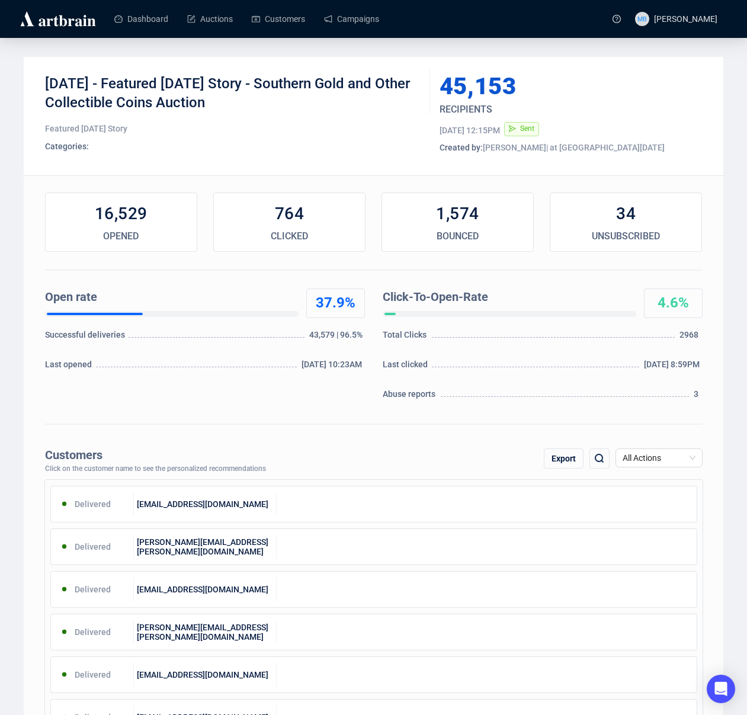
drag, startPoint x: 123, startPoint y: 88, endPoint x: 273, endPoint y: 106, distance: 150.9
click at [272, 106] on div "7-25-2025 - Featured Friday Story - Southern Gold and Other Collectible Coins A…" at bounding box center [233, 93] width 376 height 36
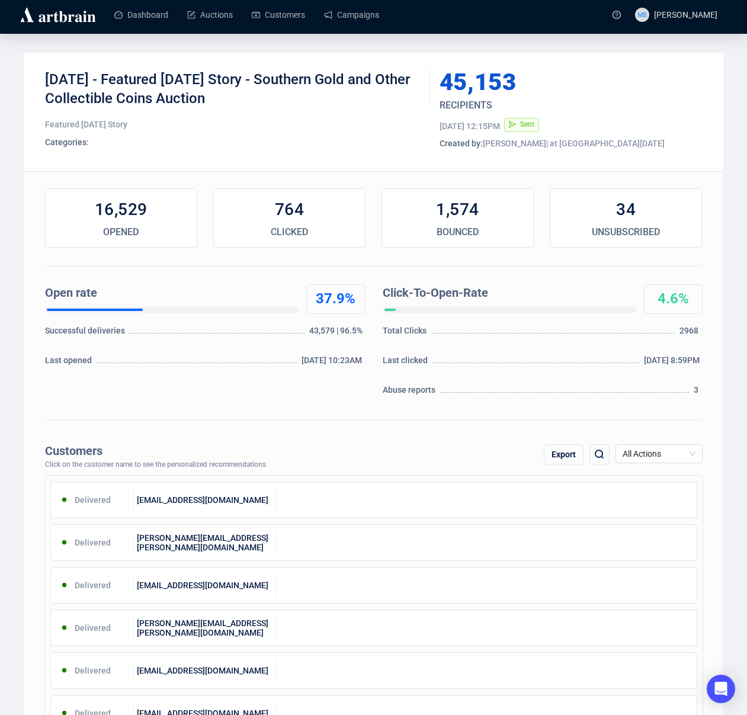
scroll to position [5, 0]
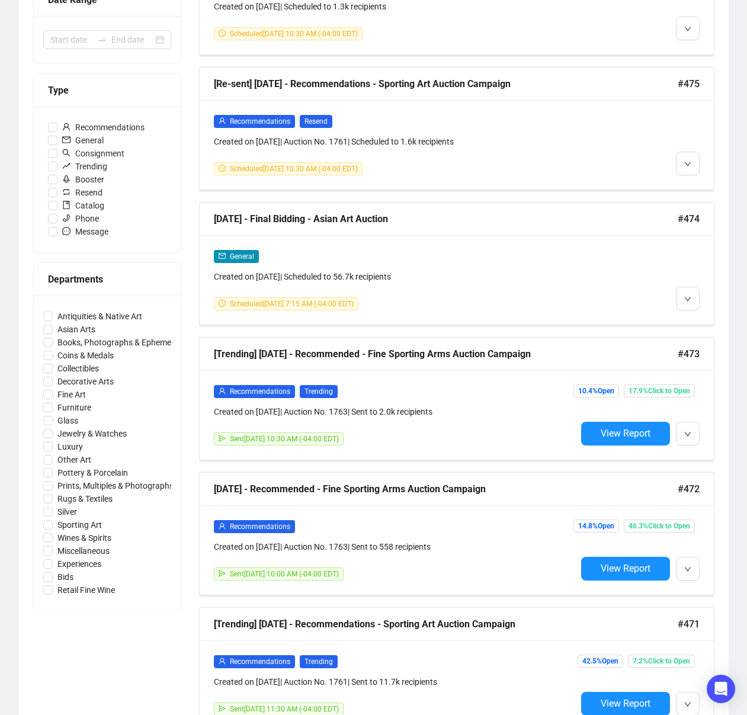
scroll to position [270, 0]
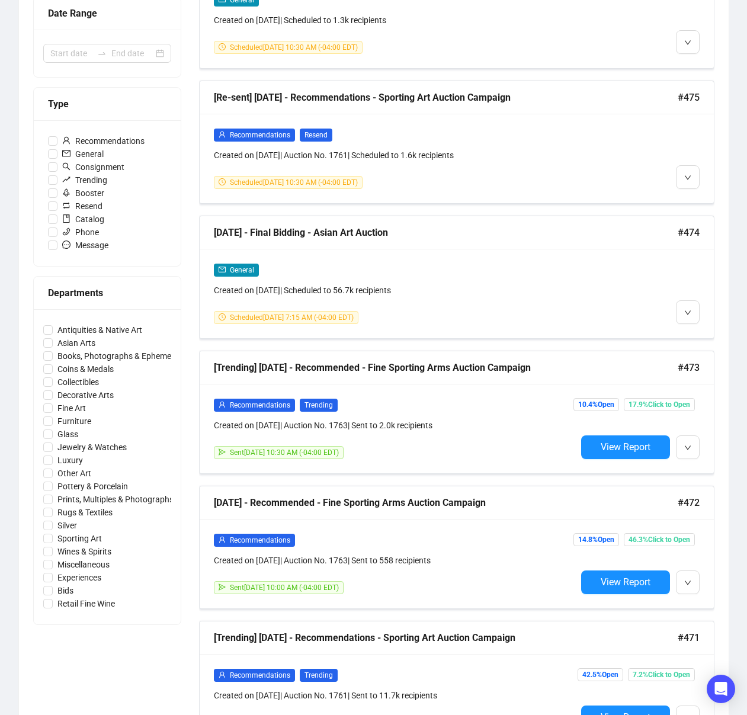
drag, startPoint x: 107, startPoint y: 56, endPoint x: 129, endPoint y: 68, distance: 25.4
click at [108, 56] on div at bounding box center [101, 53] width 19 height 9
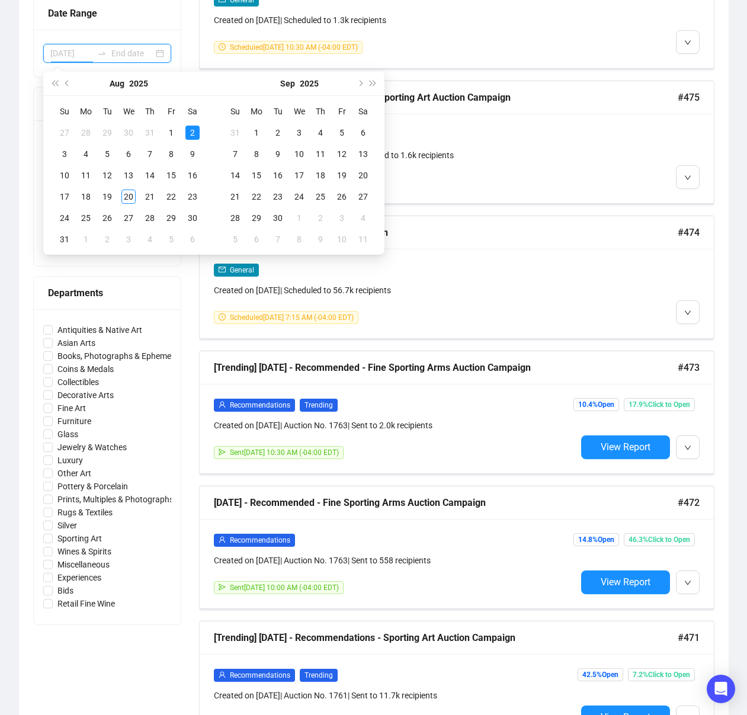
type input "[DATE]"
click at [67, 85] on span "Previous month (PageUp)" at bounding box center [68, 84] width 6 height 6
type input "[DATE]"
click at [111, 136] on div "1" at bounding box center [107, 133] width 14 height 14
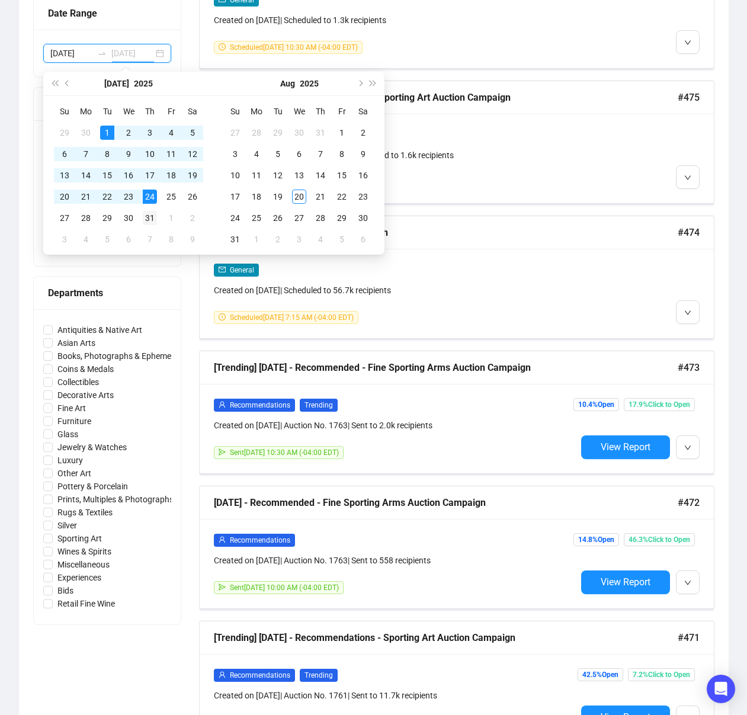
type input "[DATE]"
click at [150, 215] on div "31" at bounding box center [150, 218] width 14 height 14
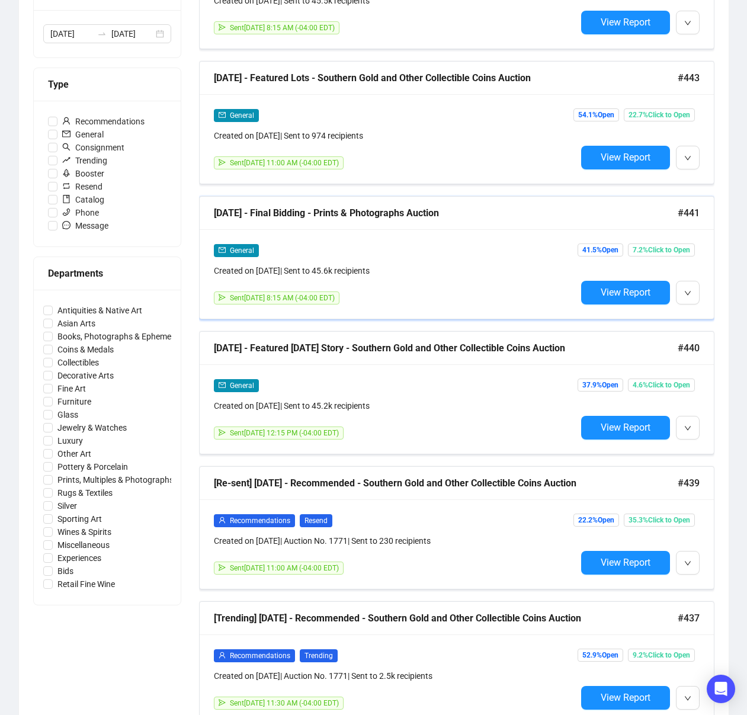
scroll to position [292, 0]
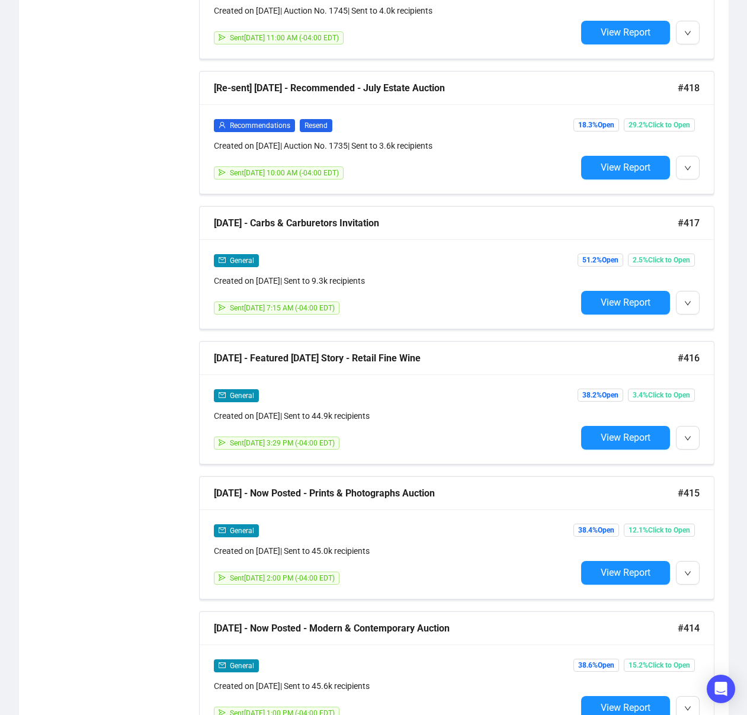
scroll to position [279, 0]
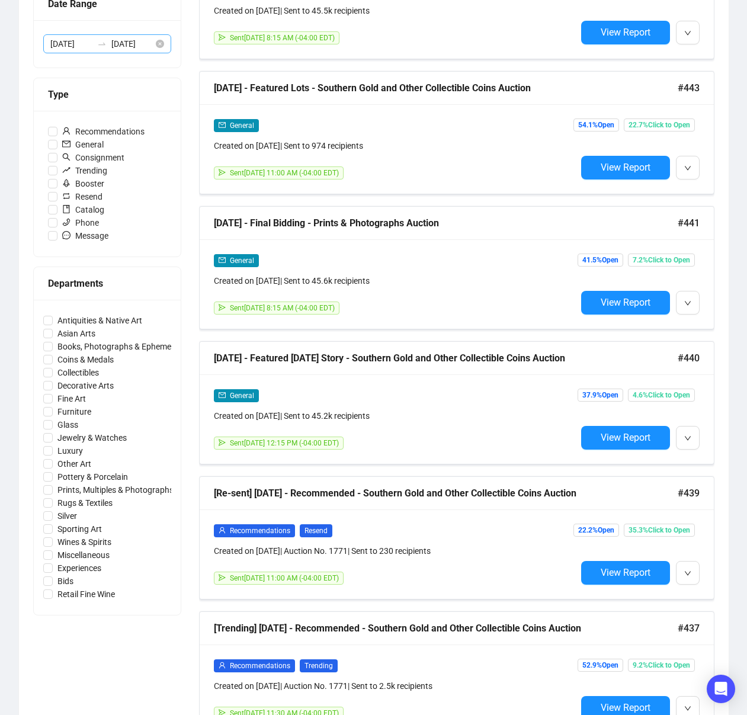
drag, startPoint x: 104, startPoint y: 44, endPoint x: 105, endPoint y: 51, distance: 6.8
click at [104, 44] on icon "swap-right" at bounding box center [101, 44] width 7 height 2
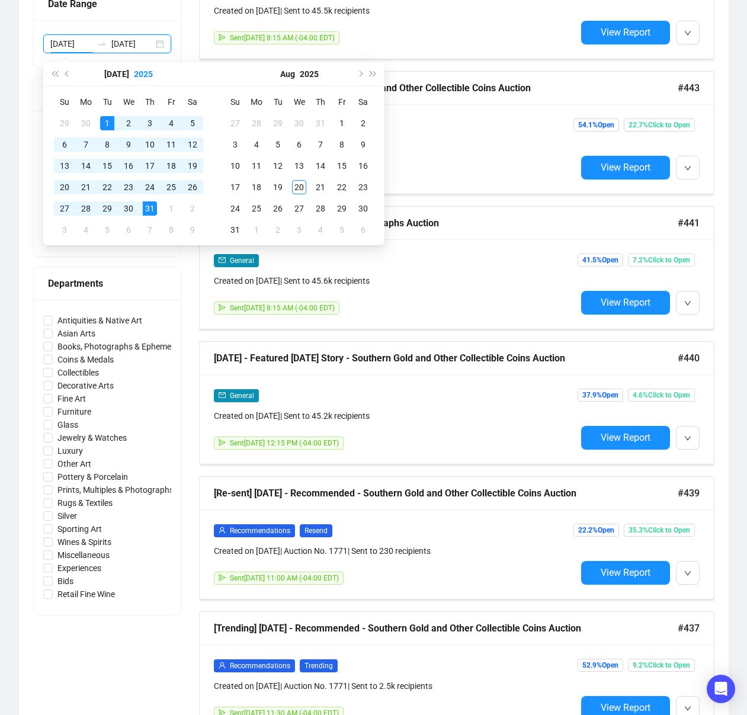
scroll to position [0, 4]
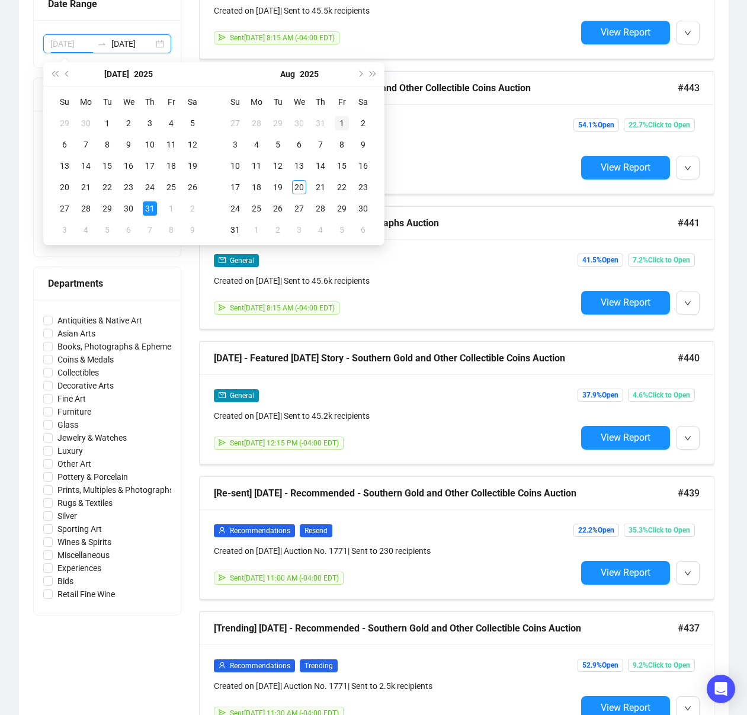
type input "[DATE]"
click at [336, 121] on div "1" at bounding box center [342, 123] width 14 height 14
type input "[DATE]"
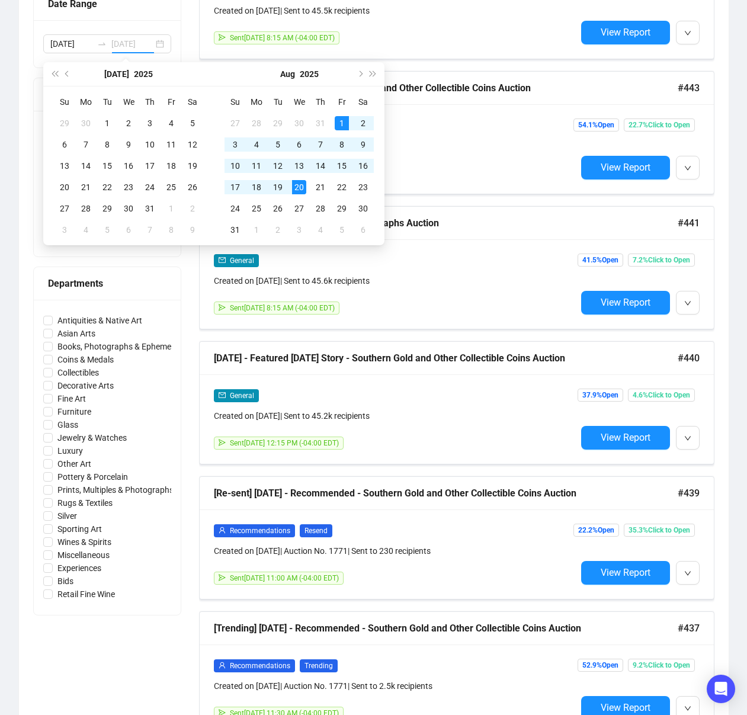
click at [295, 185] on div "20" at bounding box center [299, 187] width 14 height 14
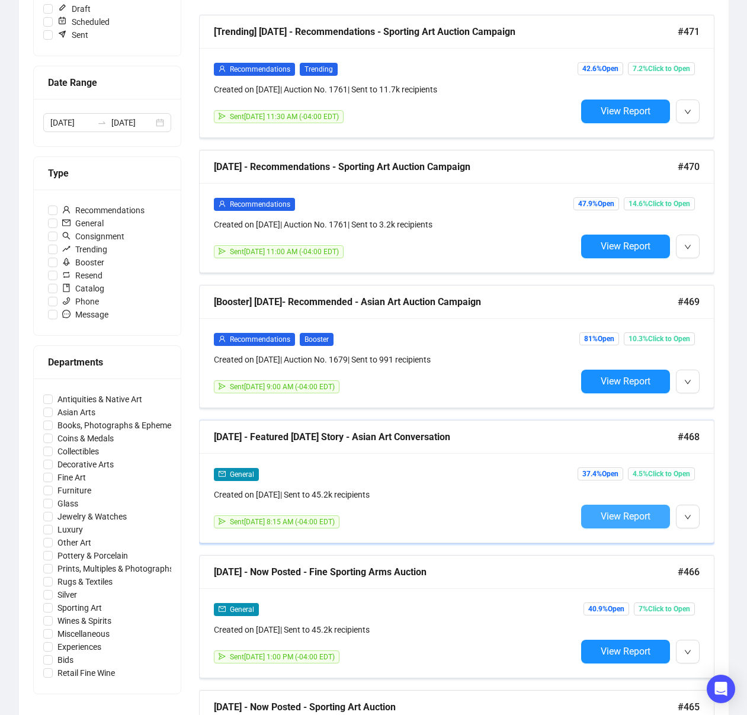
click at [600, 517] on span "View Report" at bounding box center [625, 515] width 50 height 11
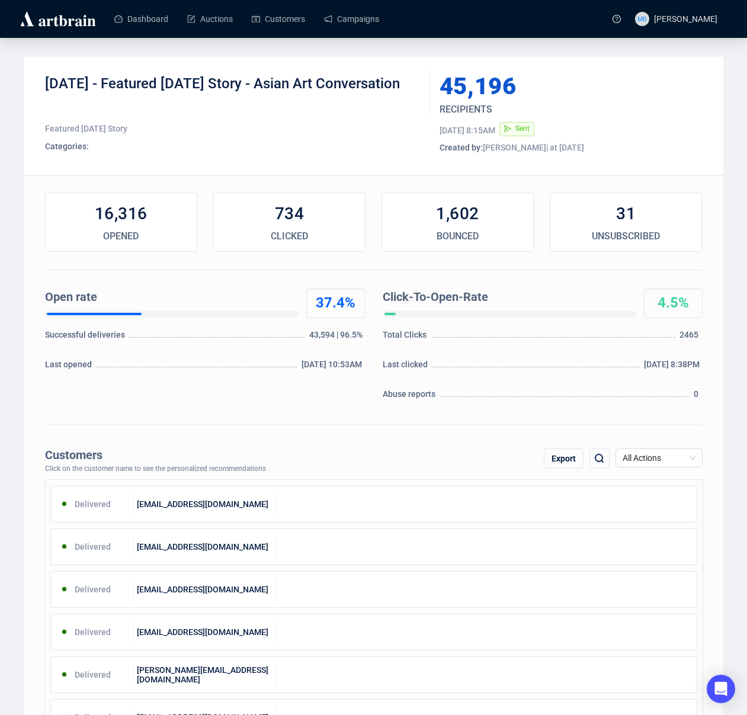
drag, startPoint x: 125, startPoint y: 83, endPoint x: 150, endPoint y: 99, distance: 30.1
click at [151, 99] on div "[DATE] - Featured [DATE] Story - Asian Art Conversation" at bounding box center [233, 93] width 376 height 36
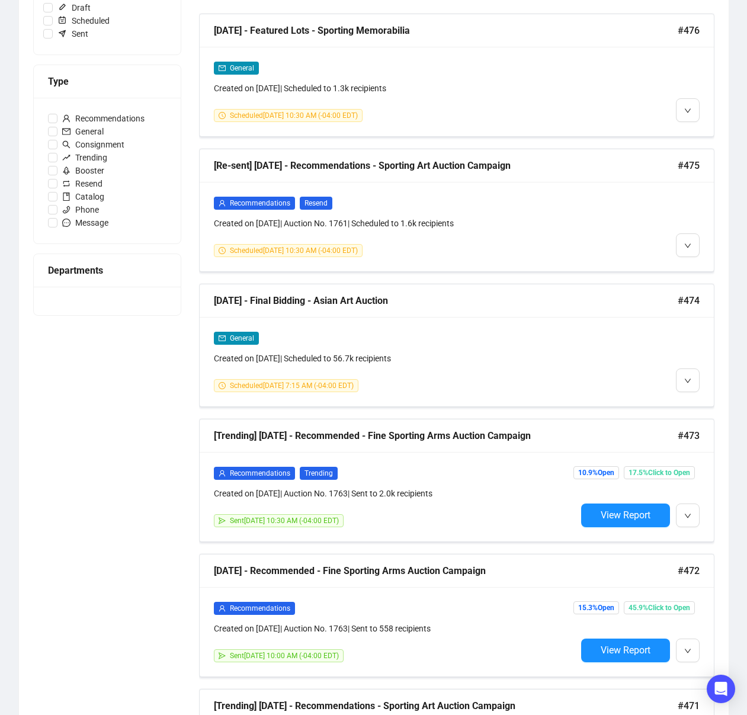
scroll to position [202, 0]
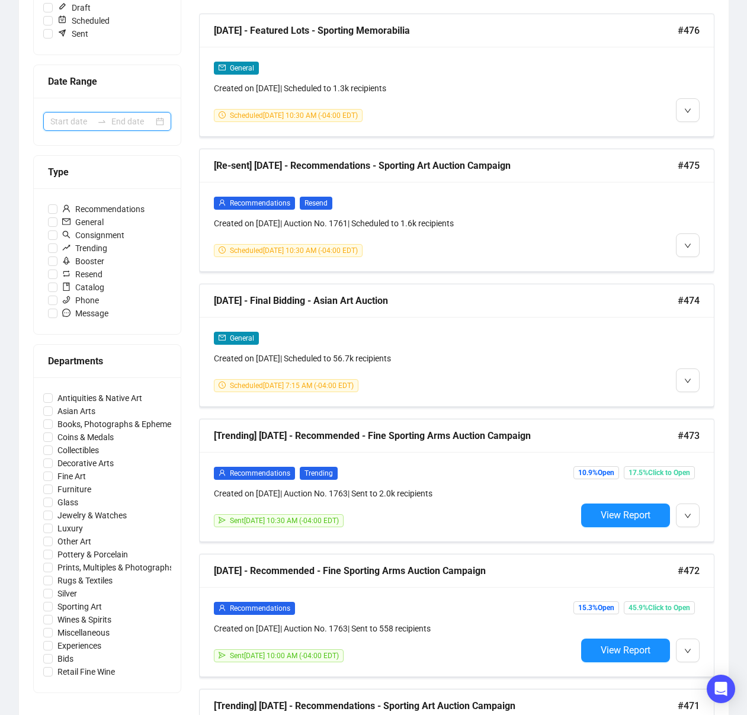
click at [91, 120] on input at bounding box center [71, 121] width 42 height 13
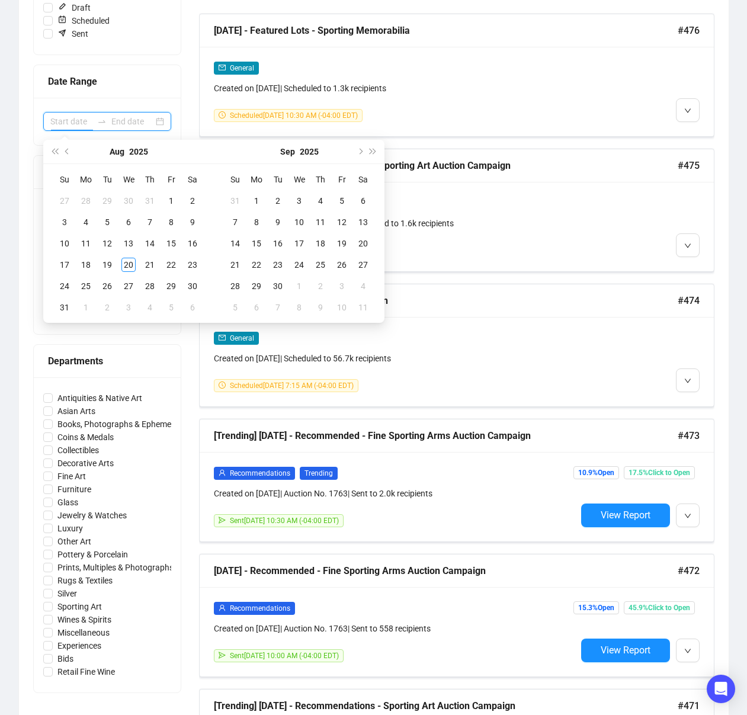
type input "[DATE]"
type input "2025-09-01"
click at [261, 203] on div "1" at bounding box center [256, 201] width 14 height 14
type input "2025-08-31"
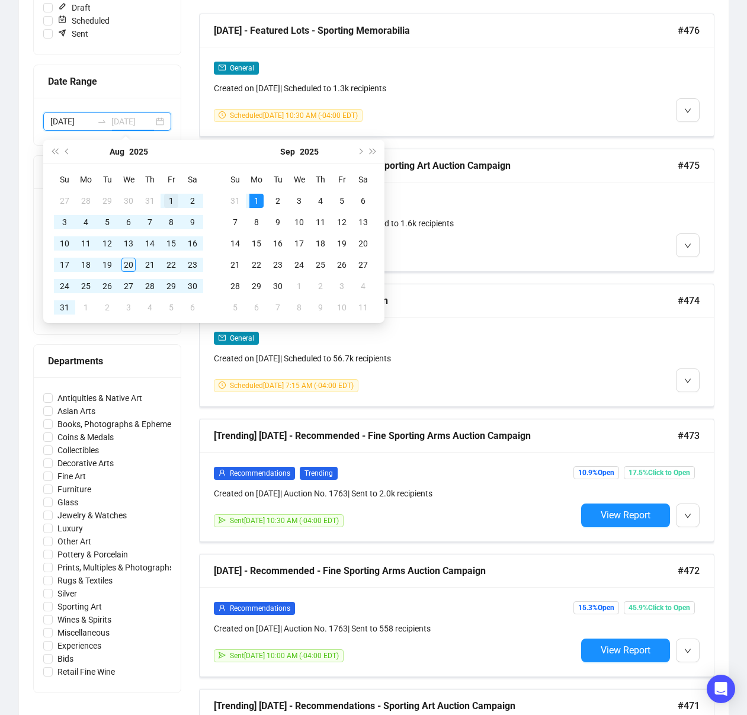
type input "[DATE]"
click at [173, 201] on div "1" at bounding box center [171, 201] width 14 height 14
type input "[DATE]"
type input "2025-09-01"
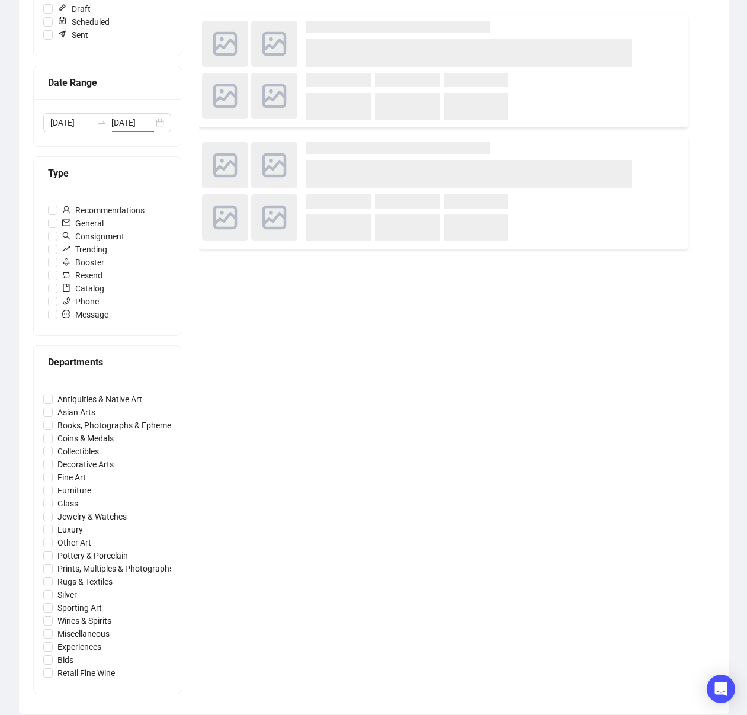
scroll to position [201, 0]
click at [172, 201] on div "Recommendations General Consignment Trending Booster Resend Catalog Phone Messa…" at bounding box center [107, 262] width 147 height 146
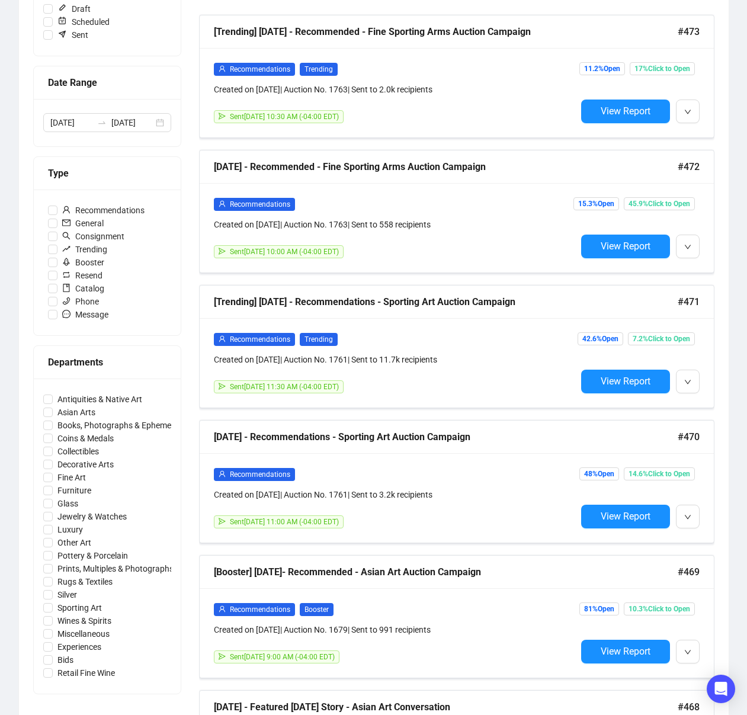
click at [104, 137] on div "2025-08-01 2025-09-01" at bounding box center [107, 122] width 147 height 47
drag, startPoint x: 98, startPoint y: 127, endPoint x: 110, endPoint y: 136, distance: 14.5
click at [98, 127] on div "2025-08-01 2025-09-01" at bounding box center [107, 122] width 128 height 19
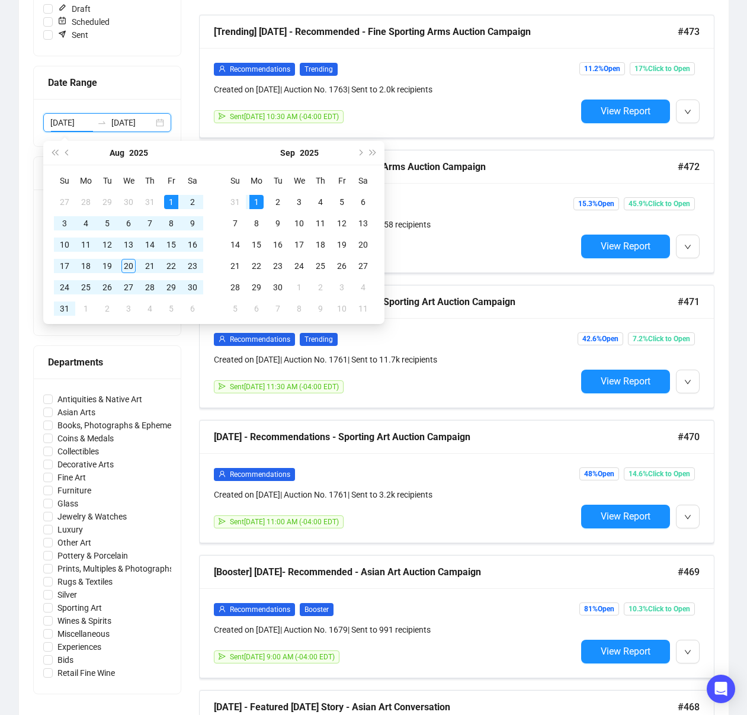
type input "[DATE]"
click at [170, 200] on div "1" at bounding box center [171, 202] width 14 height 14
drag, startPoint x: 173, startPoint y: 202, endPoint x: 168, endPoint y: 201, distance: 6.0
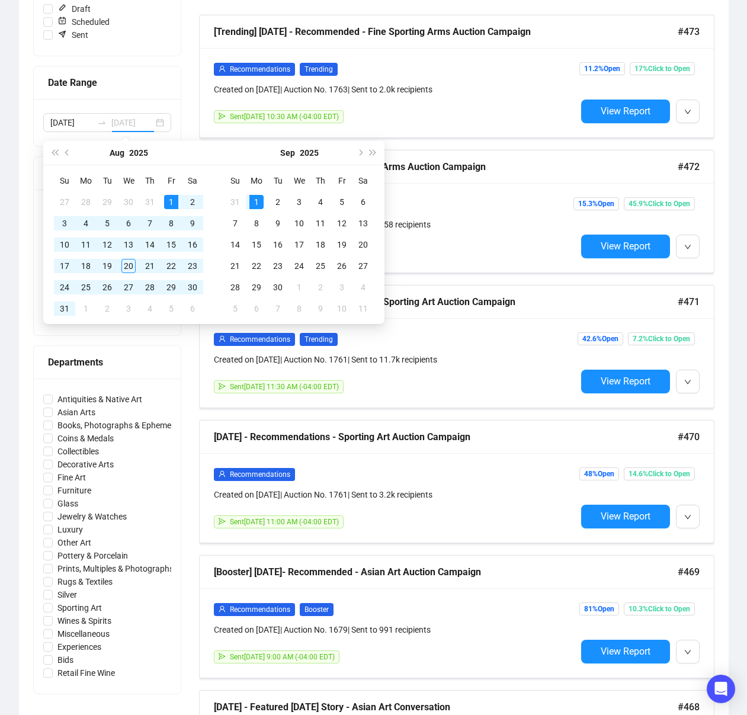
click at [173, 202] on div "1" at bounding box center [171, 202] width 14 height 14
type input "[DATE]"
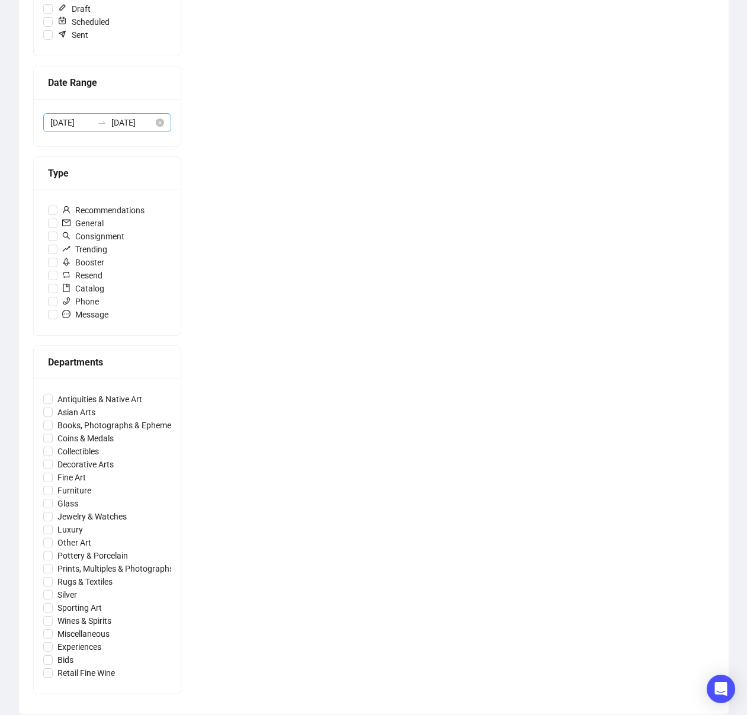
drag, startPoint x: 101, startPoint y: 125, endPoint x: 113, endPoint y: 130, distance: 12.8
click at [102, 125] on icon "swap-right" at bounding box center [101, 122] width 9 height 9
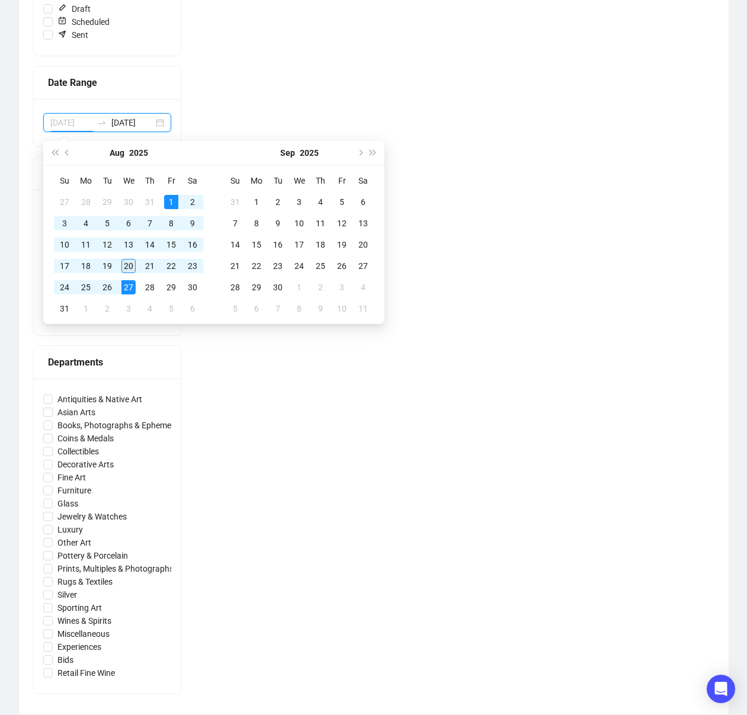
type input "[DATE]"
click at [131, 268] on div "20" at bounding box center [128, 266] width 14 height 14
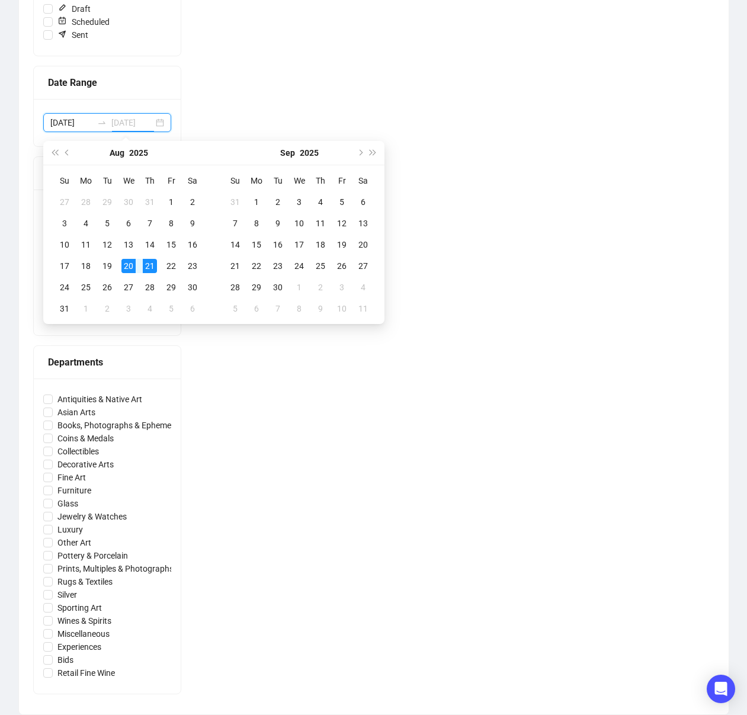
type input "[DATE]"
click at [127, 267] on div "20" at bounding box center [128, 266] width 14 height 14
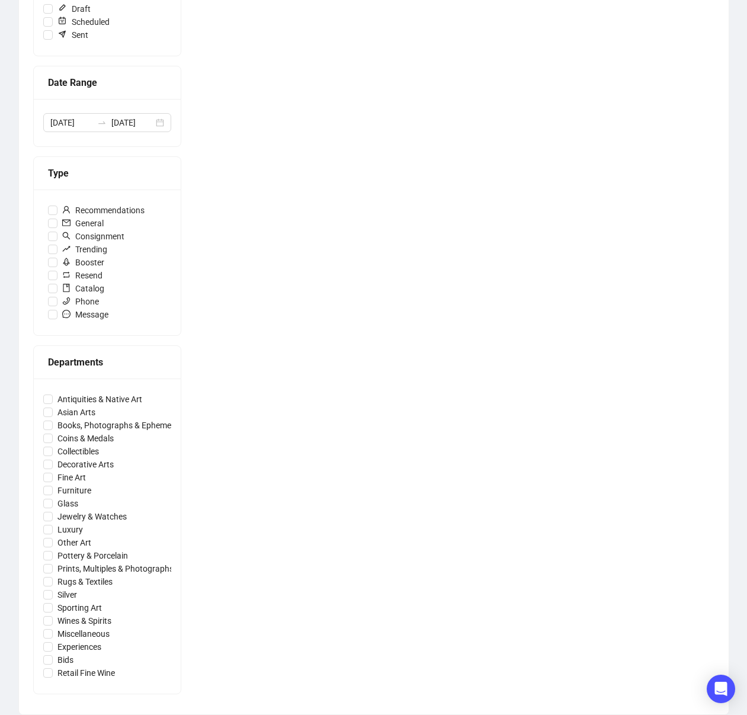
click at [619, 336] on div "Newest First Create New" at bounding box center [456, 327] width 515 height 745
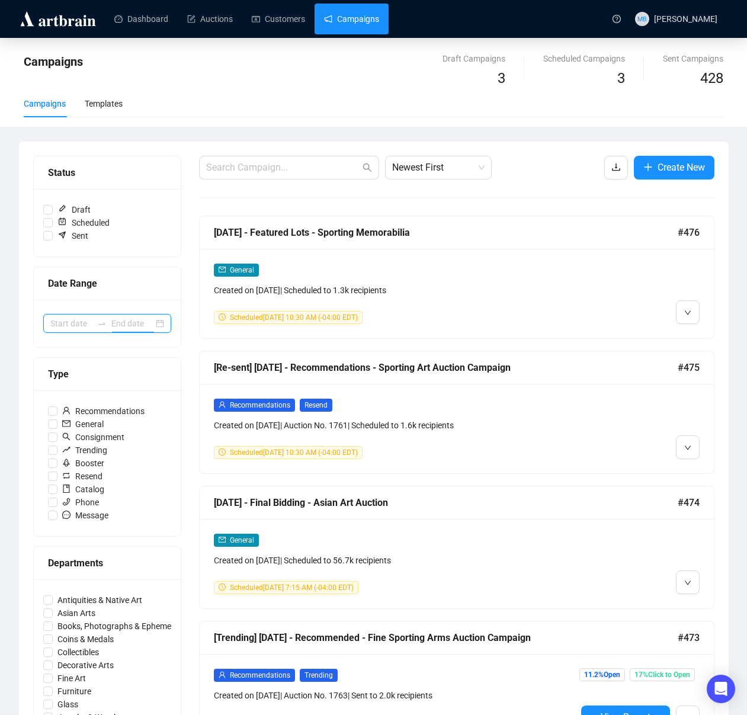
click at [114, 319] on input at bounding box center [132, 323] width 42 height 13
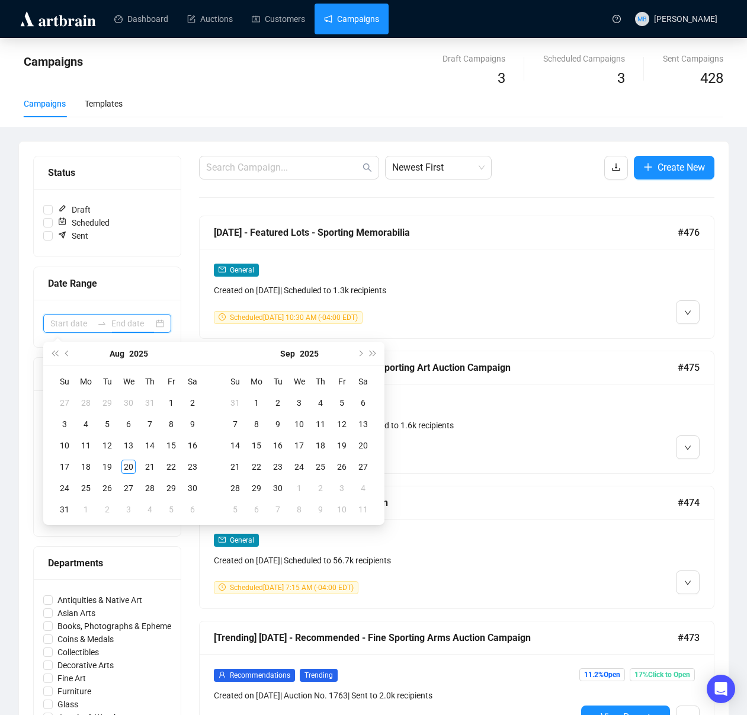
type input "2025-08-02"
type input "[DATE]"
click at [171, 404] on div "1" at bounding box center [171, 403] width 14 height 14
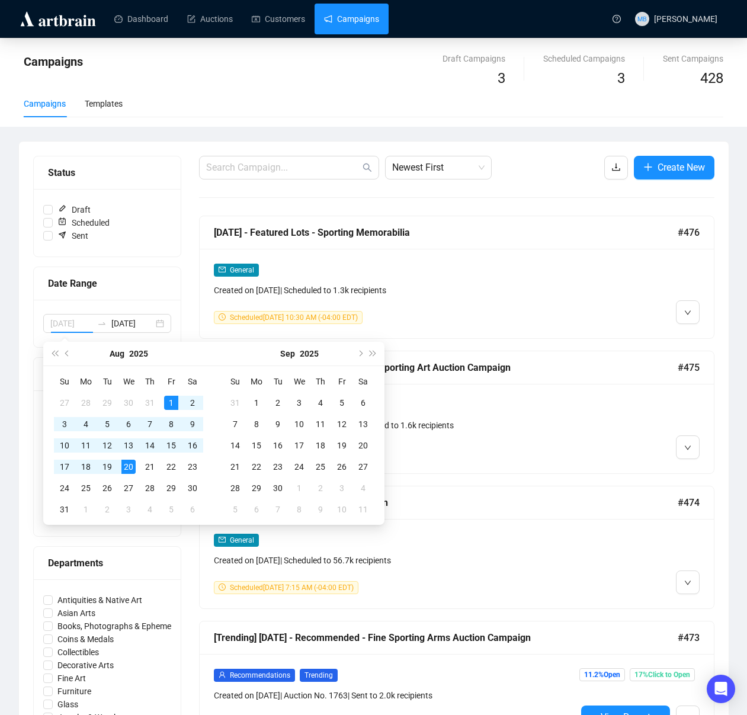
click at [132, 466] on div "20" at bounding box center [128, 466] width 14 height 14
type input "[DATE]"
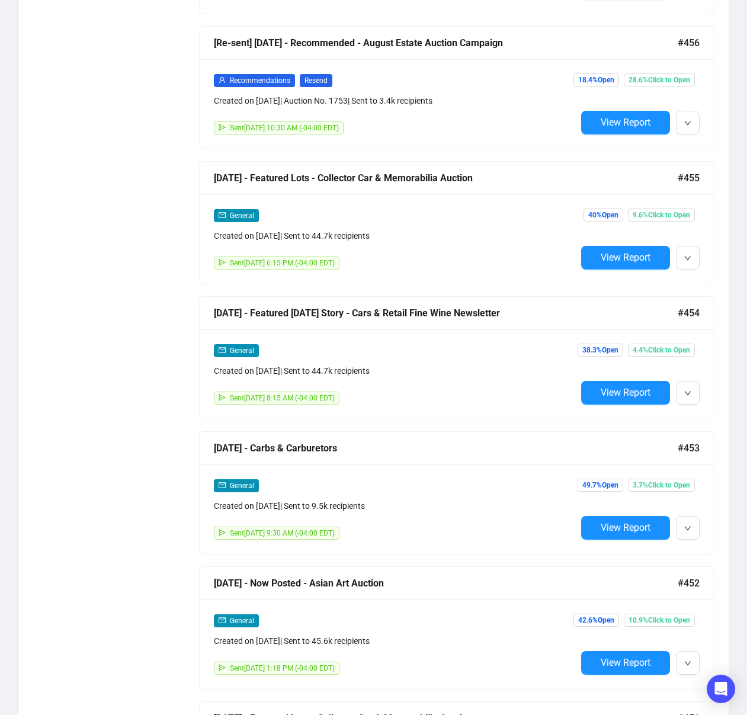
scroll to position [1952, 0]
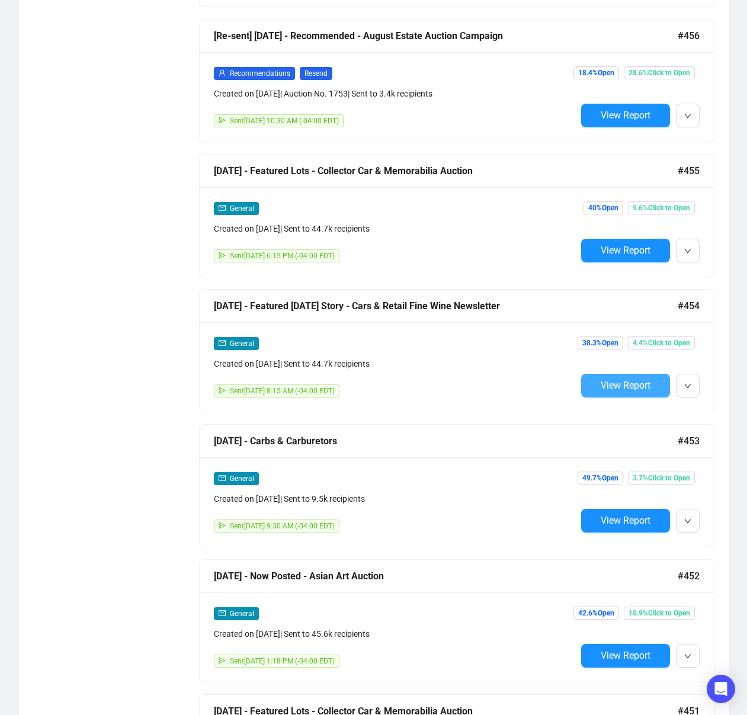
click at [616, 385] on span "View Report" at bounding box center [625, 385] width 50 height 11
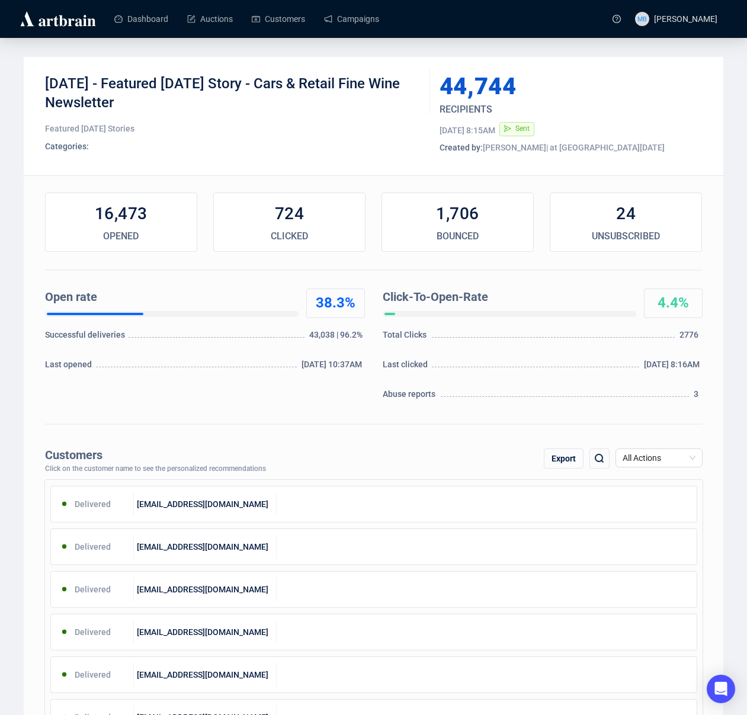
drag, startPoint x: 115, startPoint y: 83, endPoint x: 152, endPoint y: 100, distance: 40.8
click at [152, 100] on div "[DATE] - Featured [DATE] Story - Cars & Retail Fine Wine Newsletter" at bounding box center [233, 93] width 376 height 36
copy div "Featured Saturday Story - Cars & Retail Fine Wine Newsletter"
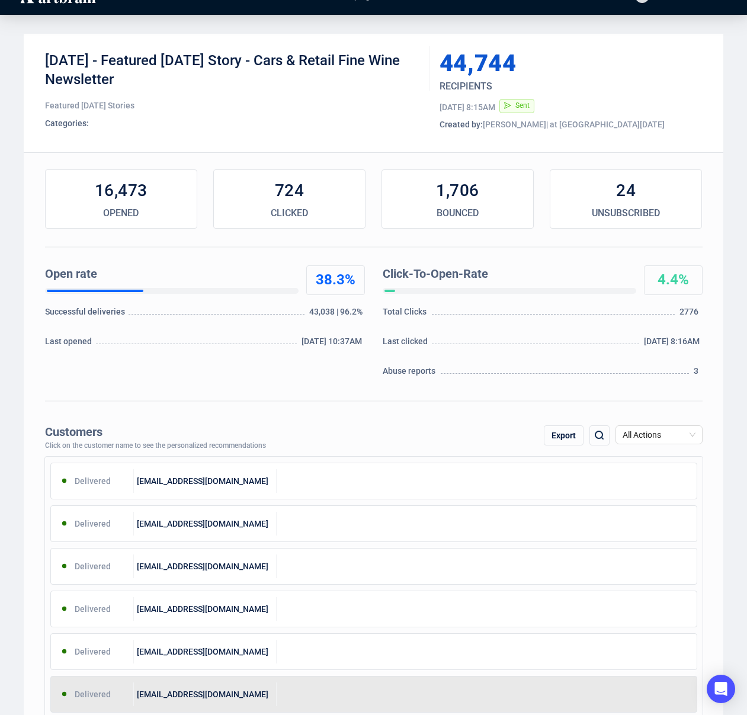
scroll to position [25, 0]
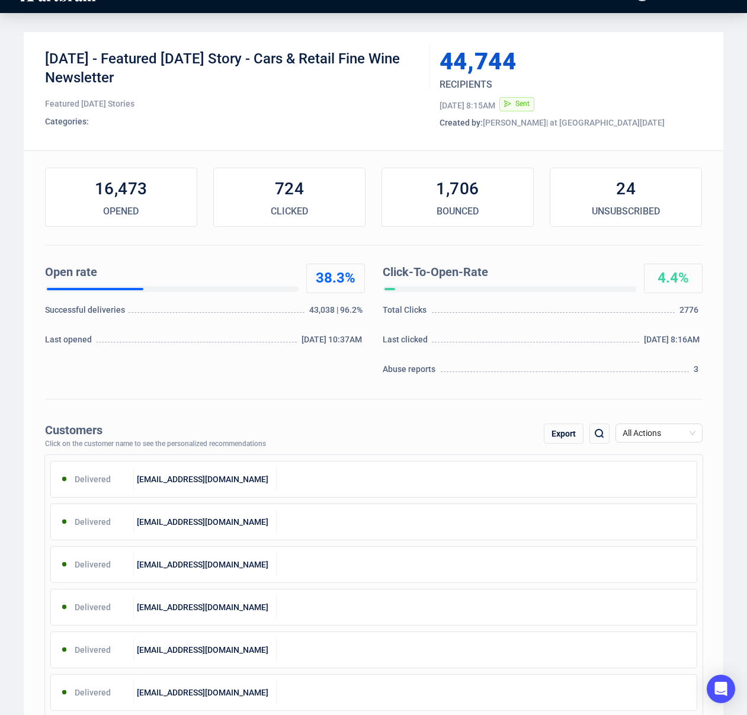
click at [741, 166] on main "8-9-2025 - Featured Saturday Story - Cars & Retail Fine Wine Newsletter Feature…" at bounding box center [373, 708] width 747 height 1390
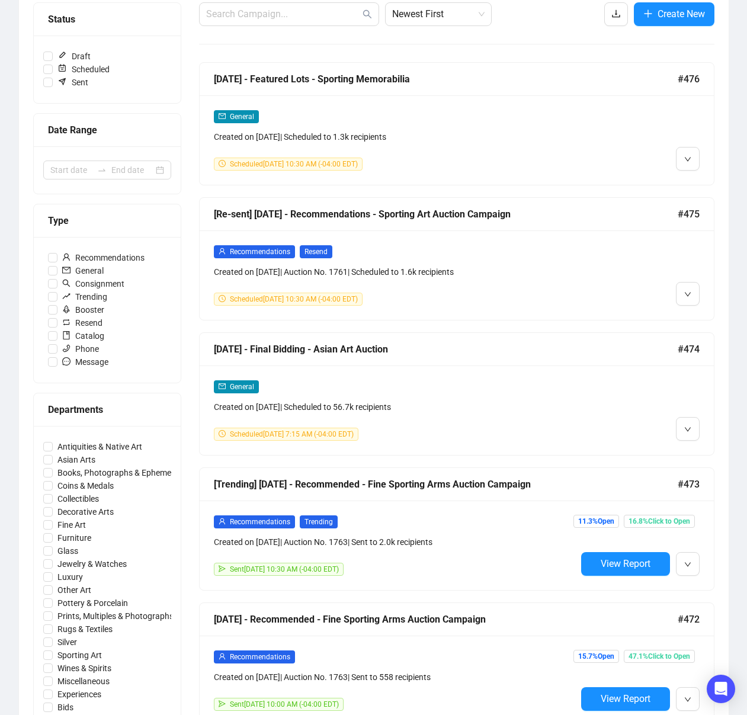
scroll to position [130, 0]
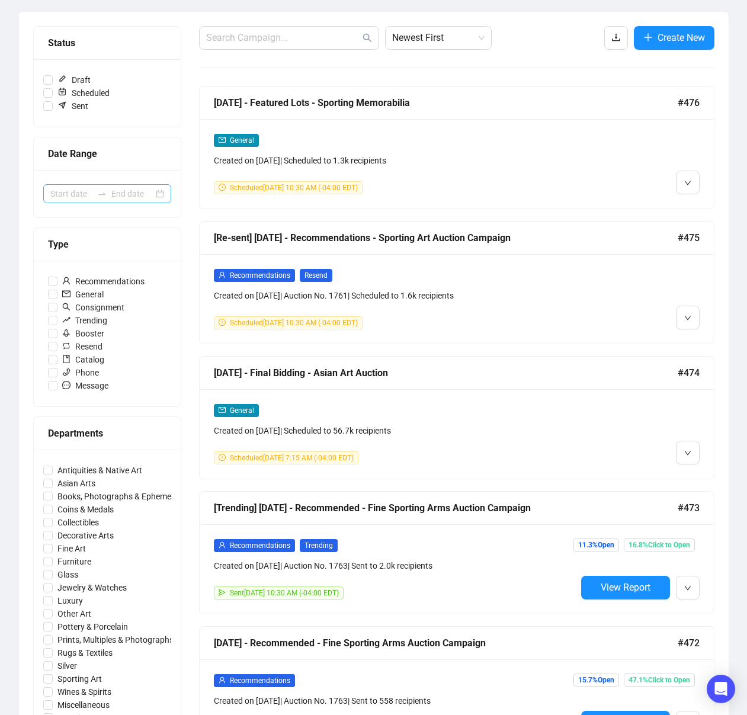
click at [99, 195] on icon "swap-right" at bounding box center [101, 193] width 9 height 9
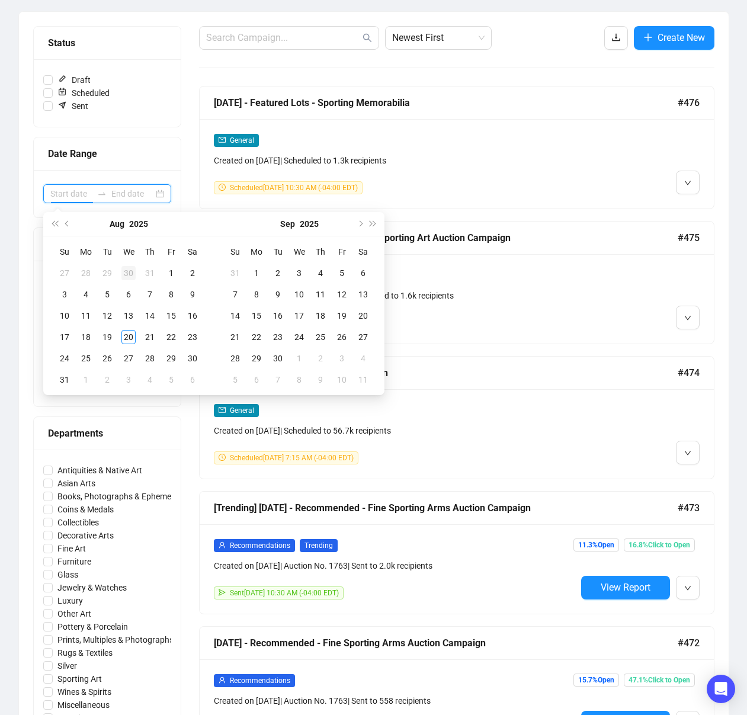
type input "[DATE]"
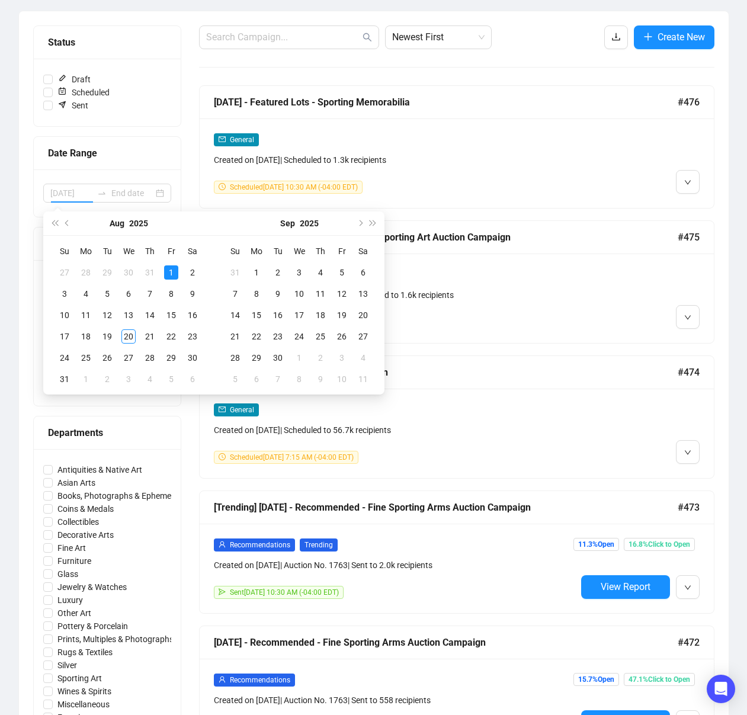
click at [171, 276] on div "1" at bounding box center [171, 272] width 14 height 14
type input "[DATE]"
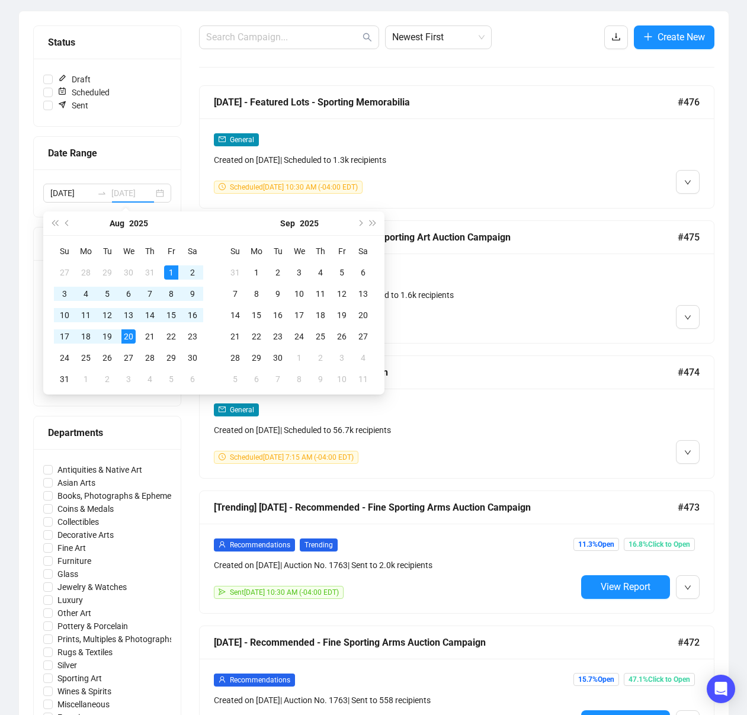
click at [131, 337] on div "20" at bounding box center [128, 336] width 14 height 14
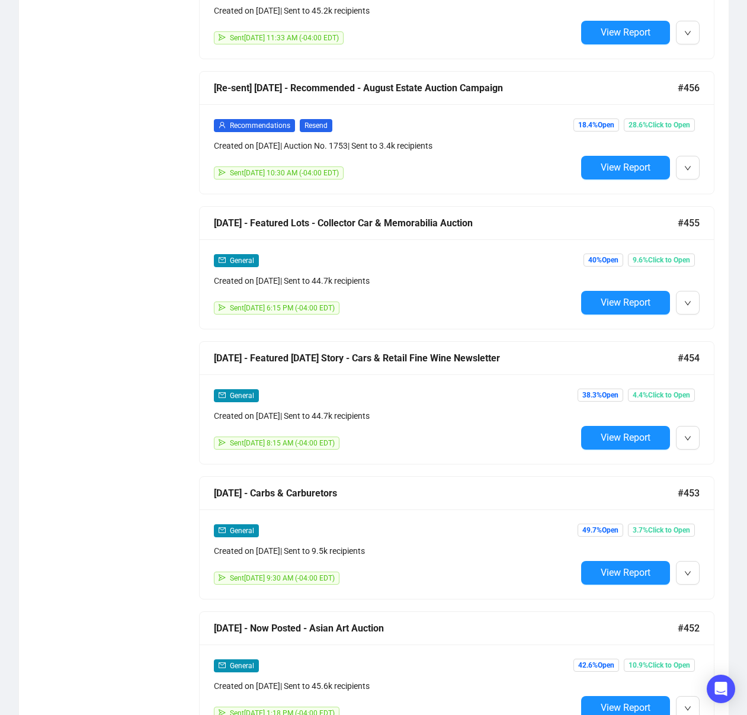
scroll to position [2844, 0]
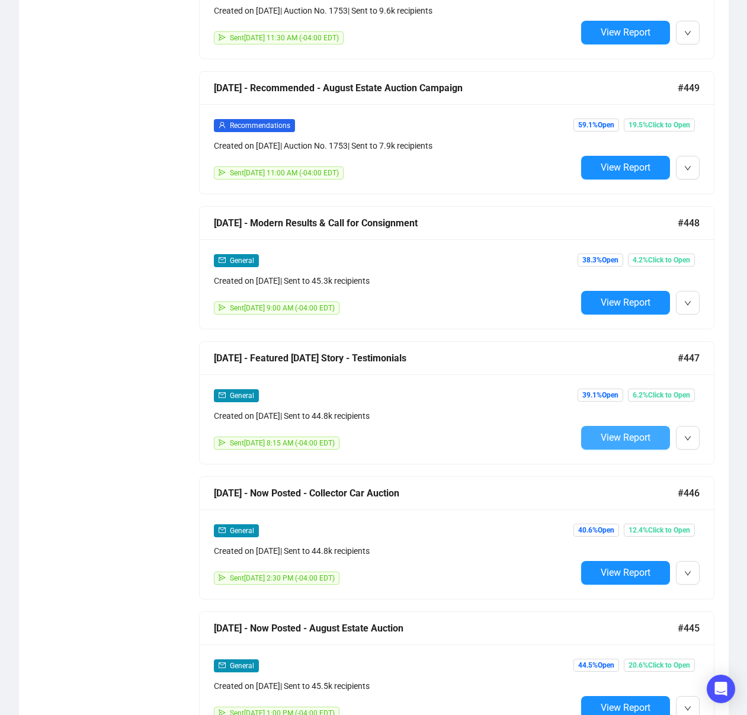
click at [608, 446] on button "View Report" at bounding box center [625, 438] width 89 height 24
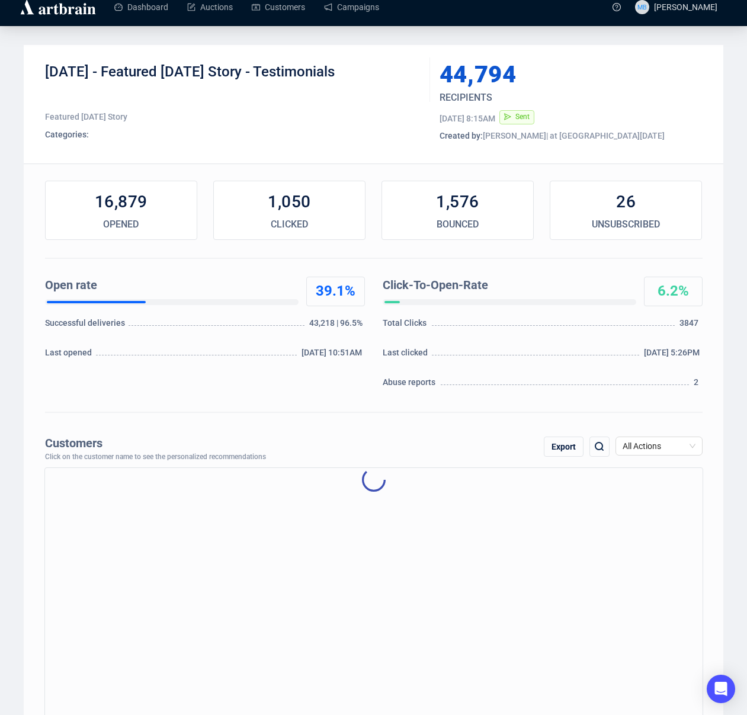
scroll to position [18, 0]
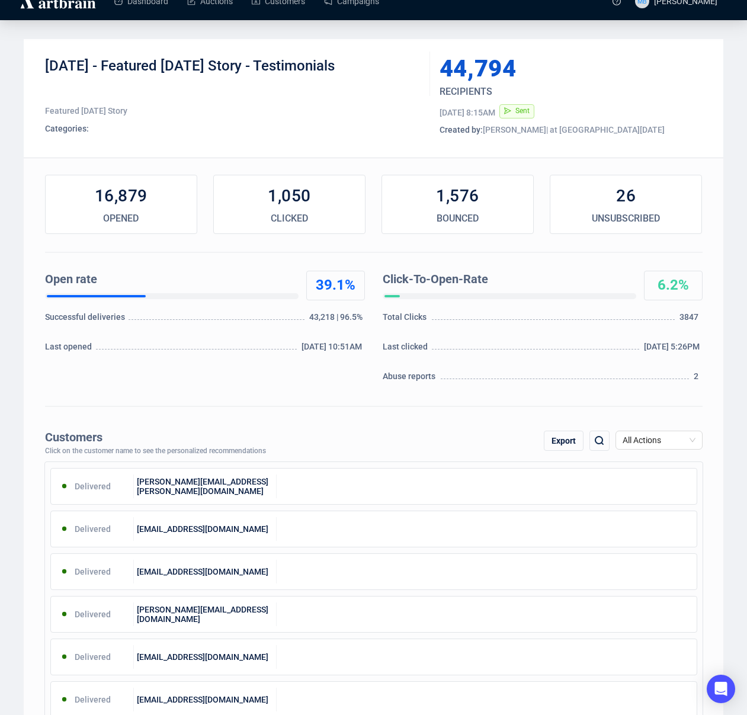
drag, startPoint x: 117, startPoint y: 66, endPoint x: 402, endPoint y: 108, distance: 288.4
click at [392, 68] on div "[DATE] - Featured [DATE] Story - Testimonials" at bounding box center [233, 75] width 376 height 36
copy div "Featured Saturday Story - Testimonials"
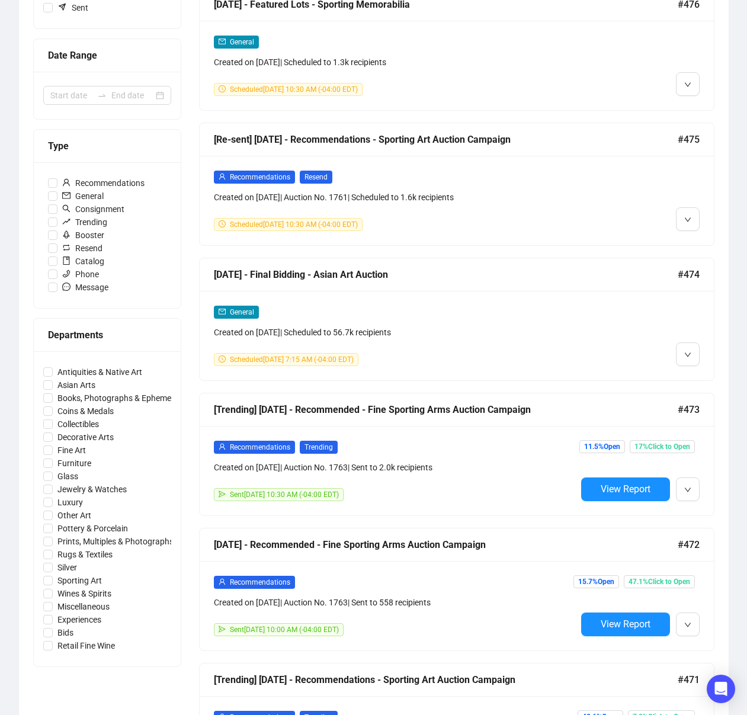
scroll to position [214, 0]
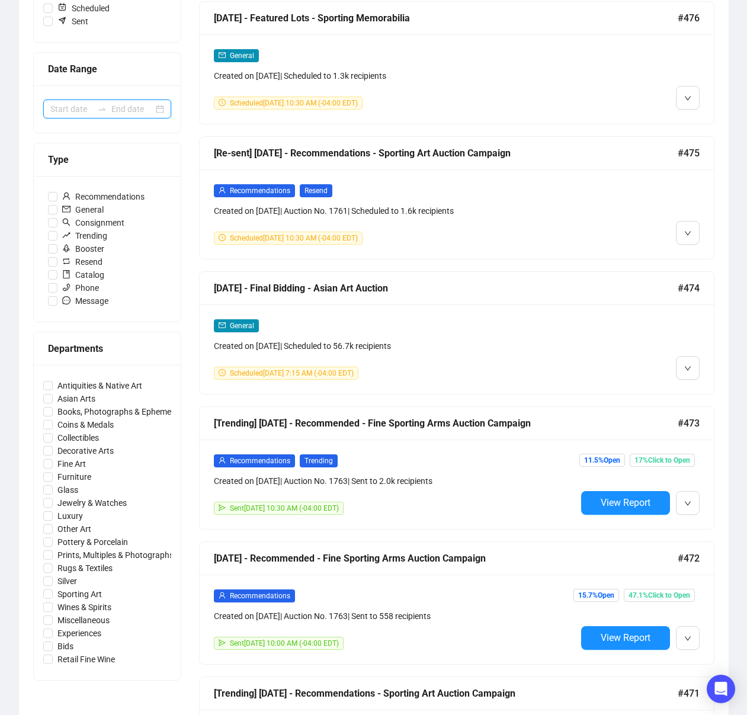
click at [115, 115] on input at bounding box center [132, 108] width 42 height 13
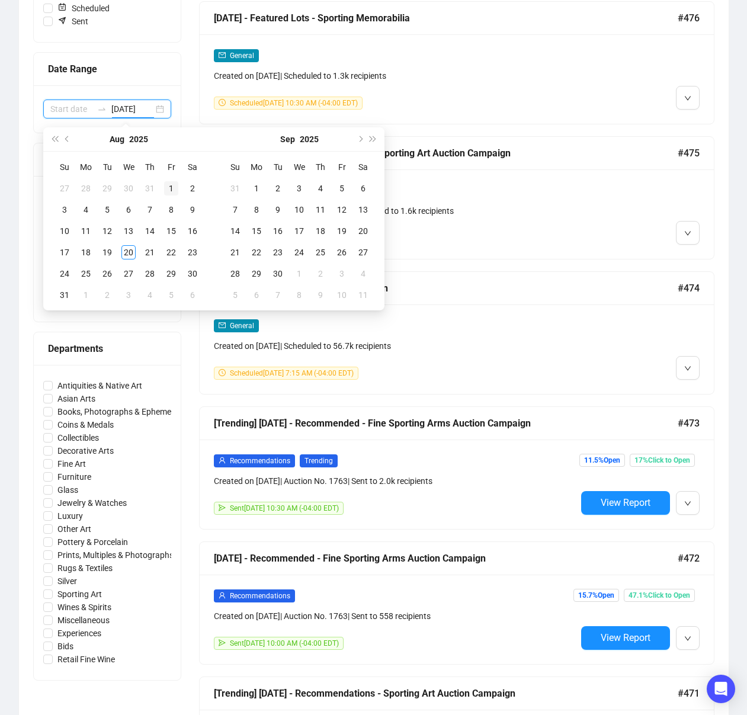
type input "[DATE]"
click at [171, 189] on div "1" at bounding box center [171, 188] width 14 height 14
type input "[DATE]"
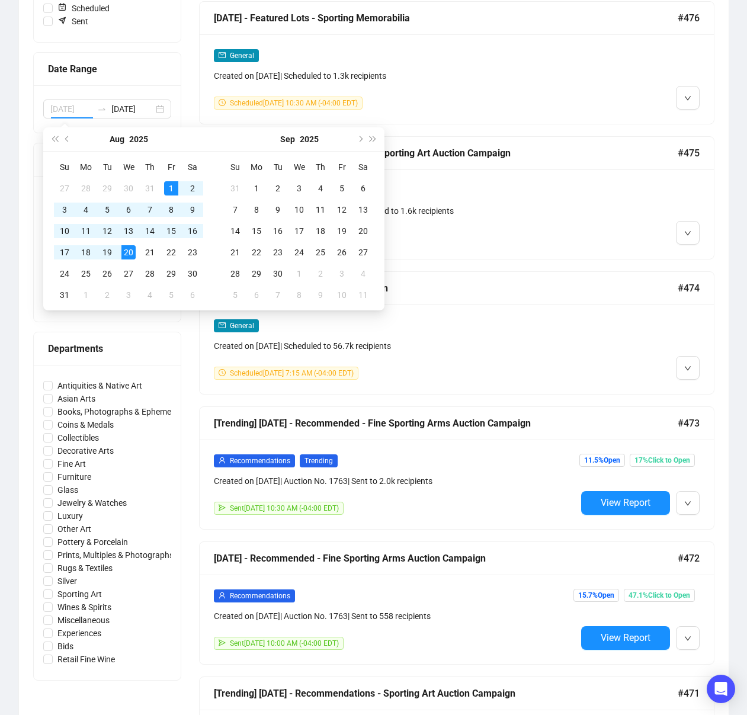
click at [129, 252] on div "20" at bounding box center [128, 252] width 14 height 14
type input "[DATE]"
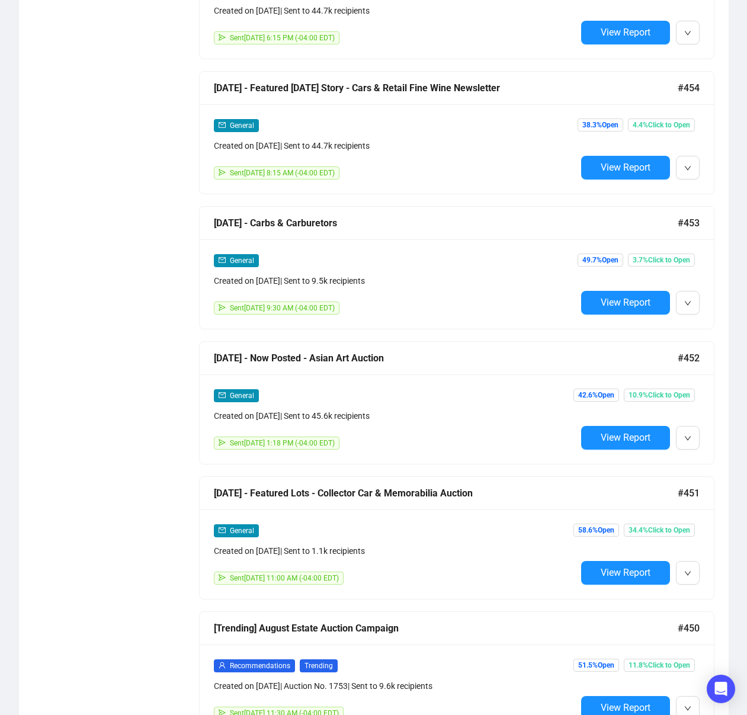
scroll to position [2891, 0]
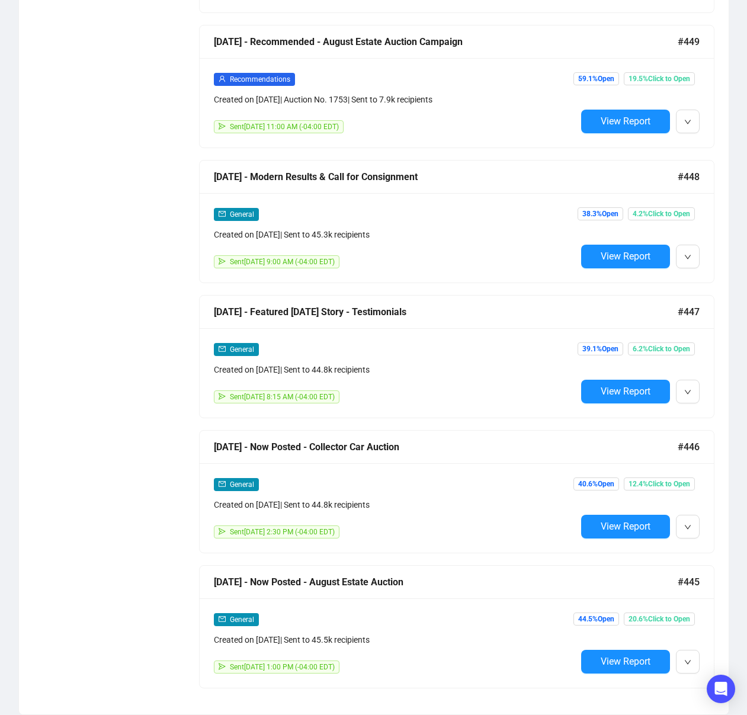
click at [603, 522] on span "View Report" at bounding box center [625, 525] width 50 height 11
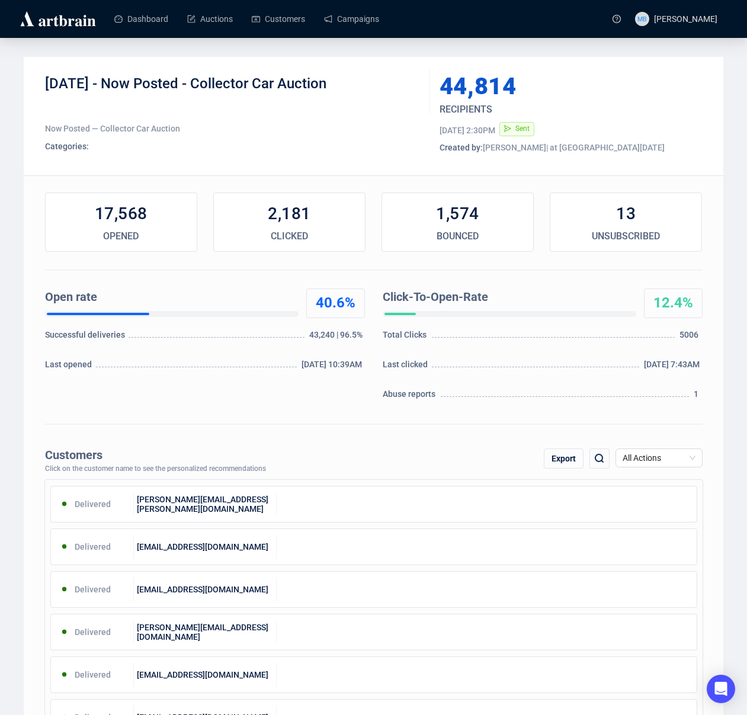
drag, startPoint x: 115, startPoint y: 84, endPoint x: 350, endPoint y: 89, distance: 235.1
click at [350, 89] on div "[DATE] - Now Posted - Collector Car Auction" at bounding box center [233, 93] width 376 height 36
copy div "Now Posted - Collector Car Auction"
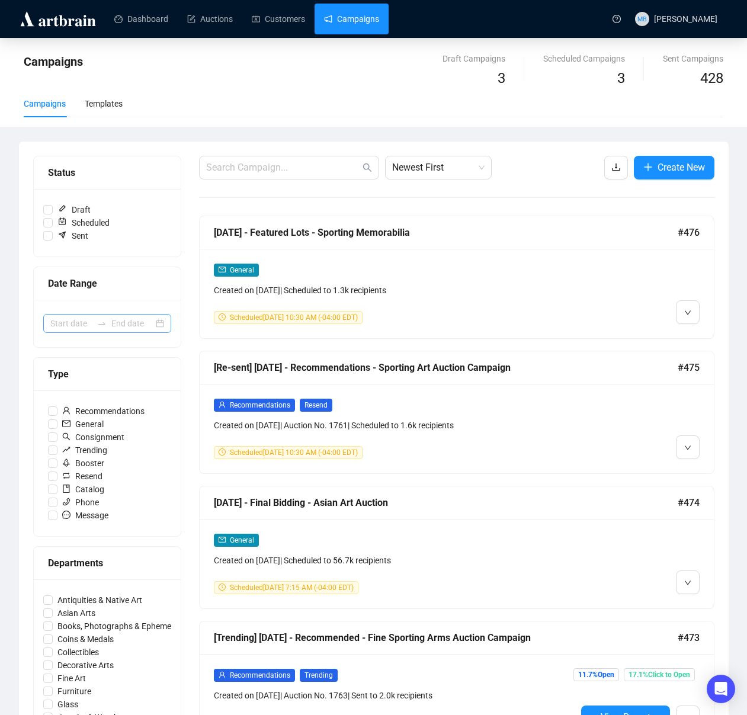
click at [110, 322] on div at bounding box center [101, 323] width 19 height 9
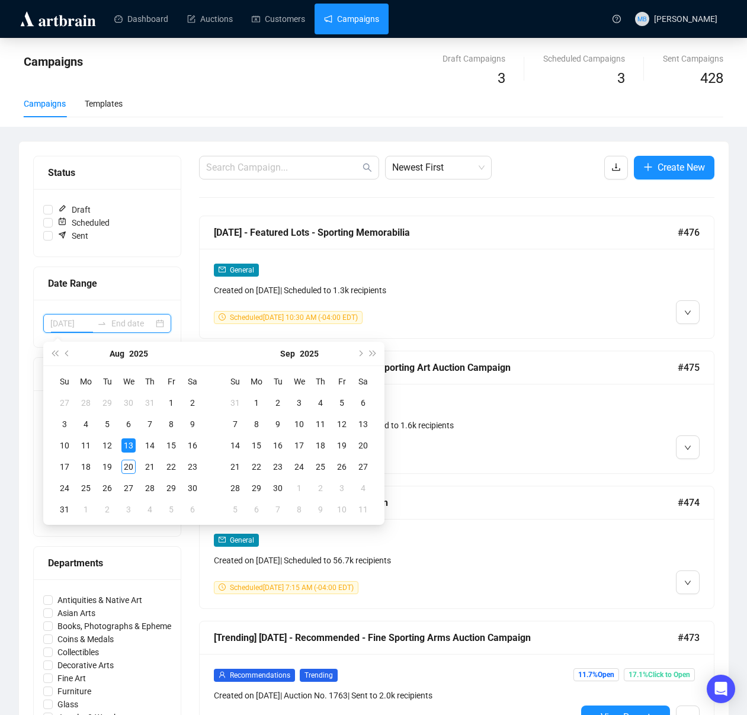
scroll to position [4, 0]
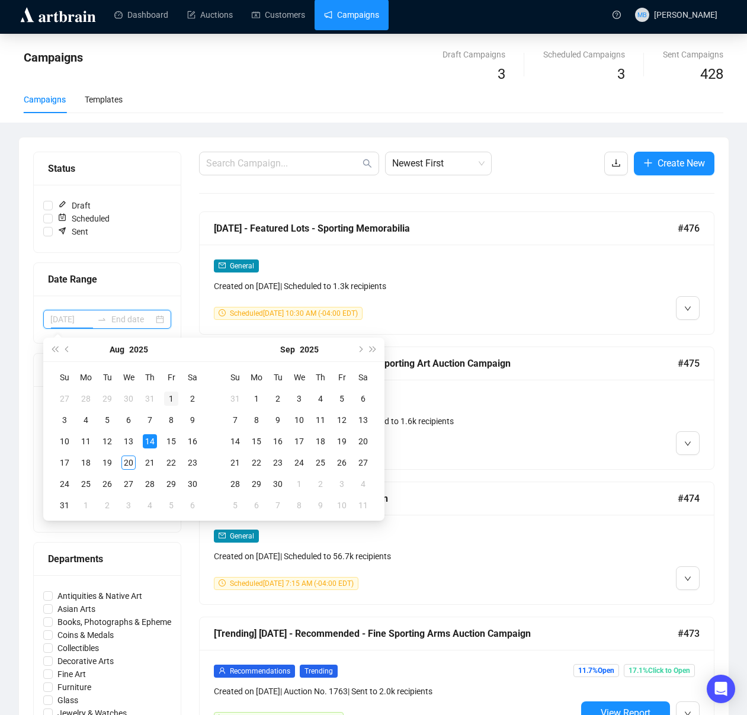
type input "[DATE]"
click at [166, 400] on div "1" at bounding box center [171, 398] width 14 height 14
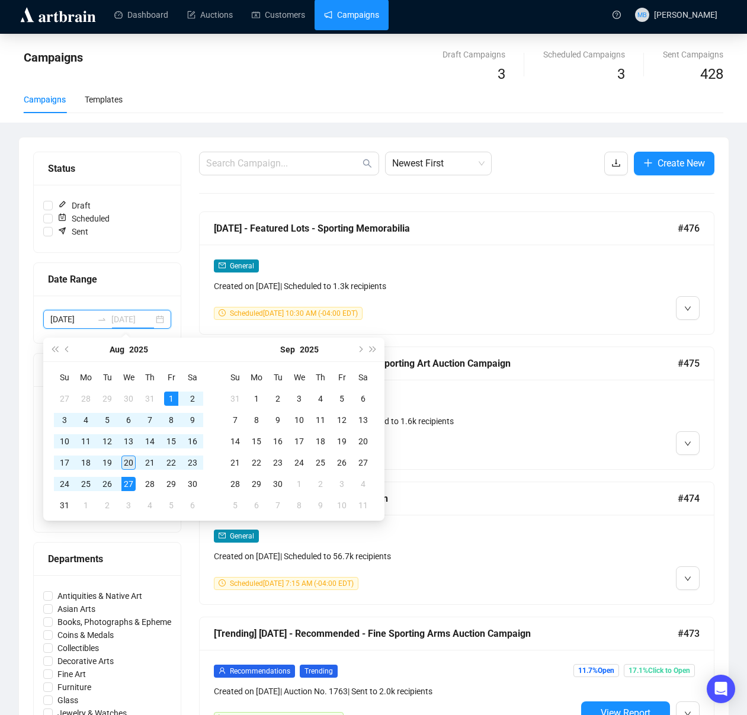
type input "[DATE]"
click at [125, 464] on div "20" at bounding box center [128, 462] width 14 height 14
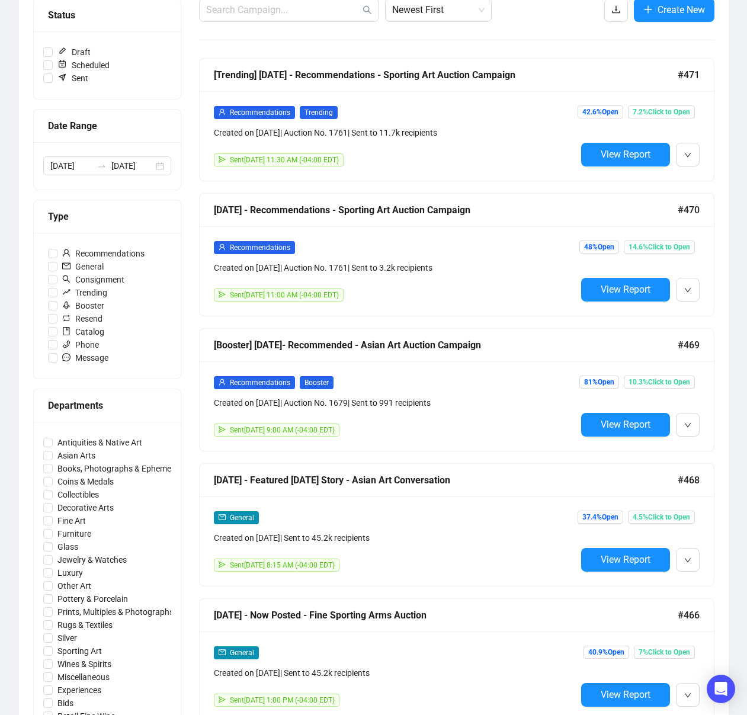
scroll to position [0, 0]
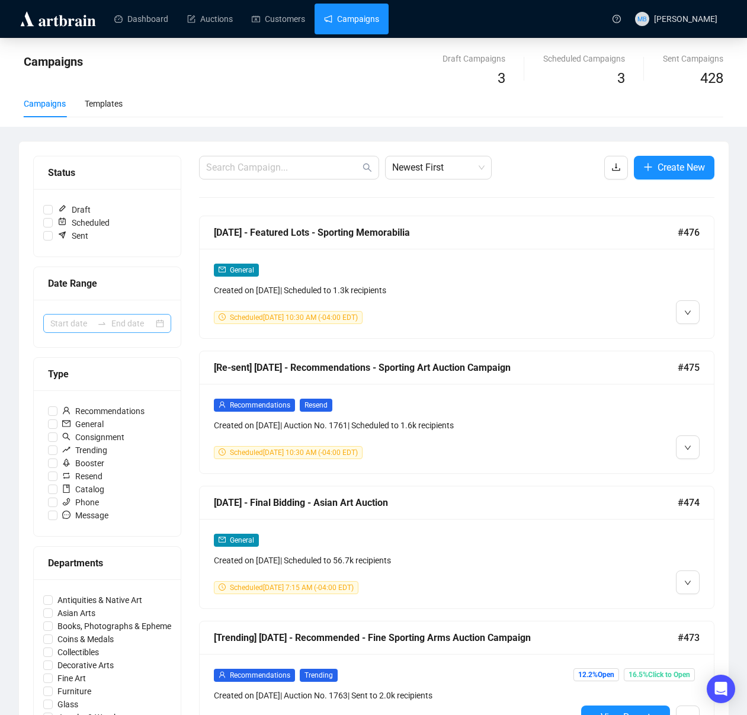
click at [102, 328] on div at bounding box center [107, 323] width 128 height 19
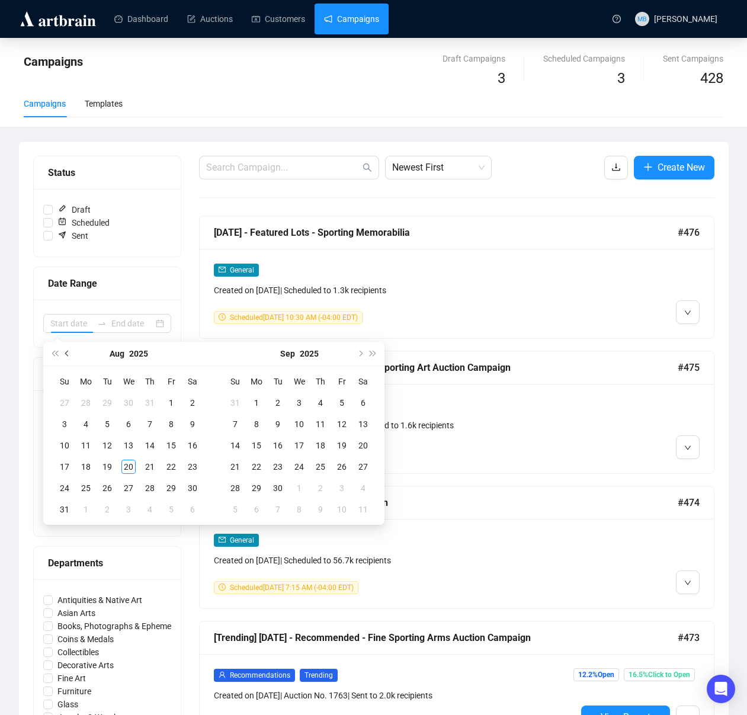
click at [65, 356] on button "Previous month (PageUp)" at bounding box center [67, 354] width 13 height 24
type input "2025-07-01"
click at [104, 399] on div "1" at bounding box center [107, 403] width 14 height 14
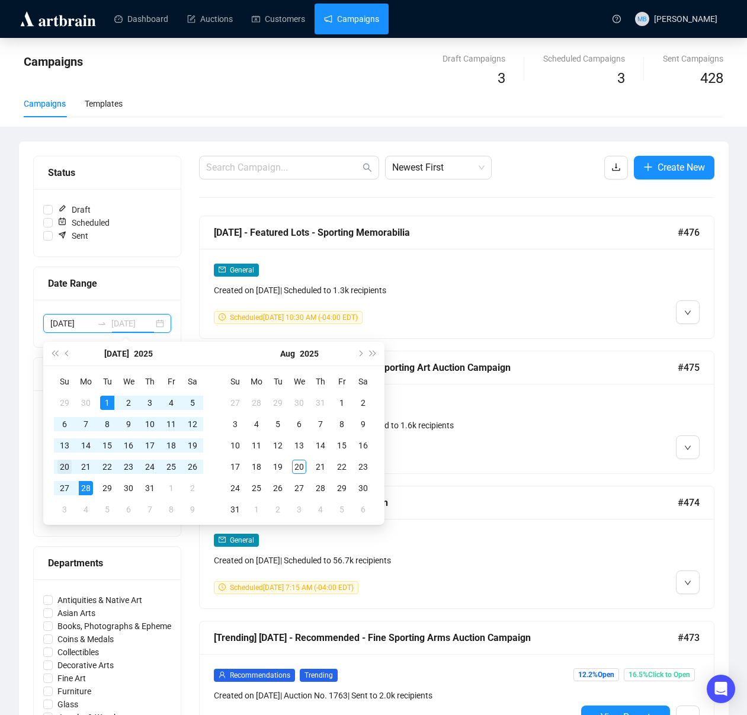
type input "2025-07-20"
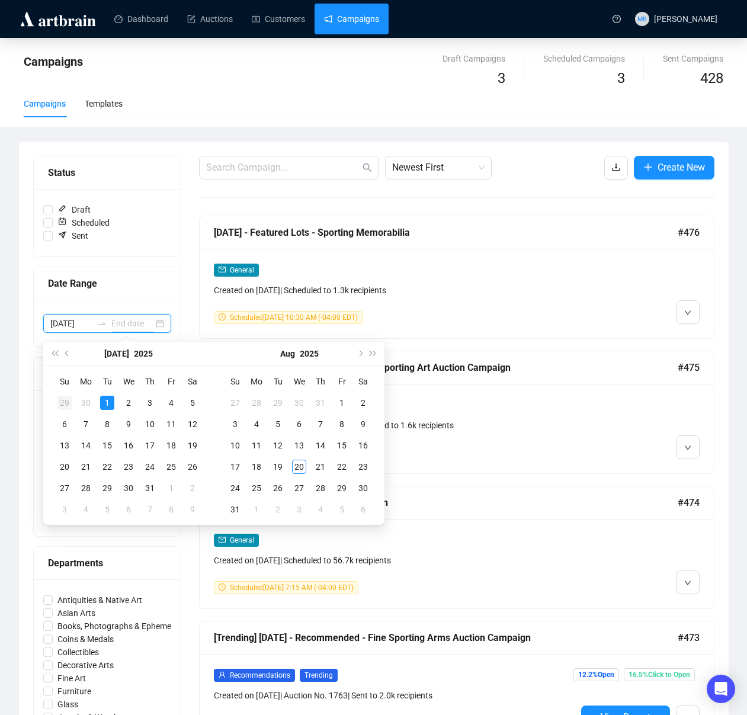
type input "2025-06-29"
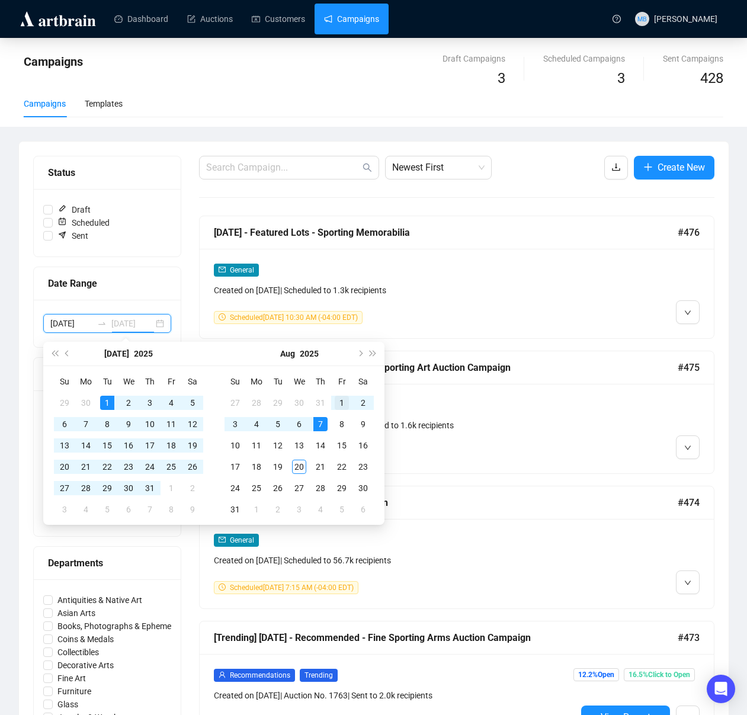
type input "[DATE]"
click at [339, 403] on div "1" at bounding box center [342, 403] width 14 height 14
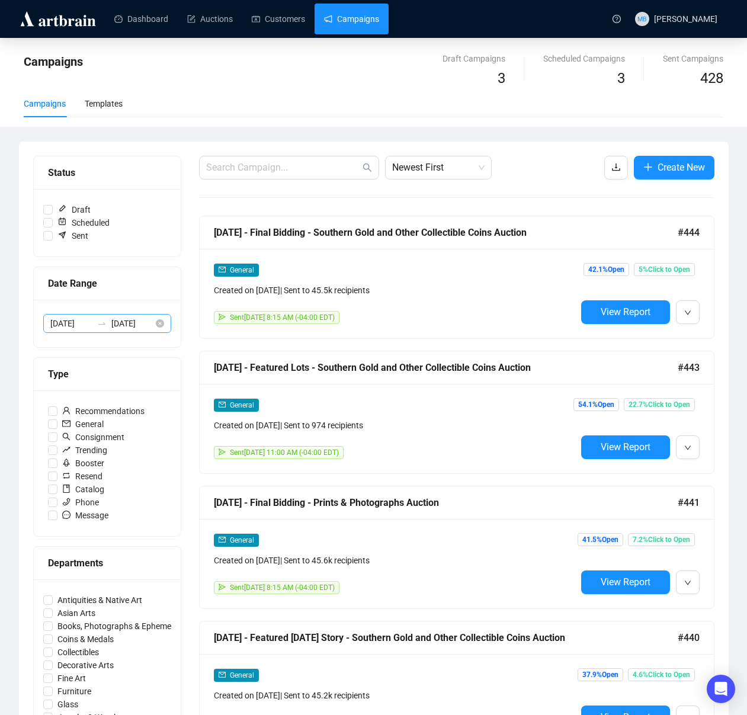
click at [101, 324] on icon "swap-right" at bounding box center [101, 323] width 9 height 9
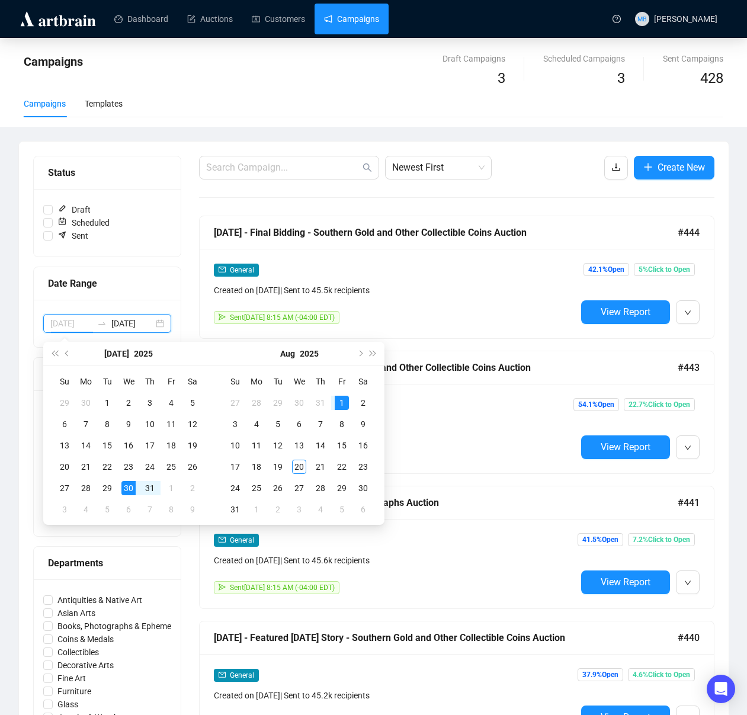
type input "[DATE]"
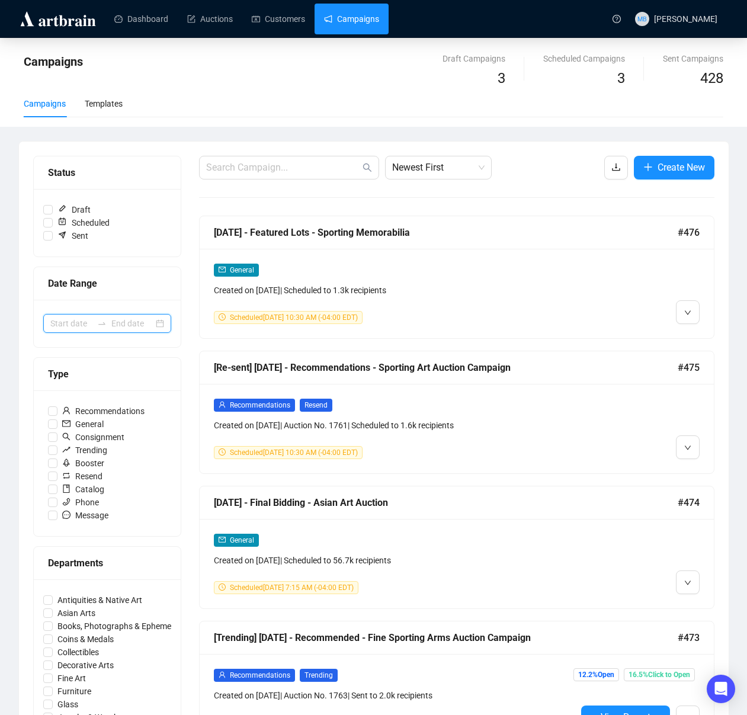
click at [121, 327] on input at bounding box center [132, 323] width 42 height 13
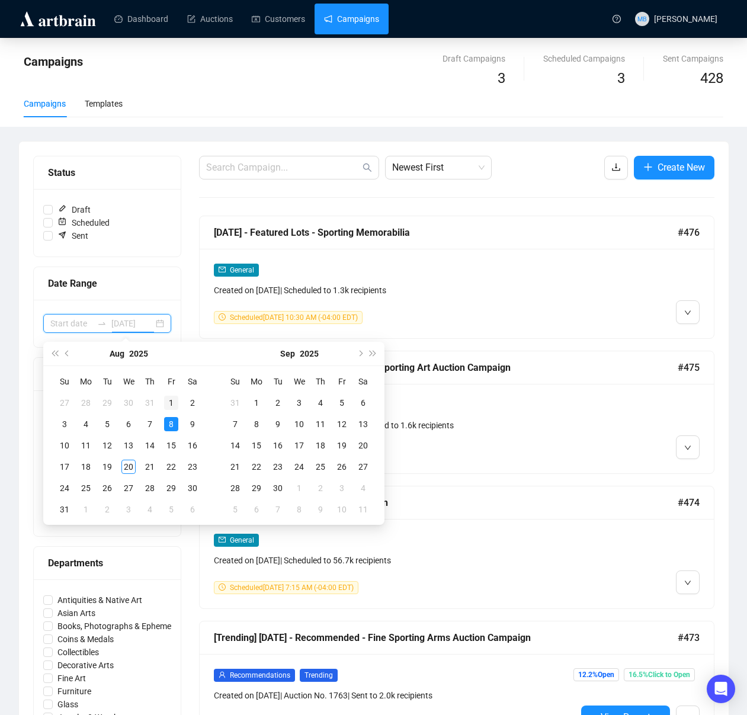
type input "[DATE]"
drag, startPoint x: 172, startPoint y: 411, endPoint x: 166, endPoint y: 416, distance: 8.4
click at [172, 411] on td "1" at bounding box center [170, 402] width 21 height 21
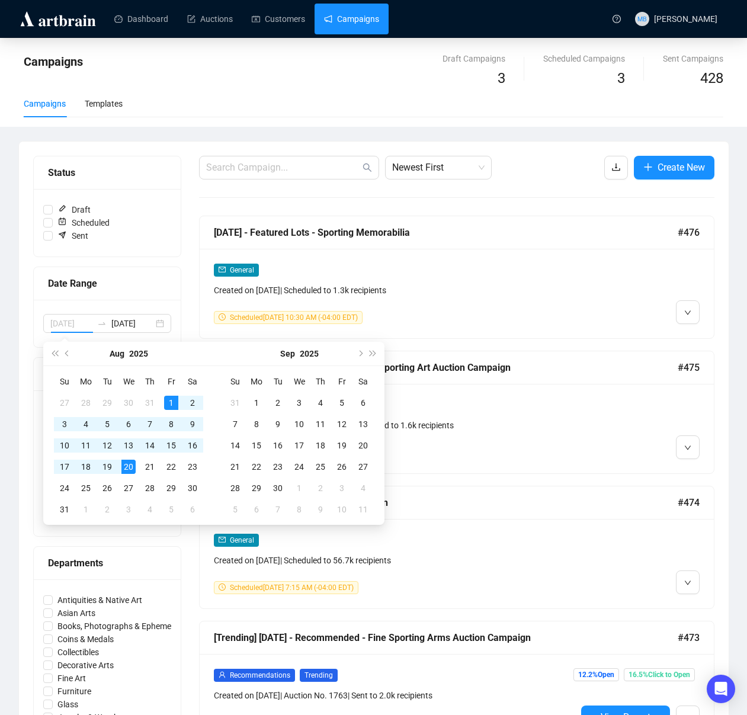
click at [130, 467] on div "20" at bounding box center [128, 466] width 14 height 14
type input "[DATE]"
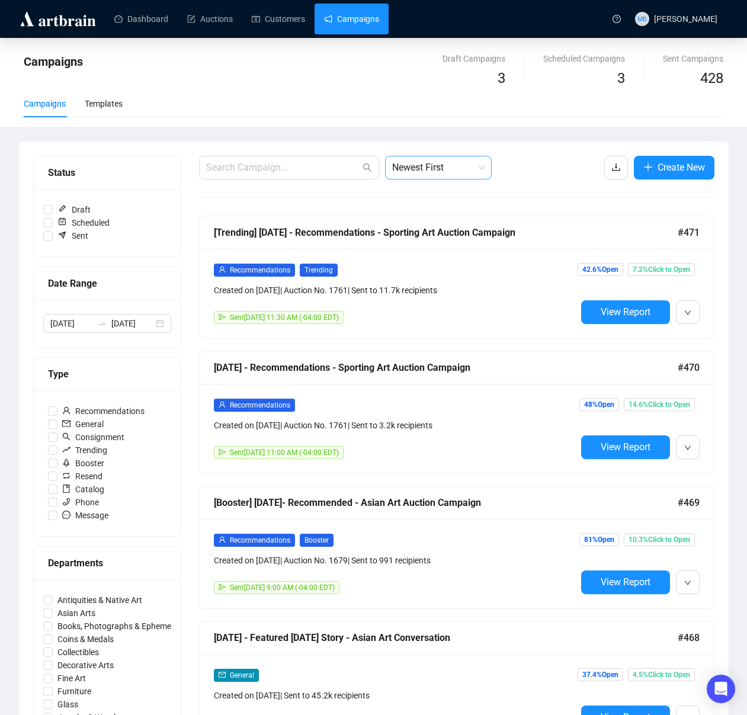
click at [441, 176] on span "Newest First" at bounding box center [438, 167] width 92 height 23
click at [443, 204] on div "Oldest First" at bounding box center [438, 212] width 102 height 19
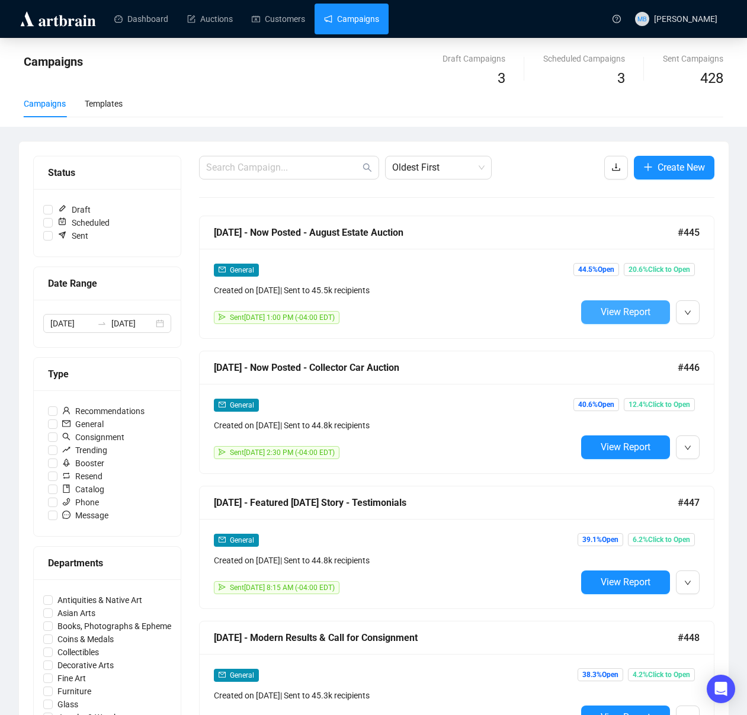
click at [616, 308] on span "View Report" at bounding box center [625, 311] width 50 height 11
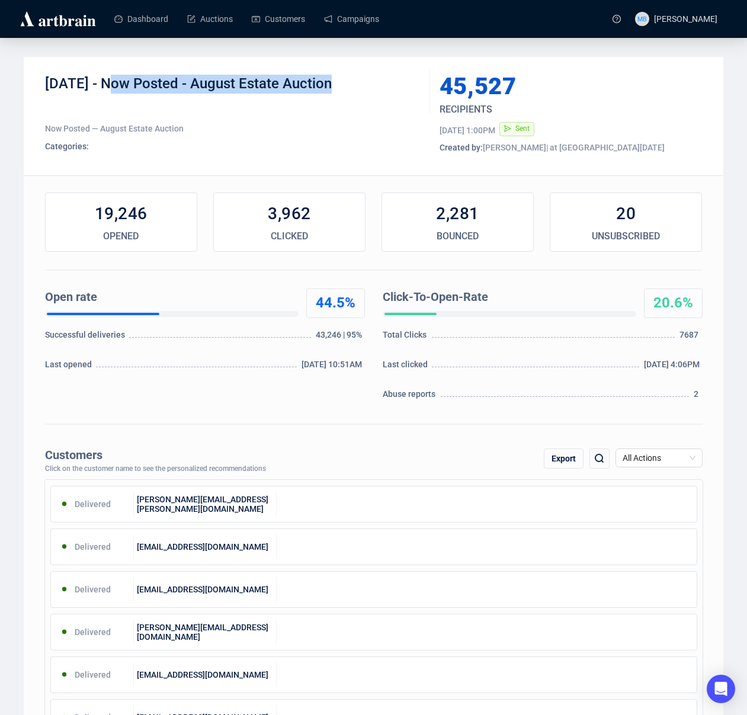
drag, startPoint x: 334, startPoint y: 85, endPoint x: 108, endPoint y: 82, distance: 226.2
click at [108, 82] on div "[DATE] - Now Posted - August Estate Auction" at bounding box center [233, 93] width 376 height 36
drag, startPoint x: 99, startPoint y: 83, endPoint x: 359, endPoint y: 89, distance: 260.0
click at [357, 89] on div "[DATE] - Now Posted - August Estate Auction" at bounding box center [233, 93] width 376 height 36
copy div "Now Posted - August Estate Auction"
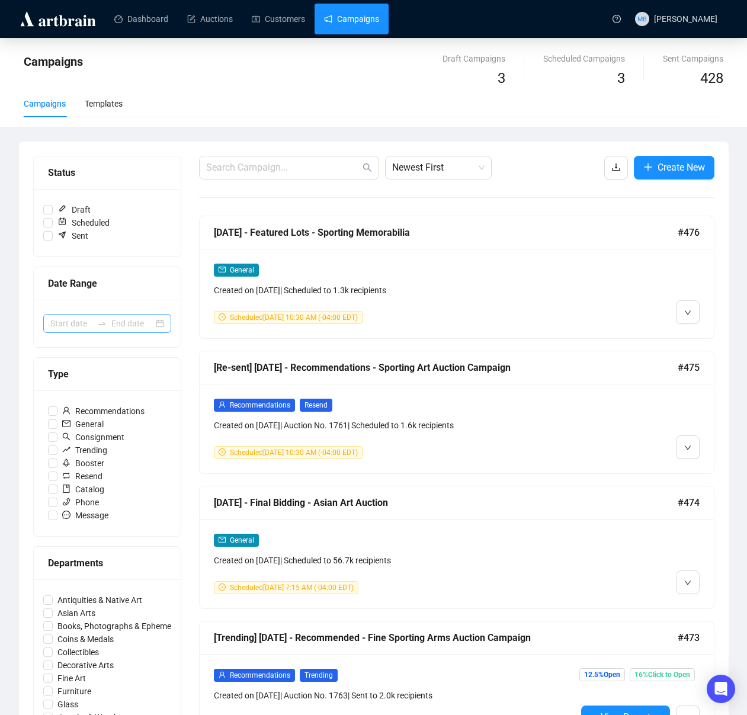
click at [98, 326] on icon "swap-right" at bounding box center [101, 323] width 9 height 9
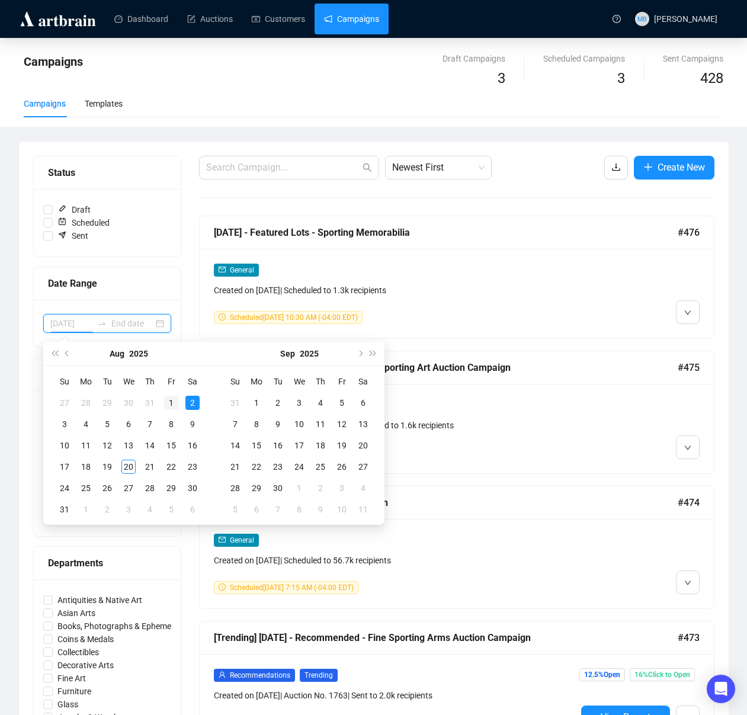
type input "[DATE]"
click at [174, 398] on div "1" at bounding box center [171, 403] width 14 height 14
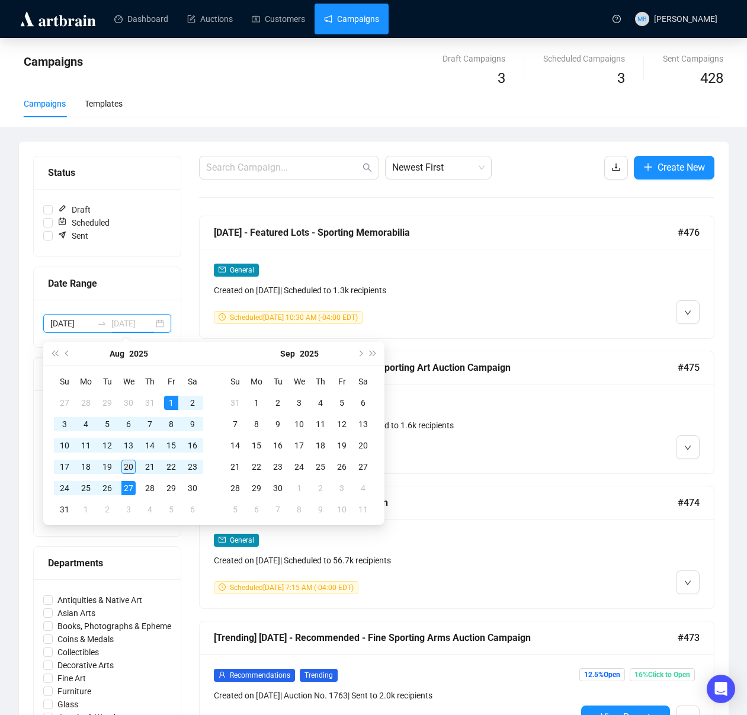
type input "[DATE]"
click at [130, 467] on div "20" at bounding box center [128, 466] width 14 height 14
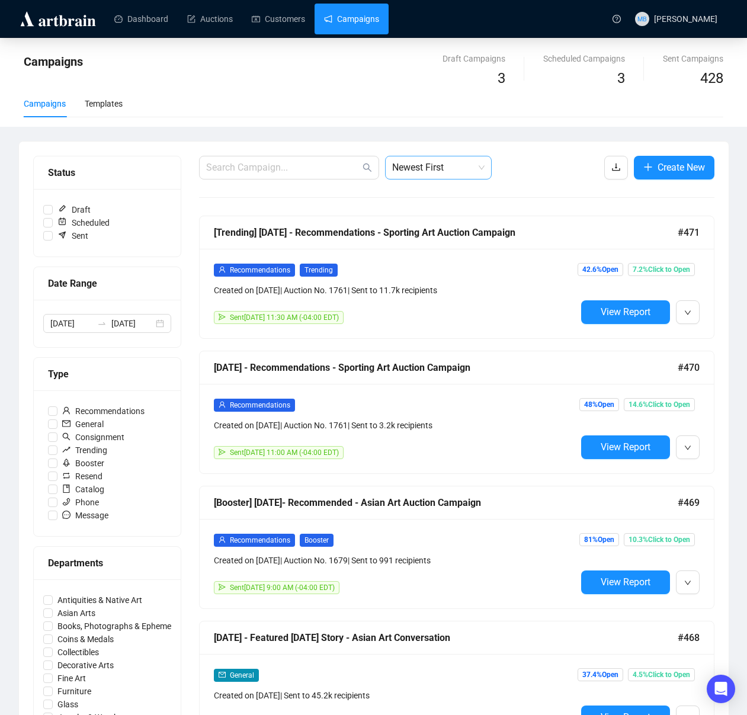
click at [436, 176] on span "Newest First" at bounding box center [438, 167] width 92 height 23
click at [442, 208] on div "Oldest First" at bounding box center [438, 212] width 88 height 13
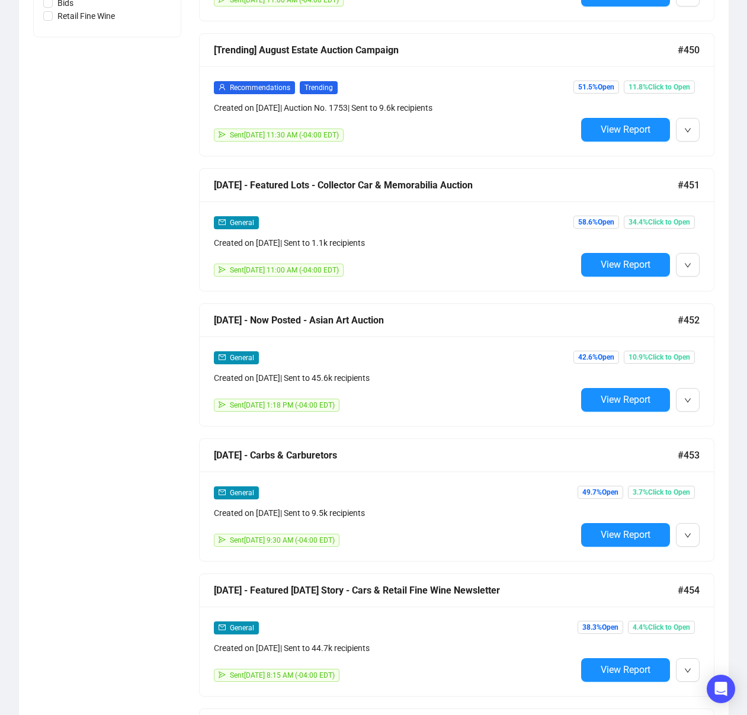
scroll to position [889, 0]
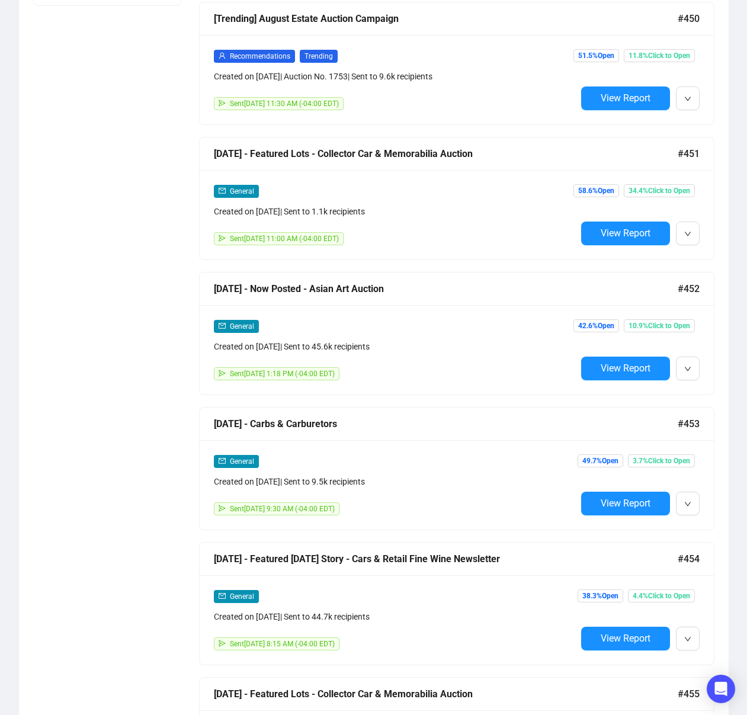
click at [608, 369] on span "View Report" at bounding box center [625, 367] width 50 height 11
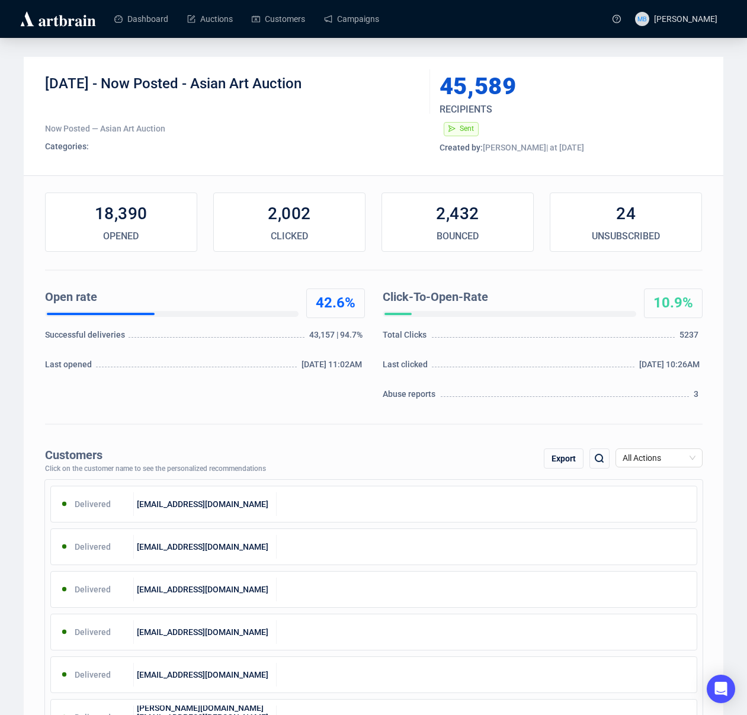
drag, startPoint x: 115, startPoint y: 85, endPoint x: 338, endPoint y: 86, distance: 222.0
click at [339, 87] on div "[DATE] - Now Posted - Asian Art Auction" at bounding box center [233, 93] width 376 height 36
copy div "Now Posted - Asian Art Auction"
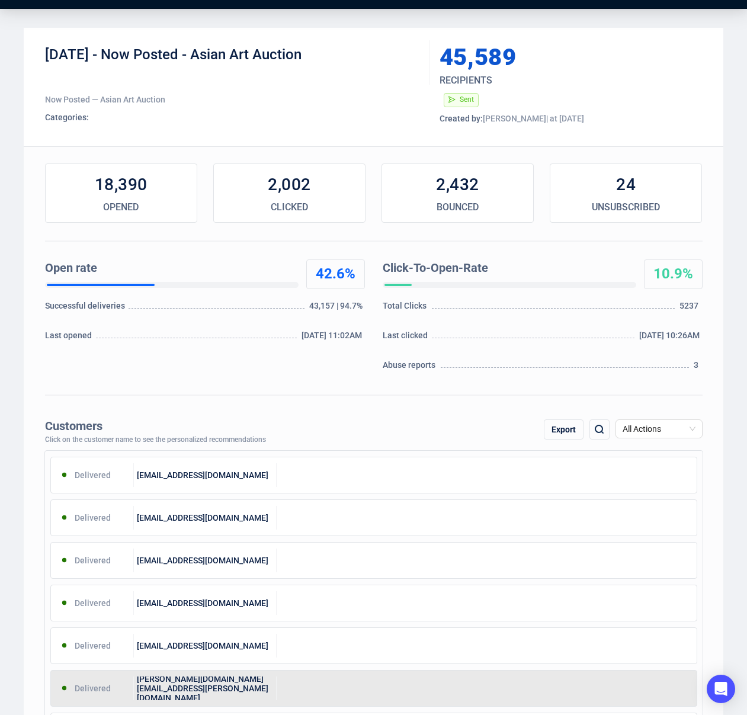
scroll to position [38, 0]
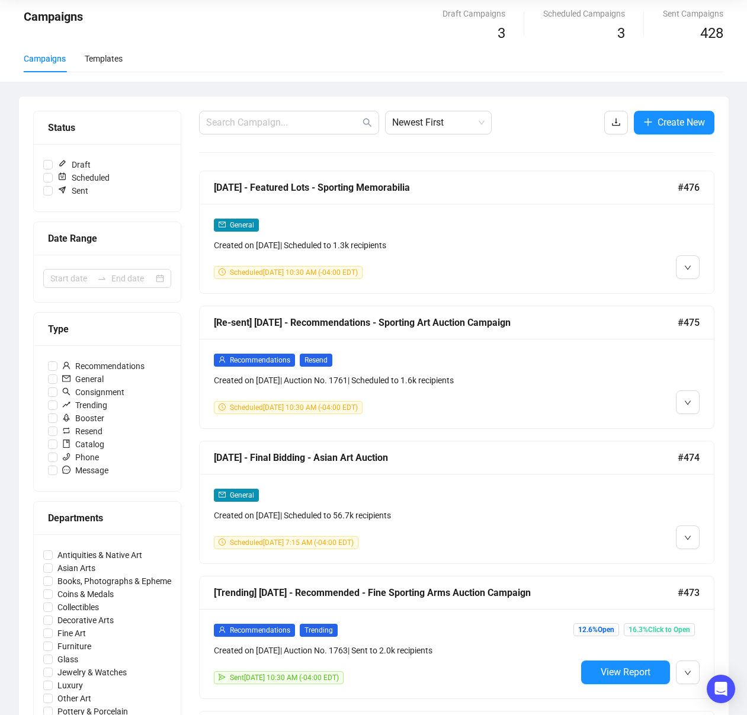
scroll to position [54, 0]
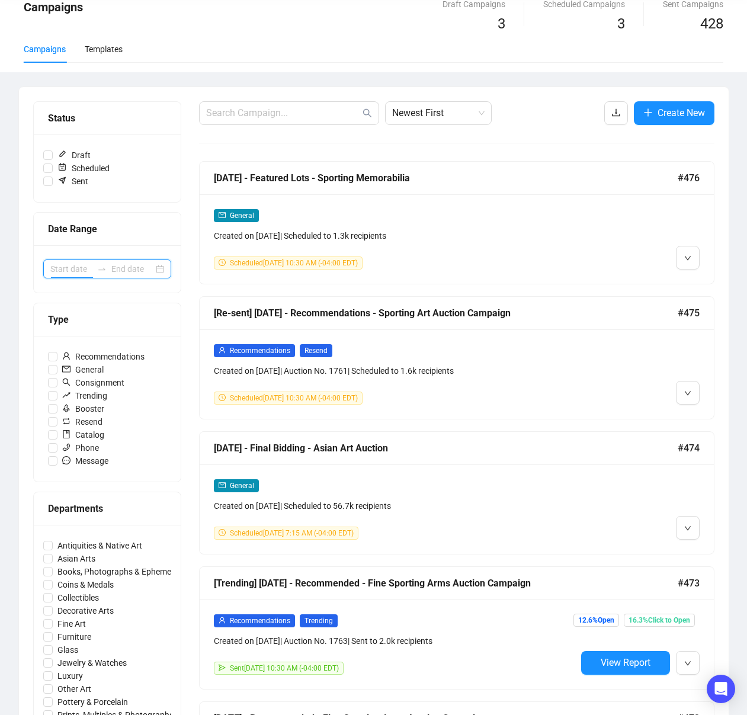
click at [86, 263] on input at bounding box center [71, 268] width 42 height 13
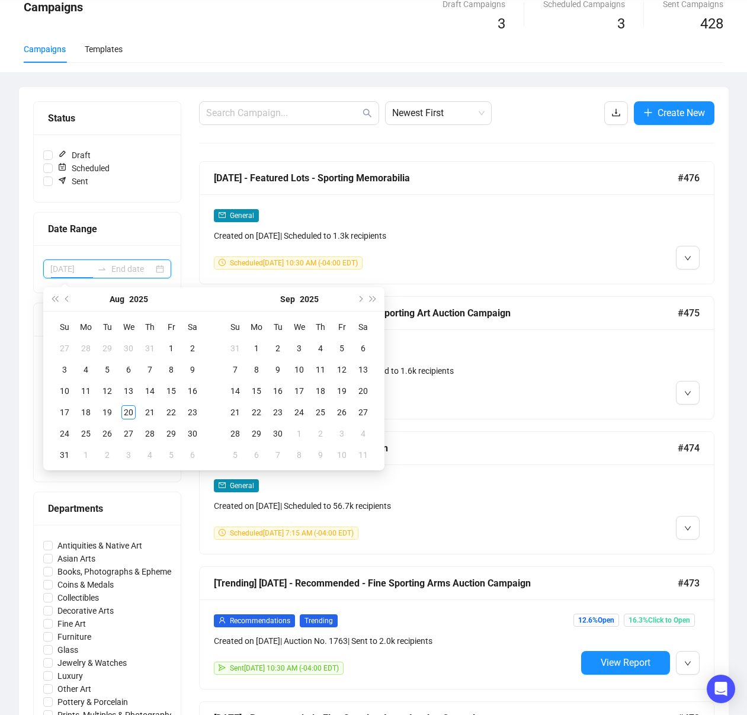
type input "[DATE]"
type input "2025-08-31"
type input "[DATE]"
drag, startPoint x: 168, startPoint y: 351, endPoint x: 146, endPoint y: 381, distance: 37.0
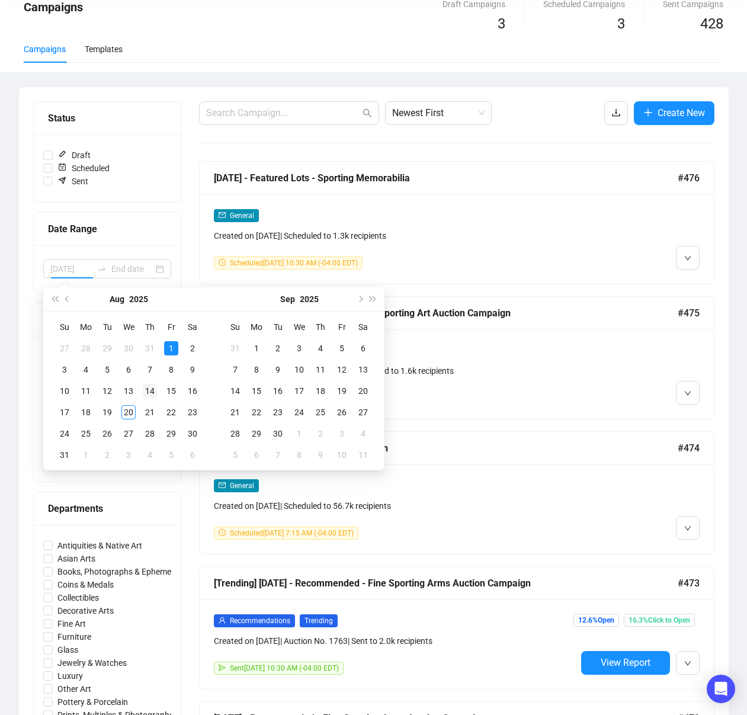
click at [168, 351] on div "1" at bounding box center [171, 348] width 14 height 14
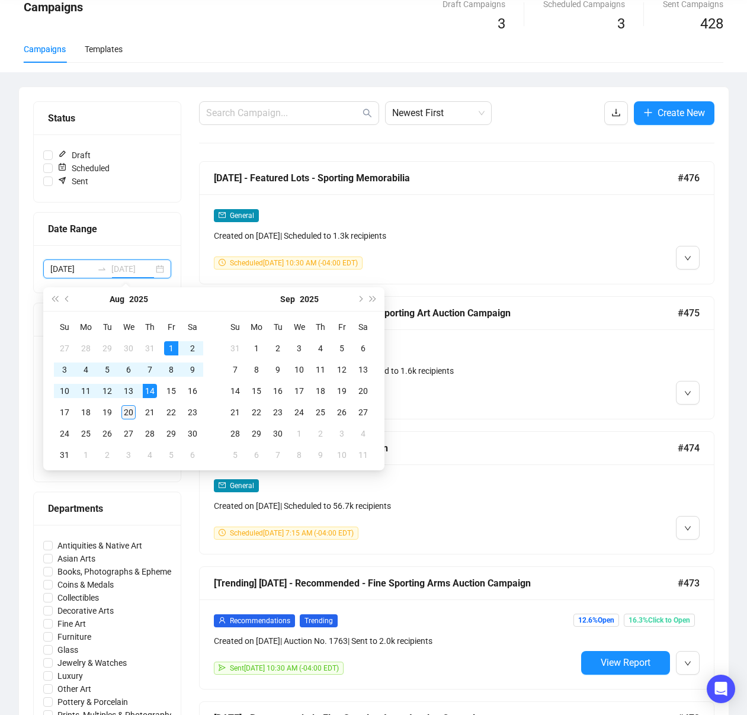
type input "[DATE]"
click at [131, 413] on div "20" at bounding box center [128, 412] width 14 height 14
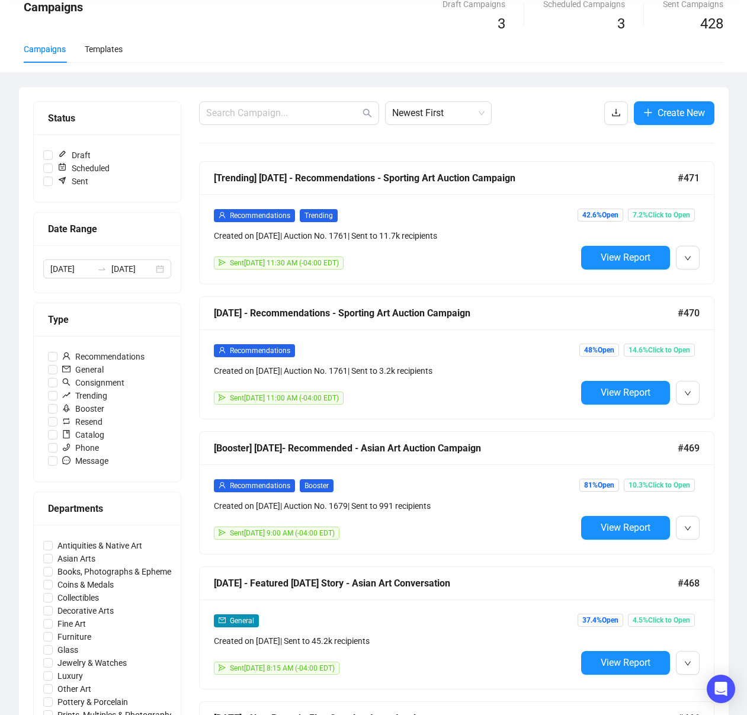
click at [733, 201] on div "Campaigns Draft Campaigns 3 Scheduled Campaigns 3 Sent Campaigns 428 Campaigns …" at bounding box center [373, 634] width 747 height 1303
click at [437, 120] on span "Newest First" at bounding box center [438, 113] width 92 height 23
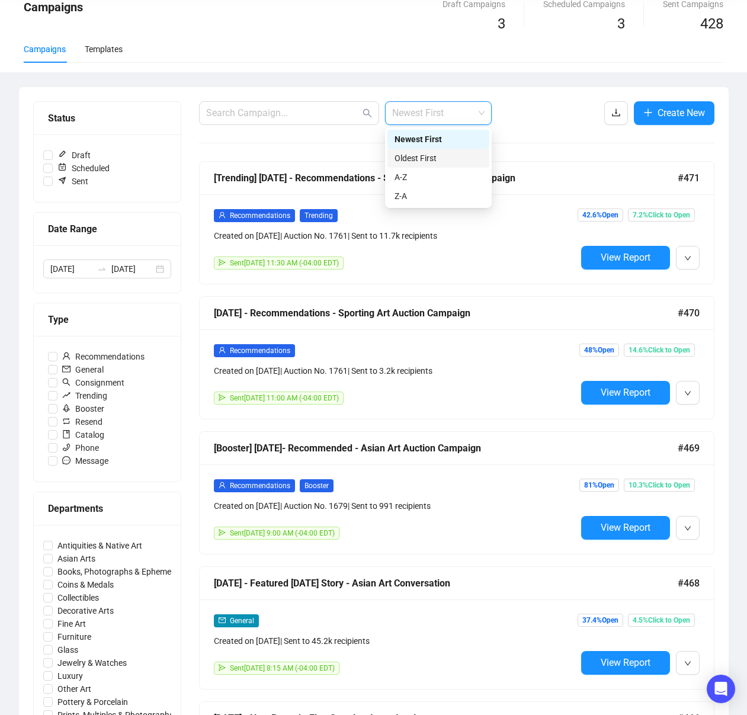
drag, startPoint x: 445, startPoint y: 162, endPoint x: 449, endPoint y: 157, distance: 6.3
click at [445, 162] on div "Oldest First" at bounding box center [438, 158] width 88 height 13
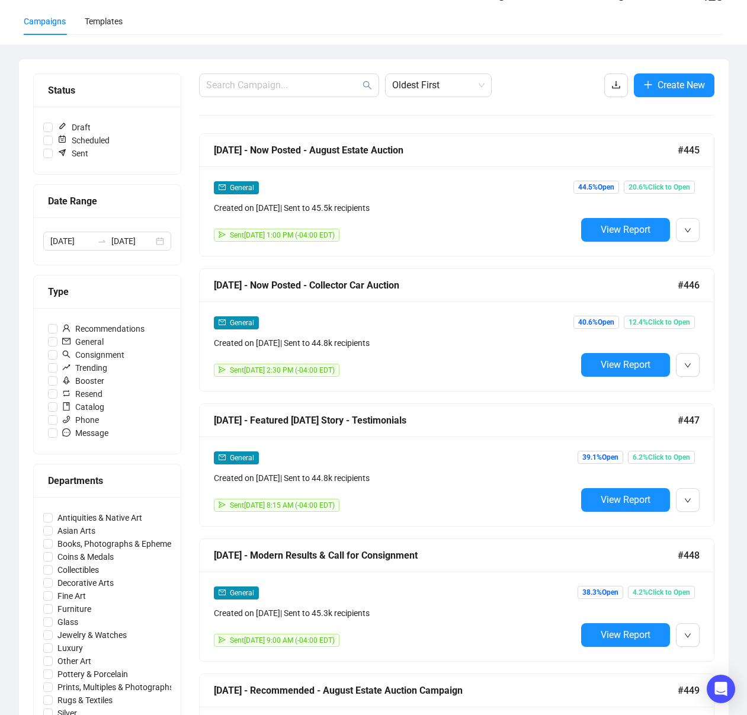
scroll to position [0, 0]
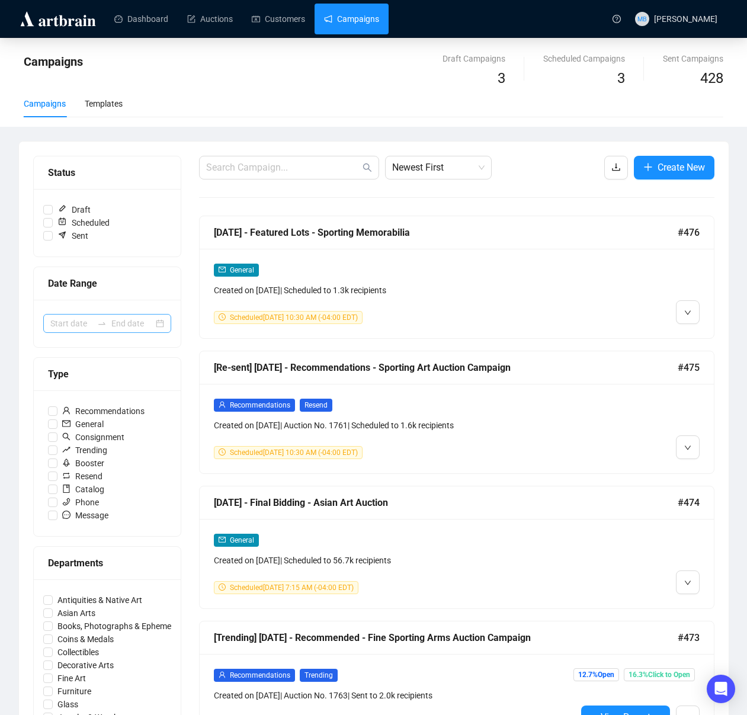
click at [110, 320] on div at bounding box center [101, 323] width 19 height 9
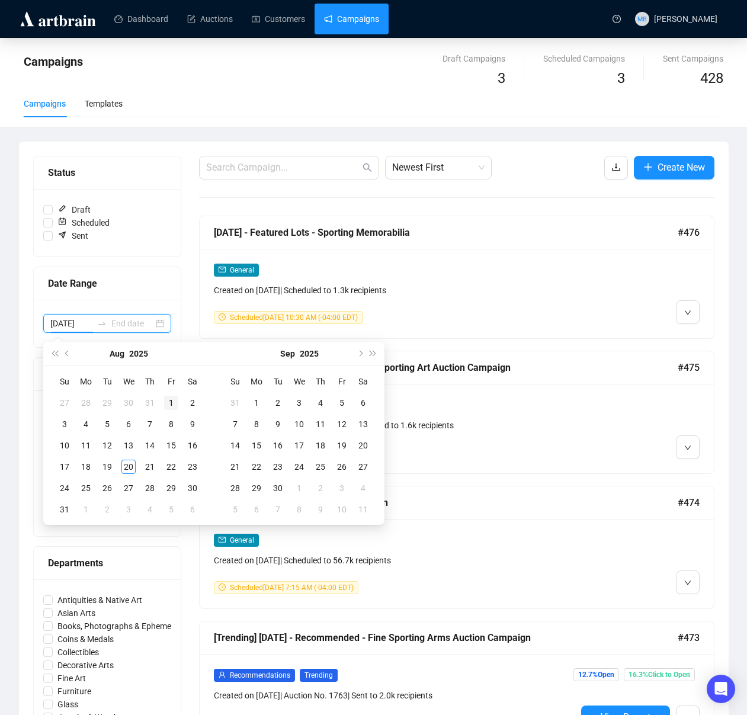
type input "[DATE]"
click at [172, 401] on div "1" at bounding box center [171, 403] width 14 height 14
type input "[DATE]"
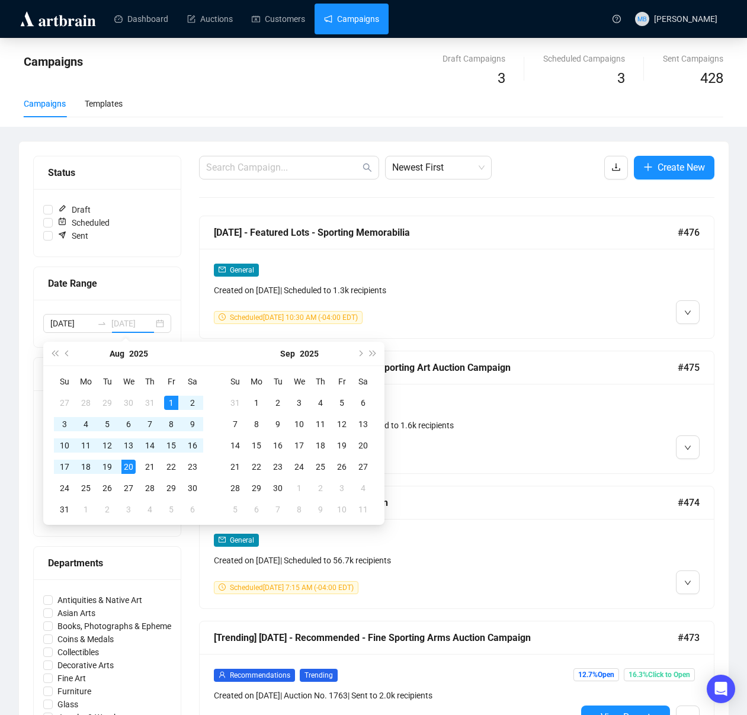
click at [130, 467] on div "20" at bounding box center [128, 466] width 14 height 14
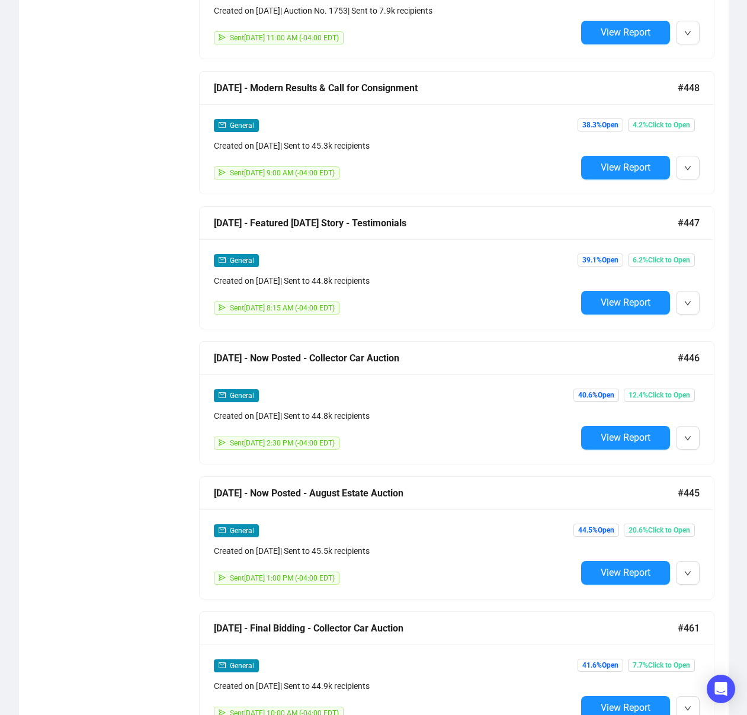
scroll to position [414, 0]
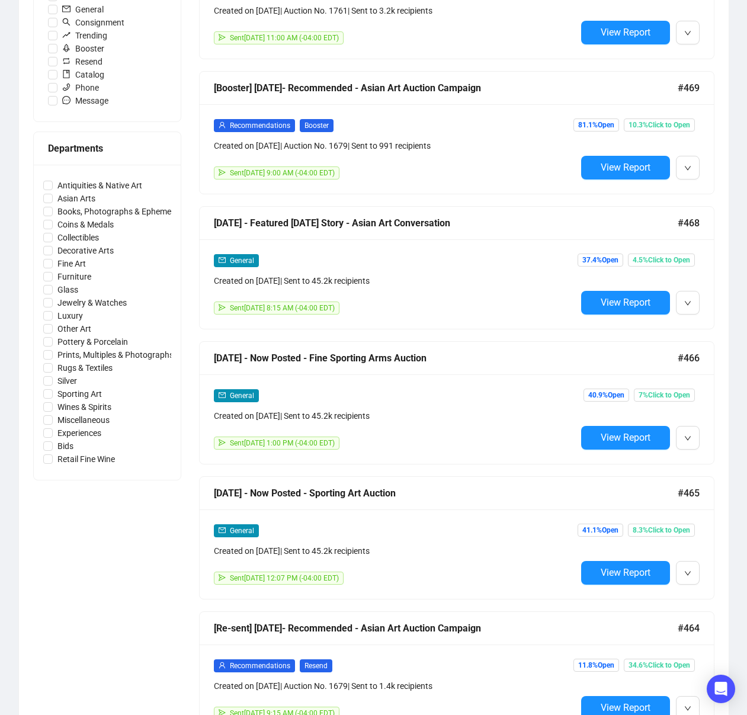
click at [622, 578] on button "View Report" at bounding box center [625, 573] width 89 height 24
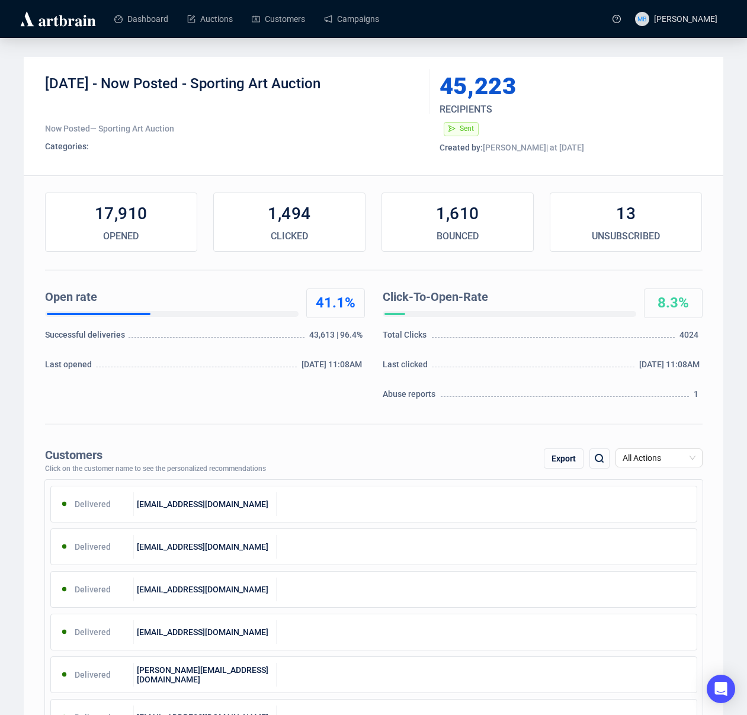
drag, startPoint x: 124, startPoint y: 86, endPoint x: 384, endPoint y: 140, distance: 264.9
click at [356, 85] on div "[DATE] - Now Posted - Sporting Art Auction" at bounding box center [233, 93] width 376 height 36
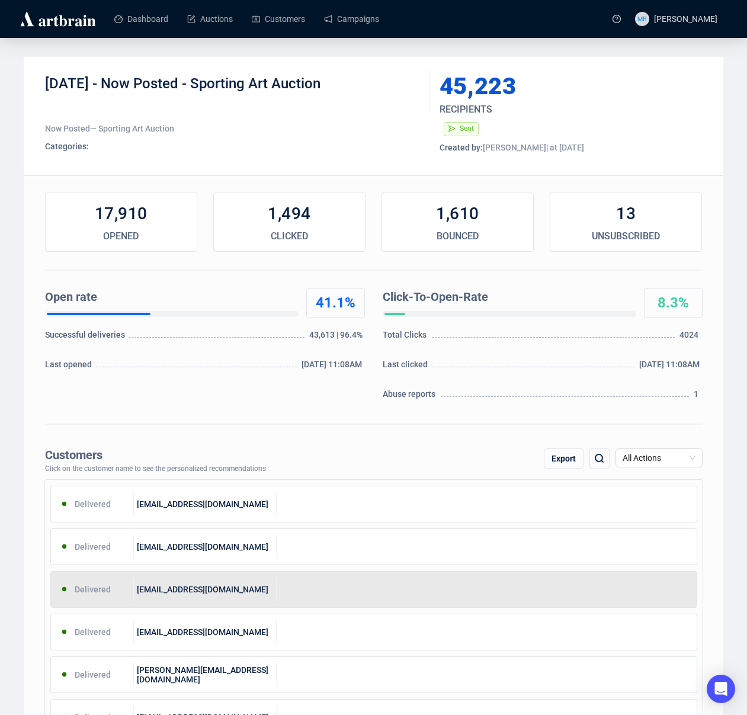
copy div "Now Posted - Sporting Art Auction"
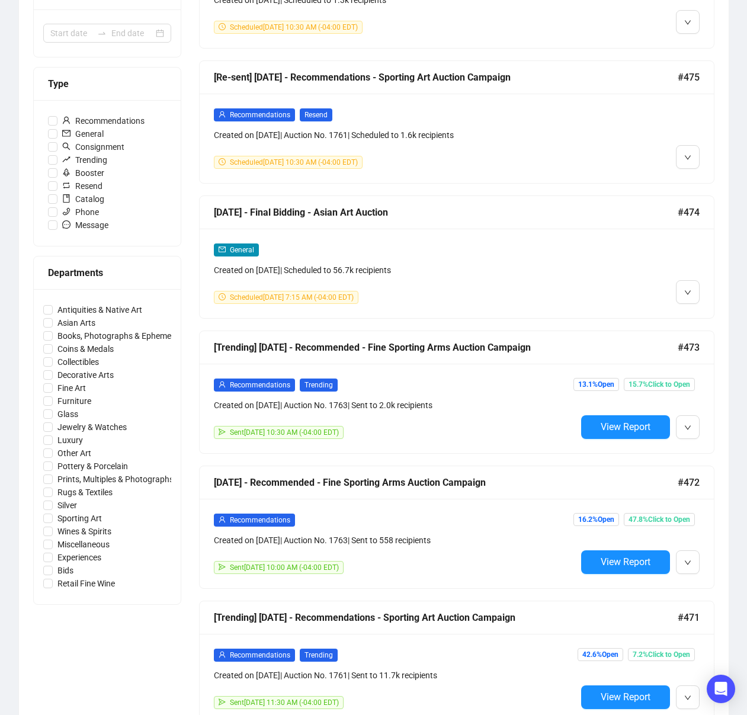
scroll to position [269, 0]
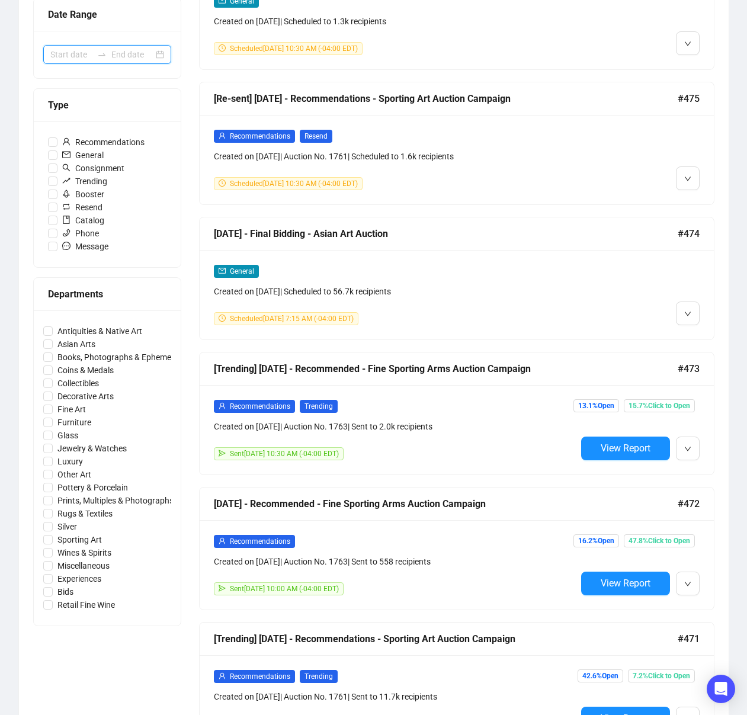
click at [114, 56] on input at bounding box center [132, 54] width 42 height 13
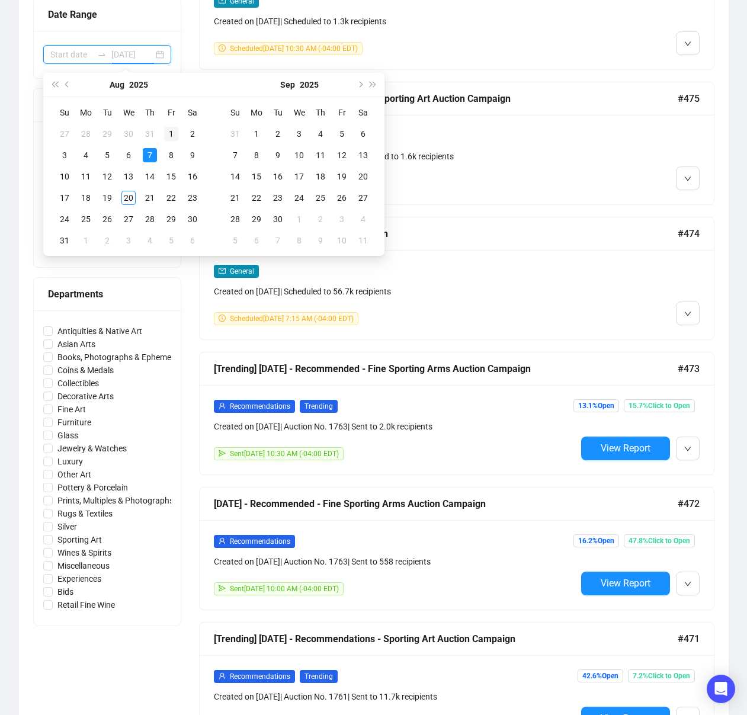
type input "[DATE]"
click at [164, 136] on div "1" at bounding box center [171, 134] width 14 height 14
type input "[DATE]"
drag, startPoint x: 123, startPoint y: 56, endPoint x: 121, endPoint y: 108, distance: 52.8
click at [123, 56] on input "[DATE]" at bounding box center [132, 54] width 42 height 13
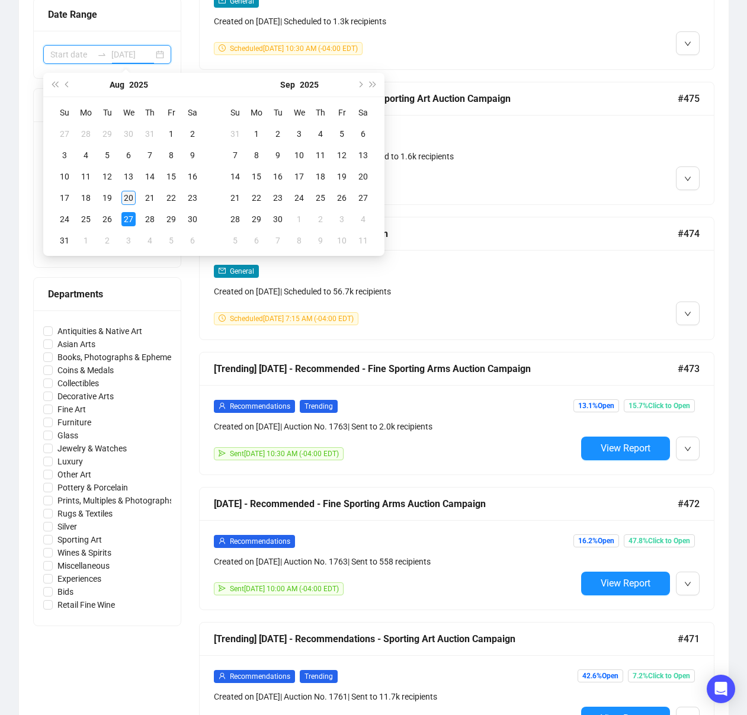
type input "[DATE]"
click at [126, 198] on div "20" at bounding box center [128, 198] width 14 height 14
click at [131, 198] on div "20" at bounding box center [128, 198] width 14 height 14
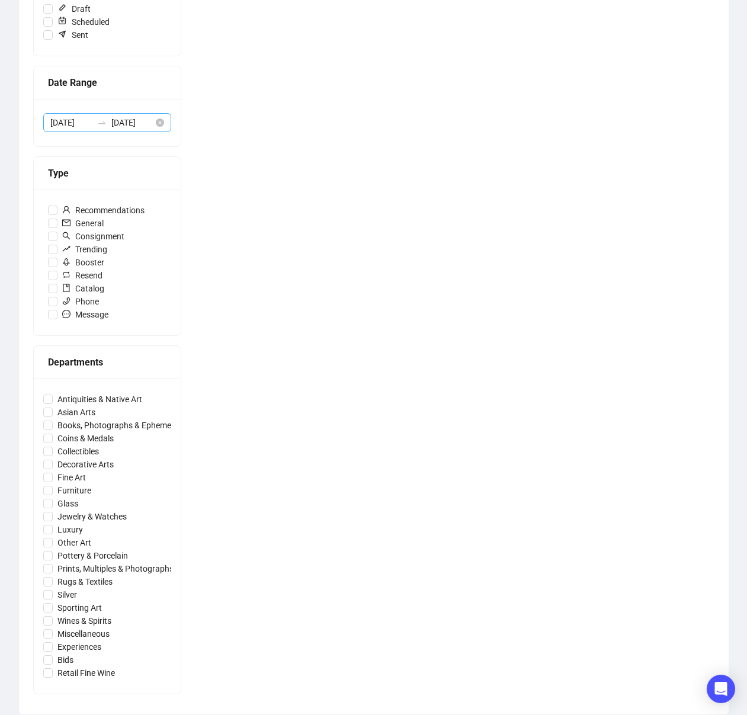
drag, startPoint x: 97, startPoint y: 127, endPoint x: 103, endPoint y: 129, distance: 6.4
click at [98, 127] on icon "swap-right" at bounding box center [101, 122] width 9 height 9
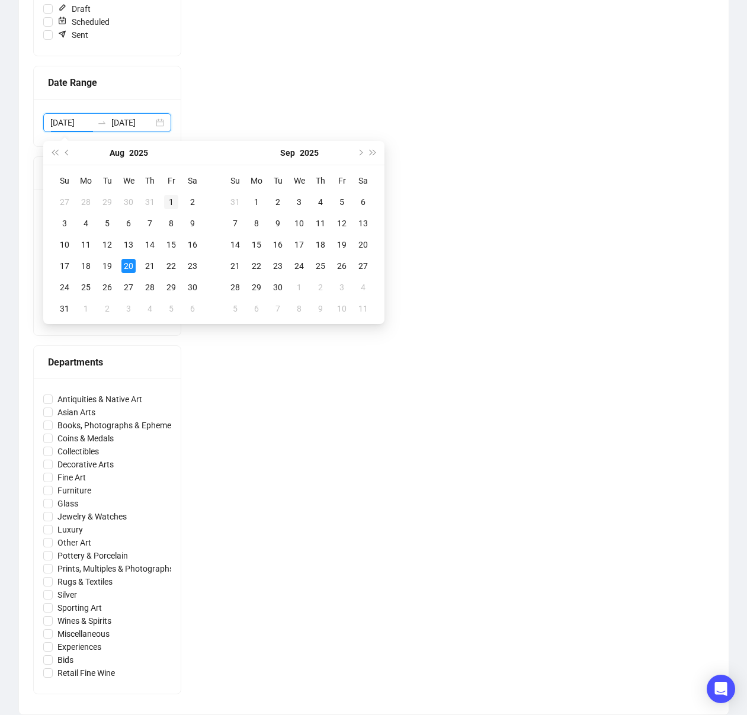
type input "[DATE]"
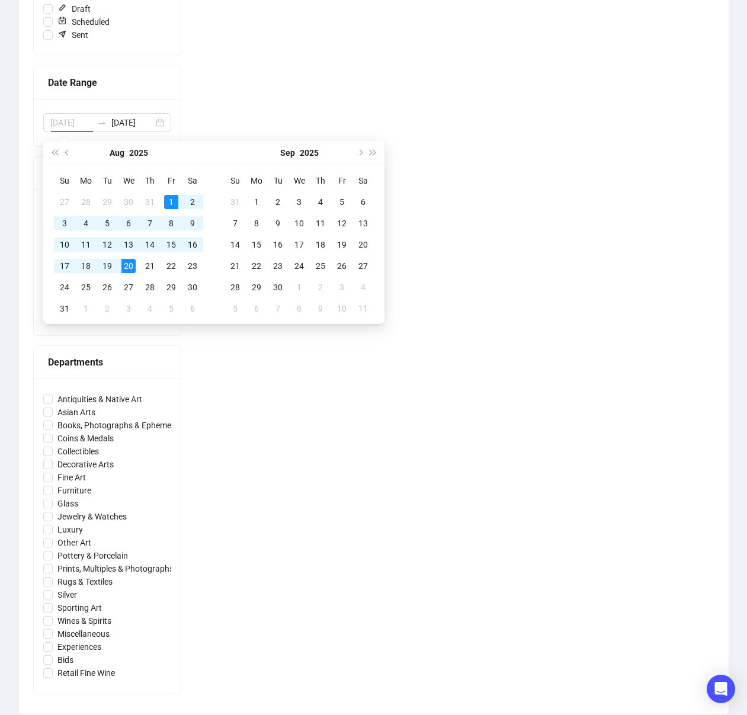
click at [172, 201] on div "1" at bounding box center [171, 202] width 14 height 14
type input "[DATE]"
click at [126, 266] on div "20" at bounding box center [128, 266] width 14 height 14
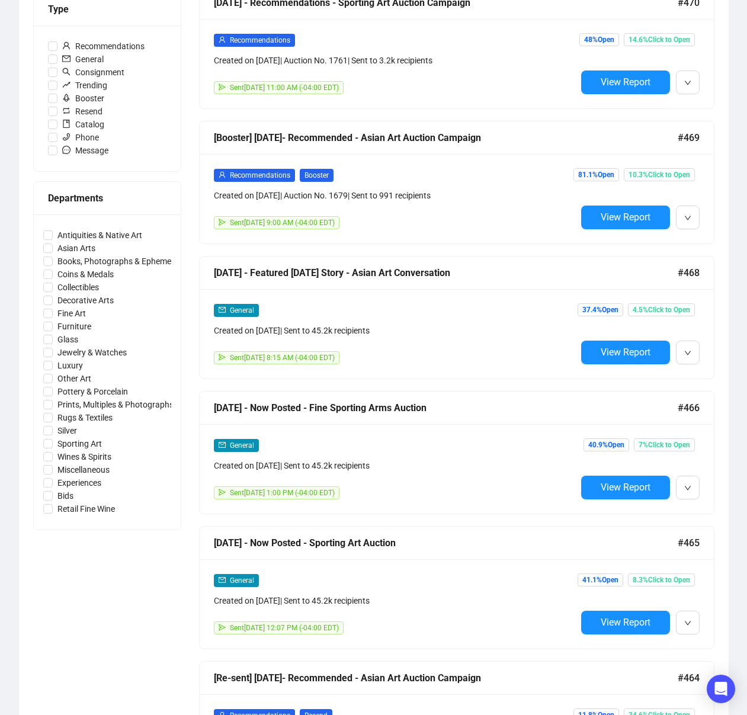
scroll to position [384, 0]
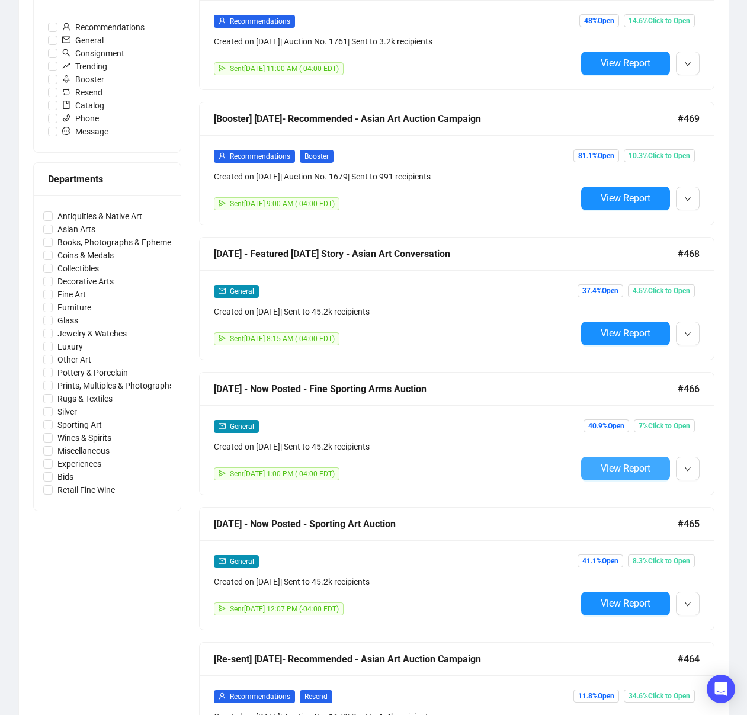
click at [615, 471] on span "View Report" at bounding box center [625, 467] width 50 height 11
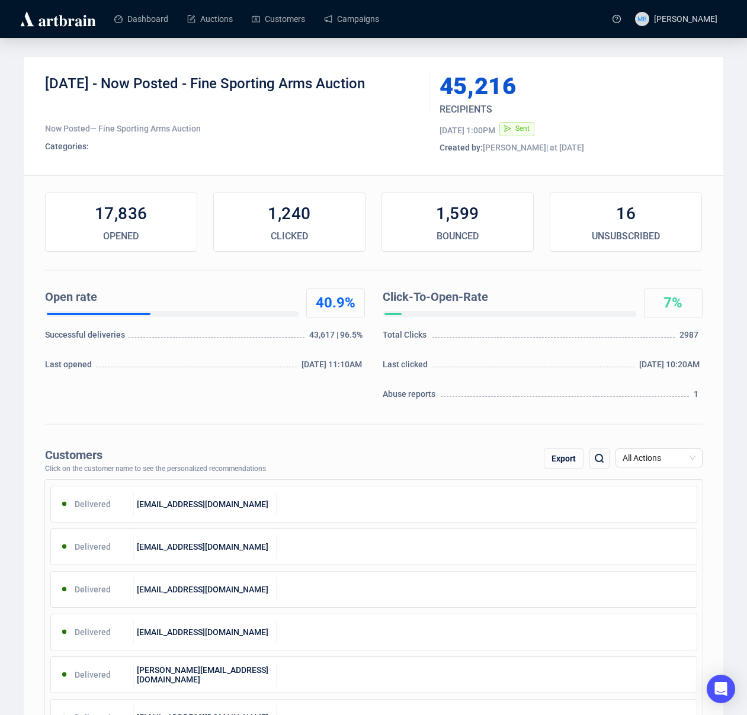
drag, startPoint x: 124, startPoint y: 82, endPoint x: 409, endPoint y: 81, distance: 284.2
click at [409, 81] on div "[DATE] - Now Posted - Fine Sporting Arms Auction" at bounding box center [233, 93] width 376 height 36
copy div "Now Posted - Fine Sporting Arms Auction"
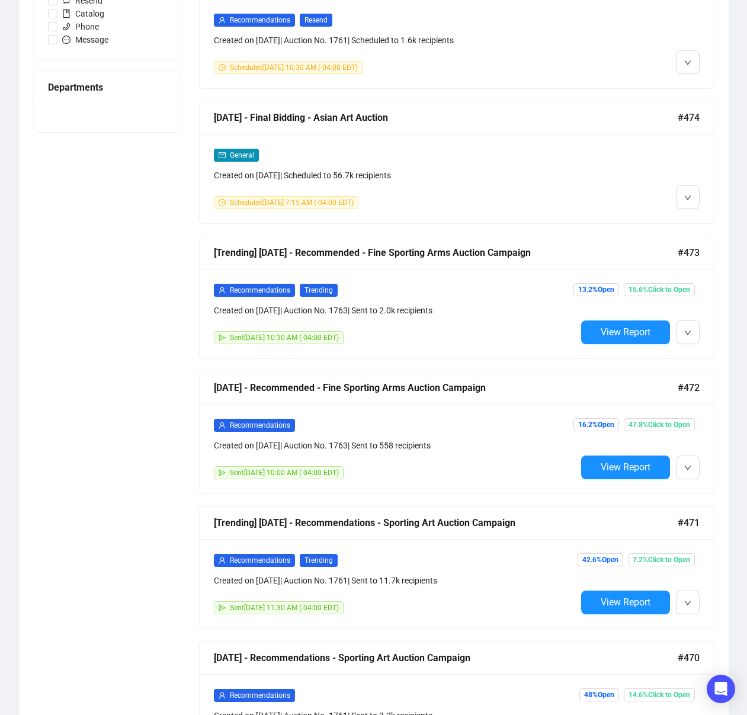
scroll to position [475, 0]
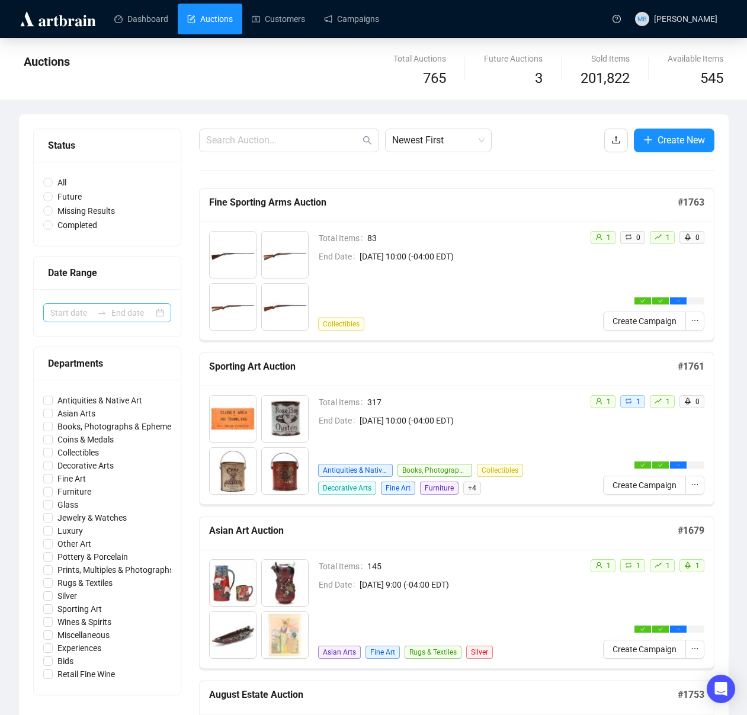
click at [100, 308] on icon "swap-right" at bounding box center [101, 312] width 9 height 9
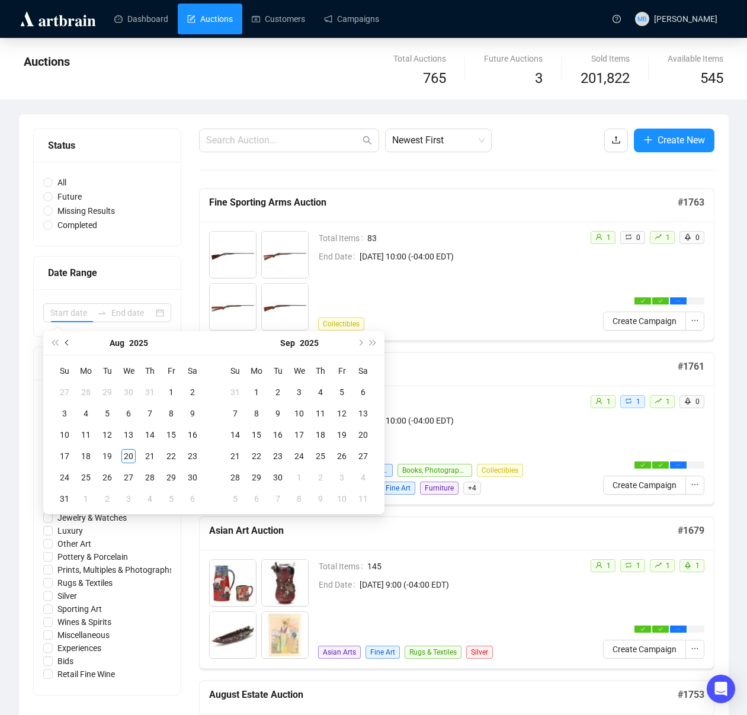
click at [70, 341] on span "Previous month (PageUp)" at bounding box center [68, 343] width 6 height 6
type input "[DATE]"
click at [168, 414] on div "11" at bounding box center [171, 413] width 14 height 14
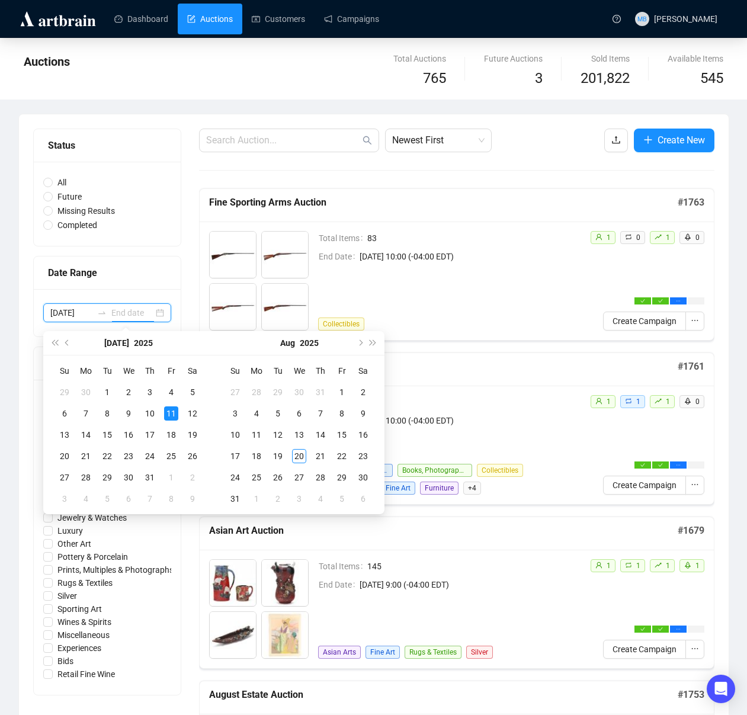
type input "[DATE]"
click at [169, 415] on div "11" at bounding box center [171, 413] width 14 height 14
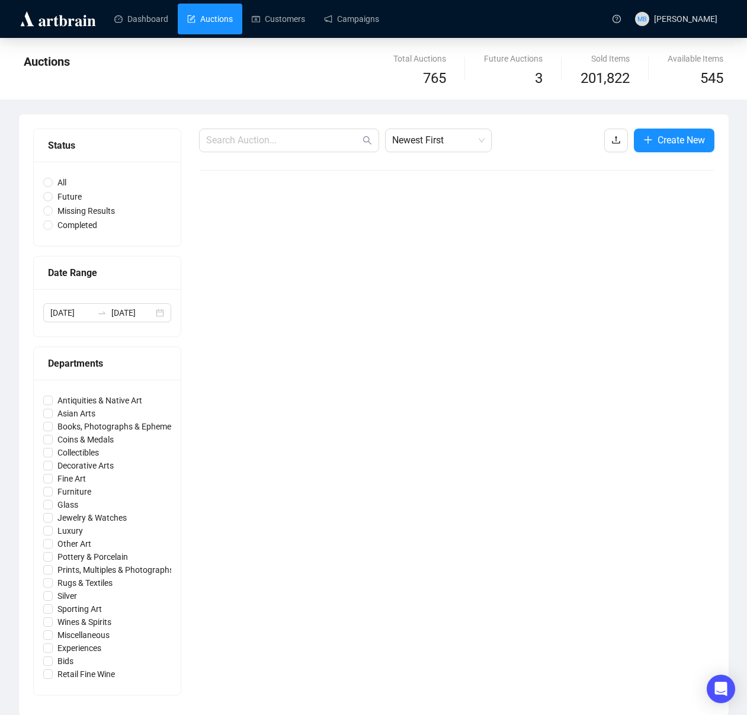
click at [735, 396] on div "Auctions Total Auctions 765 Future Auctions 3 Sold Items 201,822 Available Item…" at bounding box center [373, 377] width 747 height 678
click at [111, 313] on input "[DATE]" at bounding box center [132, 312] width 42 height 13
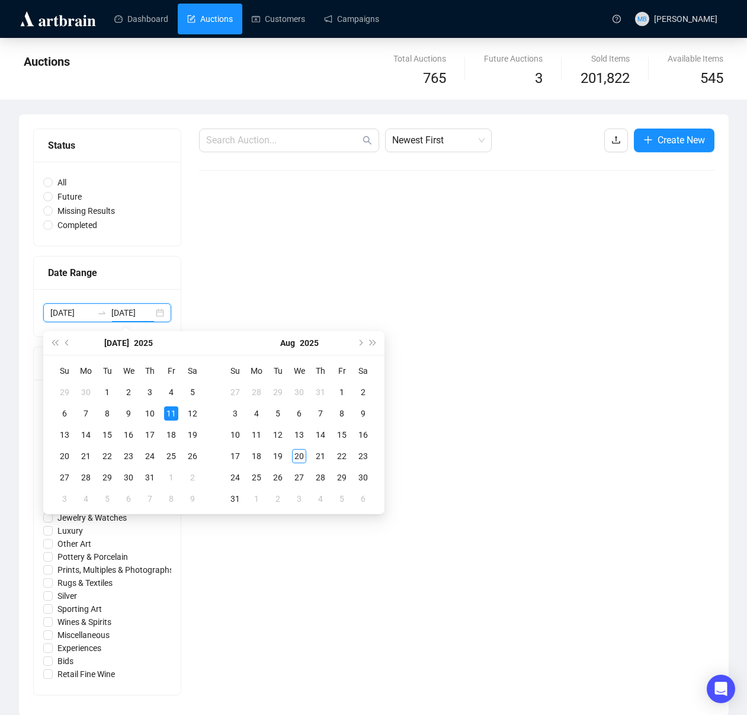
type input "[DATE]"
click at [167, 416] on div "11" at bounding box center [171, 413] width 14 height 14
click at [194, 416] on div "12" at bounding box center [192, 413] width 14 height 14
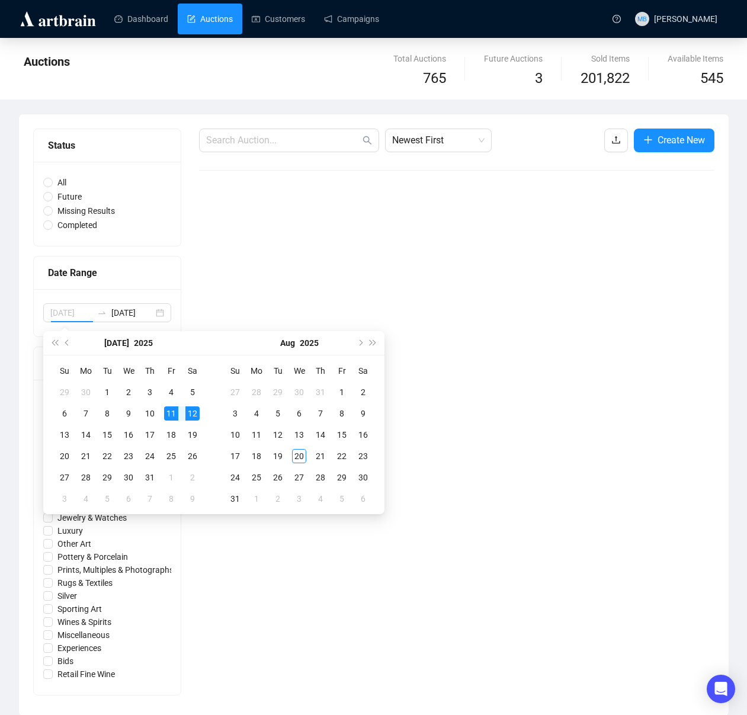
type input "[DATE]"
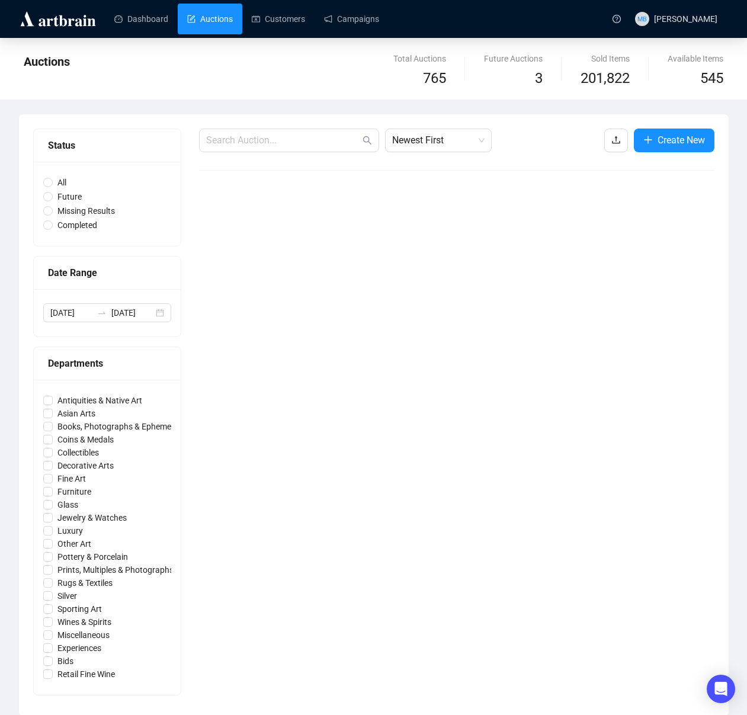
click at [737, 429] on div "Auctions Total Auctions 765 Future Auctions 3 Sold Items 201,822 Available Item…" at bounding box center [373, 377] width 747 height 678
click at [357, 34] on div "Dashboard Auctions Customers Campaigns" at bounding box center [353, 18] width 504 height 37
click at [358, 23] on link "Campaigns" at bounding box center [351, 19] width 55 height 31
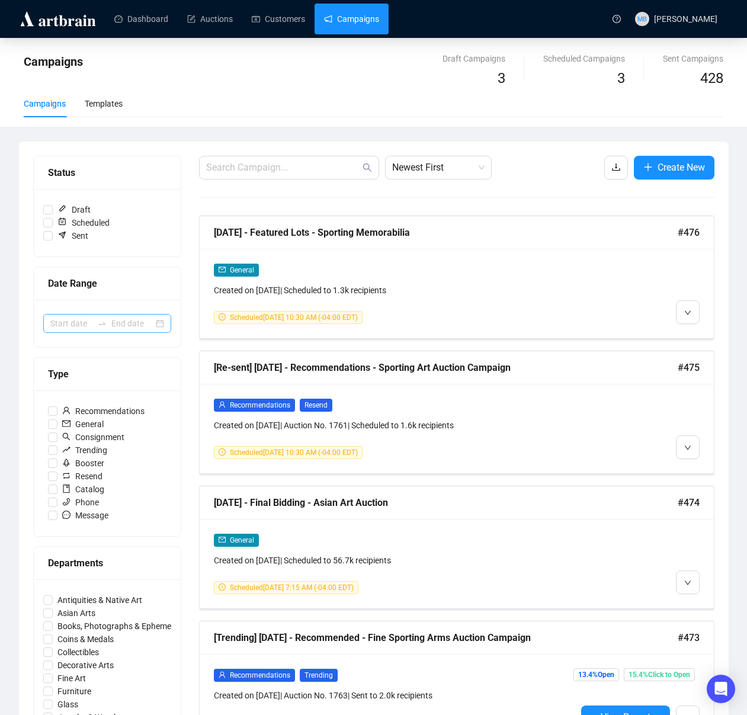
click at [105, 327] on icon "swap-right" at bounding box center [101, 323] width 9 height 9
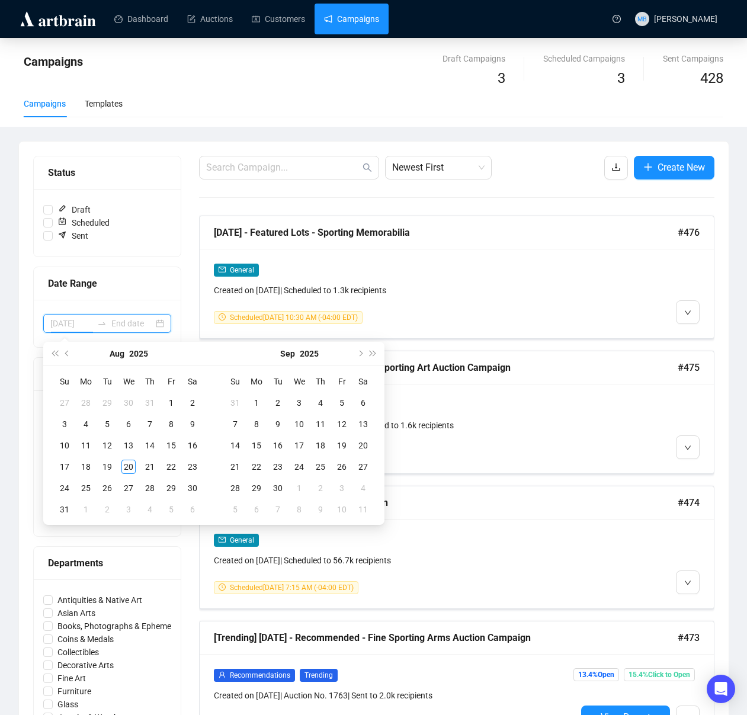
type input "[DATE]"
click at [69, 356] on button "Previous month (PageUp)" at bounding box center [67, 354] width 13 height 24
type input "[DATE]"
click at [171, 418] on div "11" at bounding box center [171, 424] width 14 height 14
type input "[DATE]"
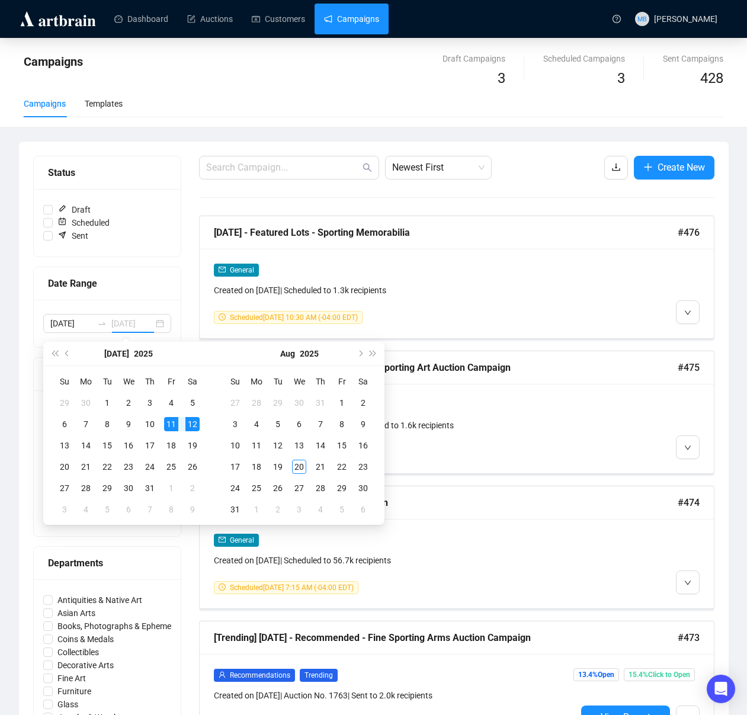
click at [188, 423] on div "12" at bounding box center [192, 424] width 14 height 14
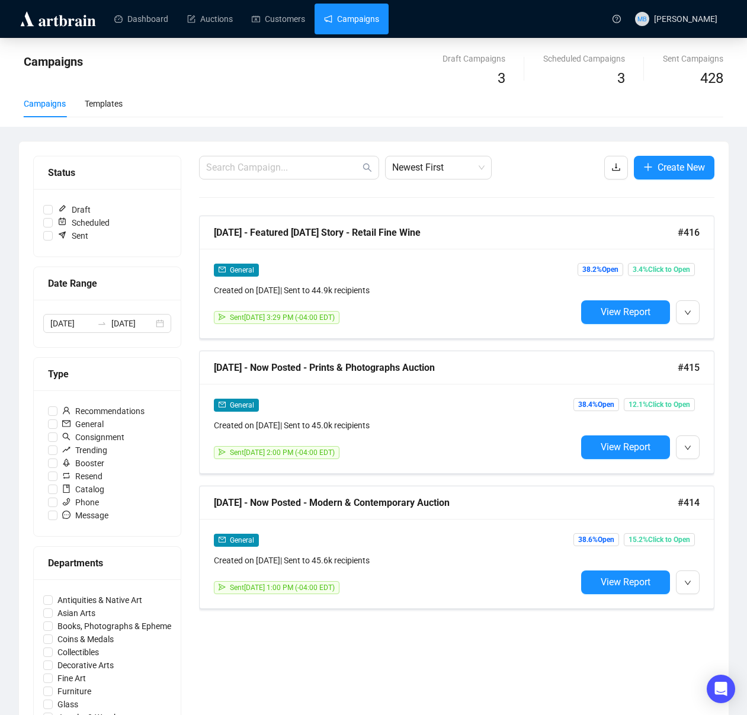
click at [539, 654] on div "Newest First Create New [DATE] - Featured [DATE] Story - Retail Fine Wine #416 …" at bounding box center [456, 528] width 515 height 745
click at [487, 245] on div "[DATE] - Featured [DATE] Story - Retail Fine Wine #416" at bounding box center [457, 232] width 514 height 33
